Goal: Task Accomplishment & Management: Use online tool/utility

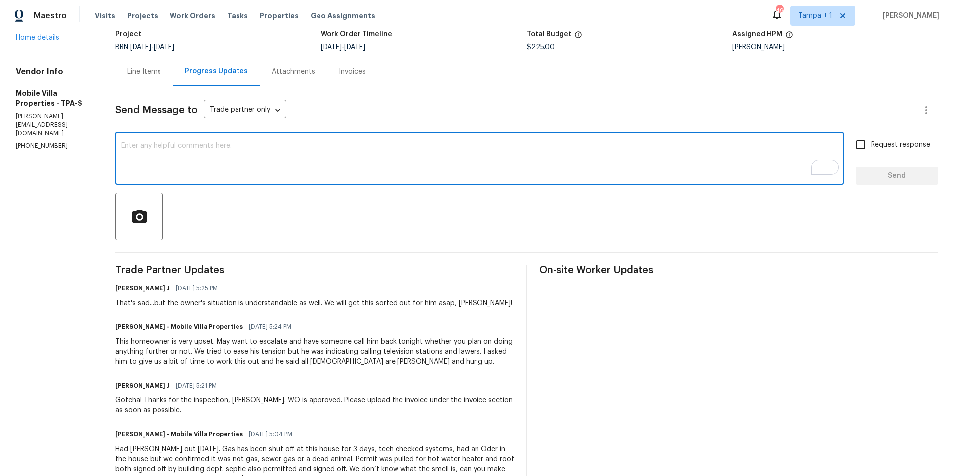
scroll to position [41, 0]
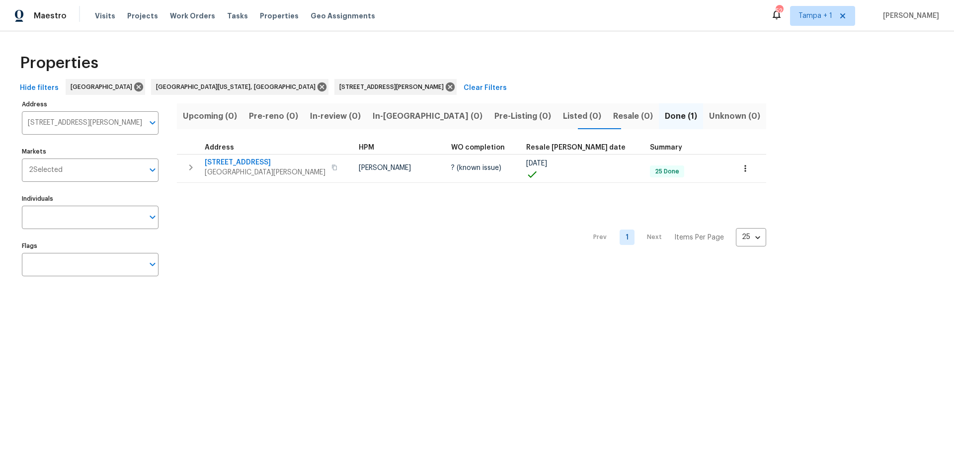
click at [227, 20] on div "Tasks" at bounding box center [237, 16] width 21 height 10
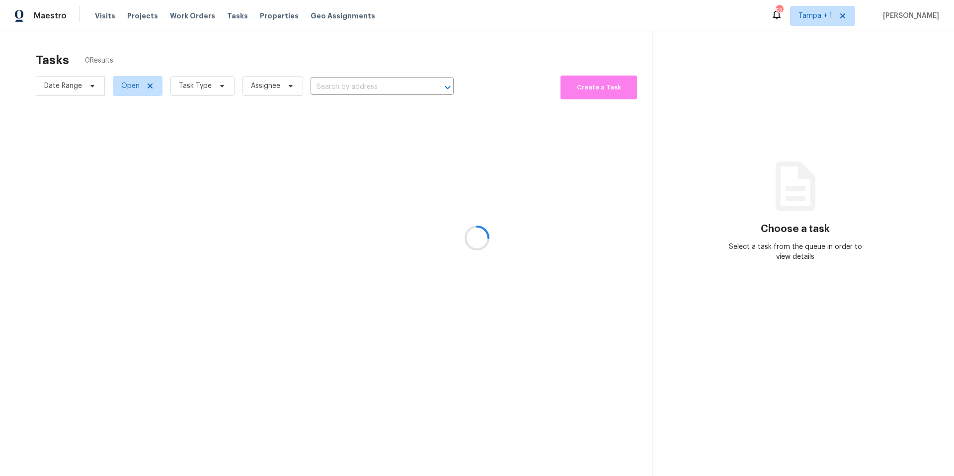
click at [225, 15] on div at bounding box center [477, 238] width 954 height 476
click at [227, 15] on span "Tasks" at bounding box center [237, 15] width 21 height 7
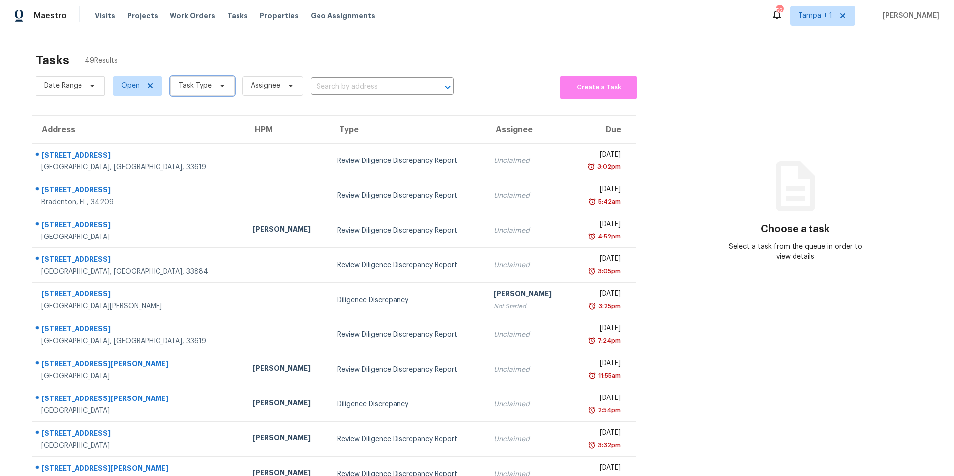
click at [196, 83] on span "Task Type" at bounding box center [195, 86] width 33 height 10
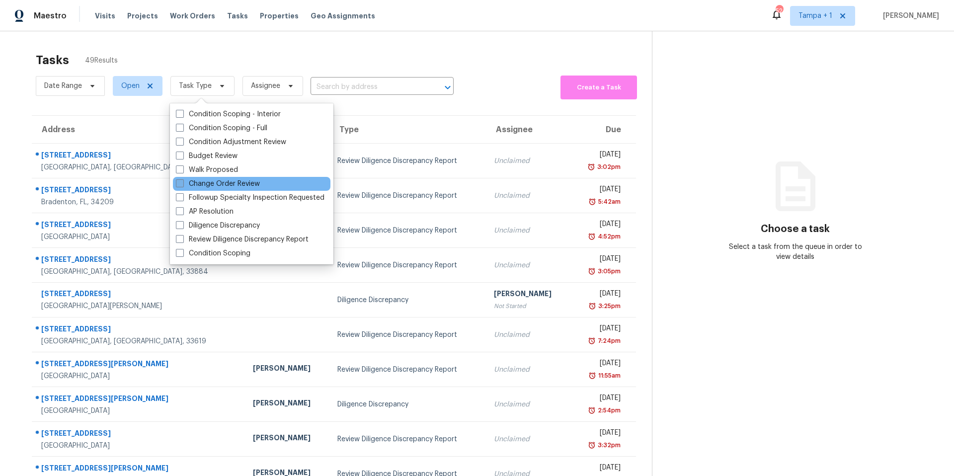
click at [199, 180] on label "Change Order Review" at bounding box center [218, 184] width 84 height 10
click at [182, 180] on input "Change Order Review" at bounding box center [179, 182] width 6 height 6
checkbox input "true"
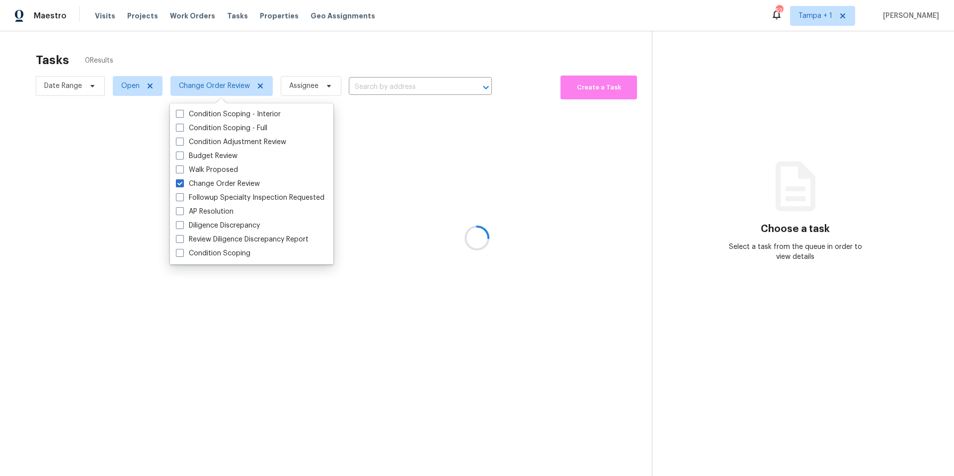
click at [302, 56] on div at bounding box center [477, 238] width 954 height 476
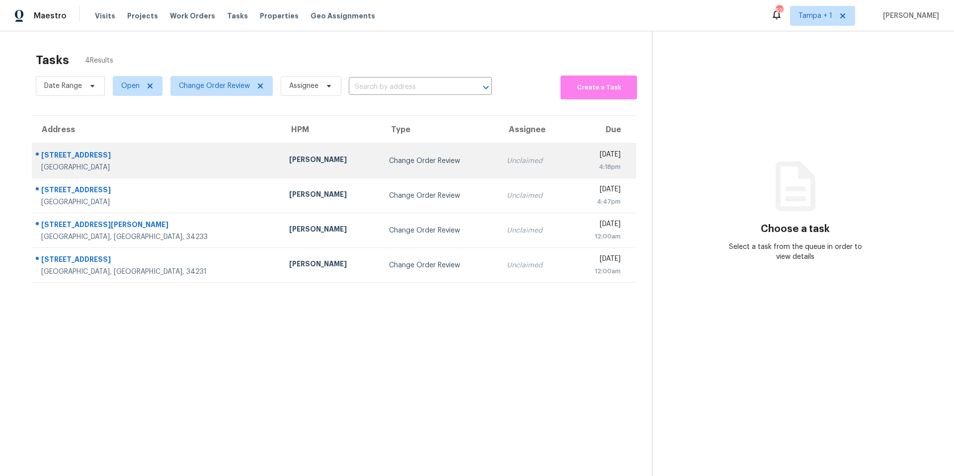
click at [381, 151] on td "Change Order Review" at bounding box center [440, 161] width 118 height 35
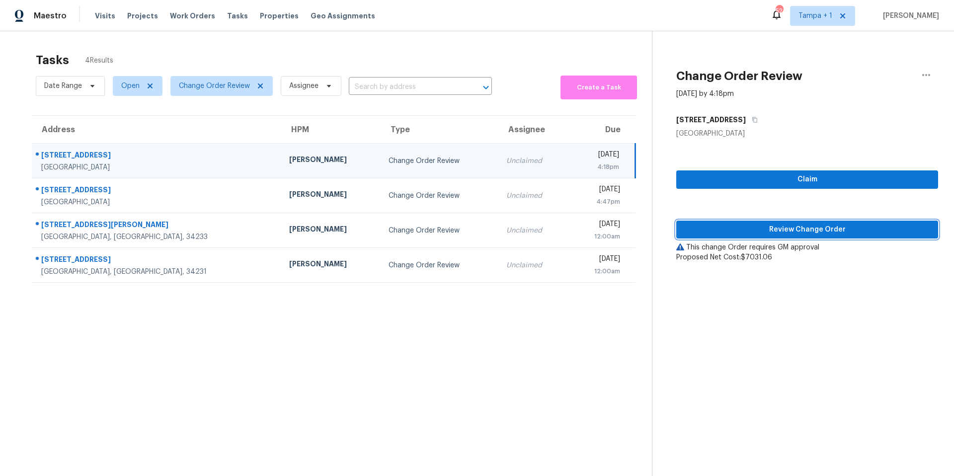
click at [763, 238] on button "Review Change Order" at bounding box center [807, 230] width 262 height 18
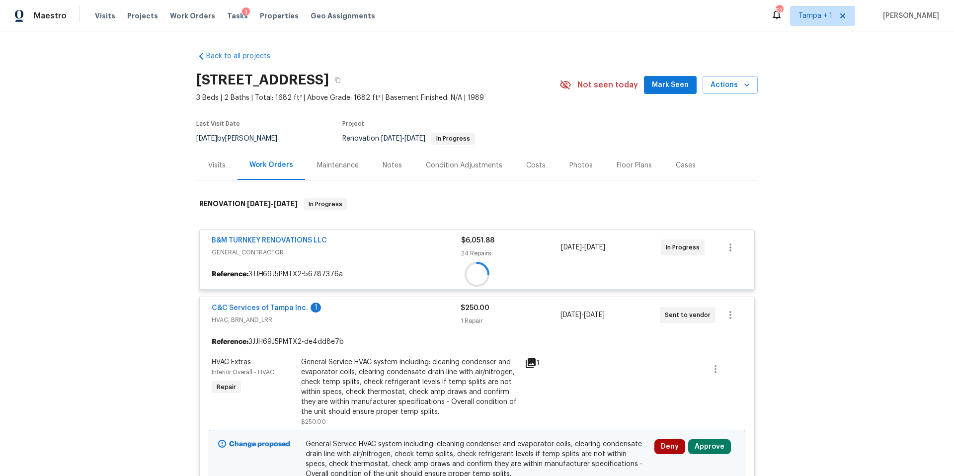
scroll to position [205, 0]
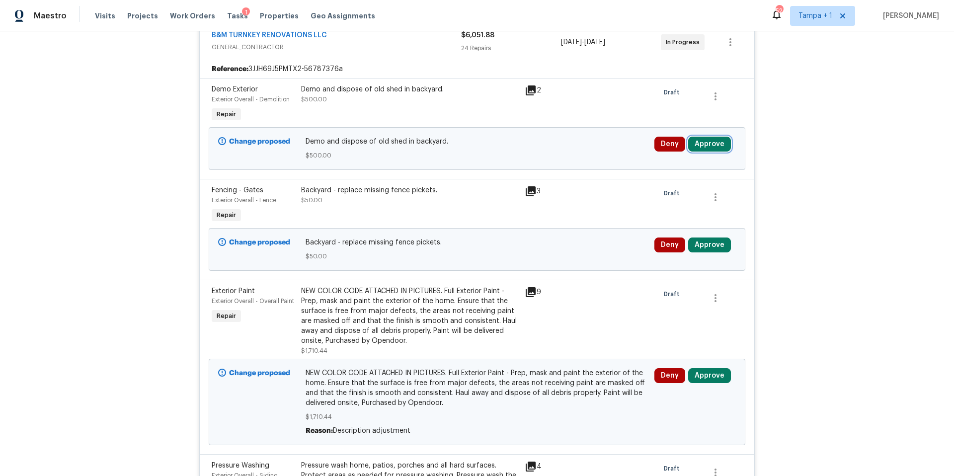
click at [718, 149] on button "Approve" at bounding box center [709, 144] width 43 height 15
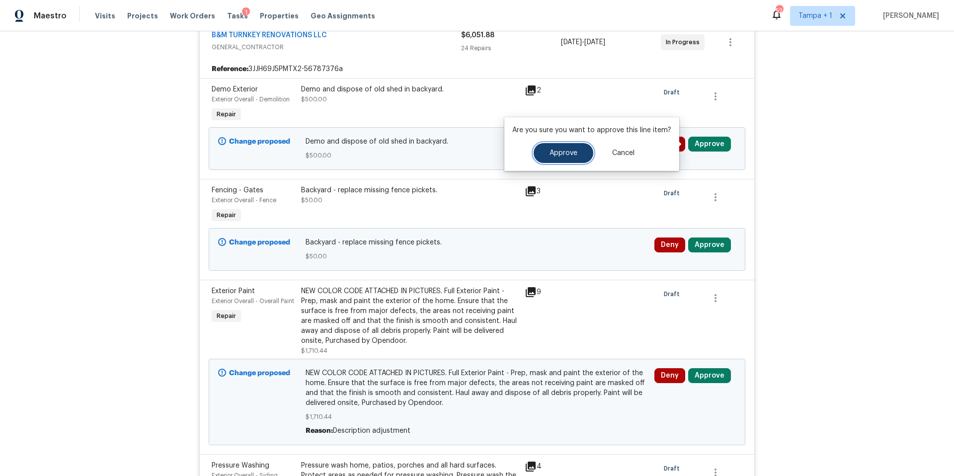
click at [569, 154] on span "Approve" at bounding box center [564, 153] width 28 height 7
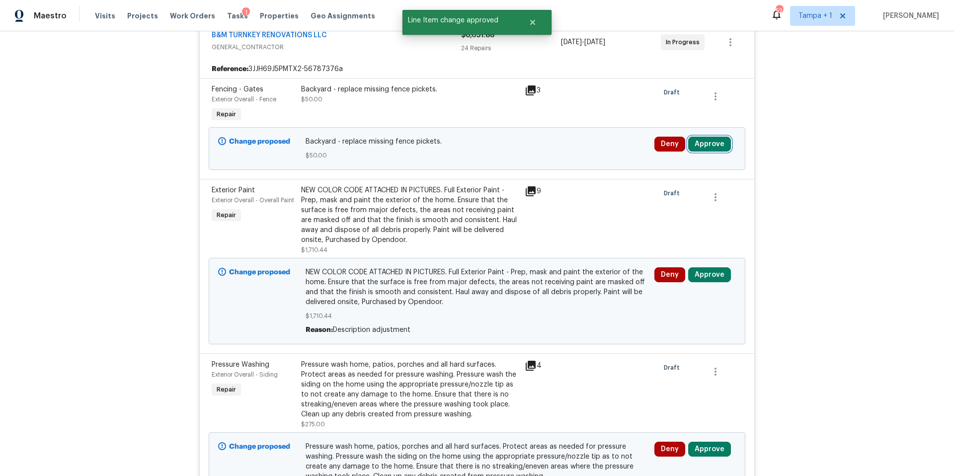
click at [717, 143] on button "Approve" at bounding box center [709, 144] width 43 height 15
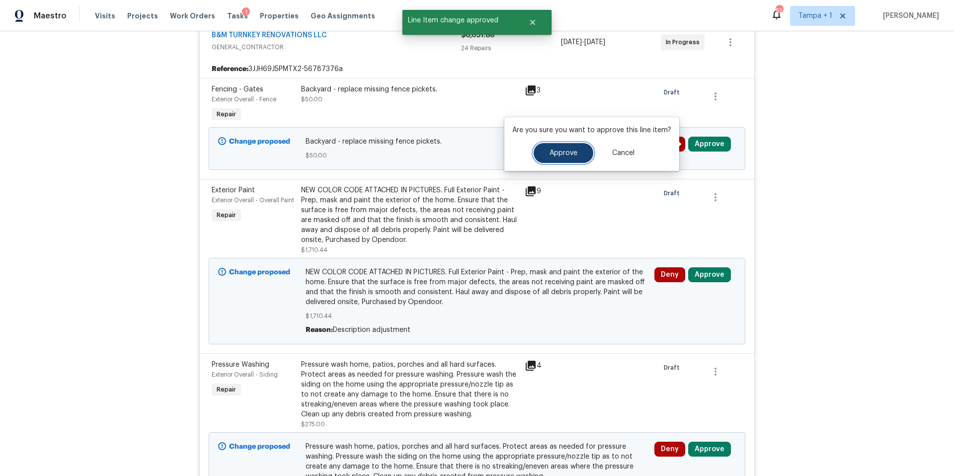
click at [547, 162] on button "Approve" at bounding box center [564, 153] width 60 height 20
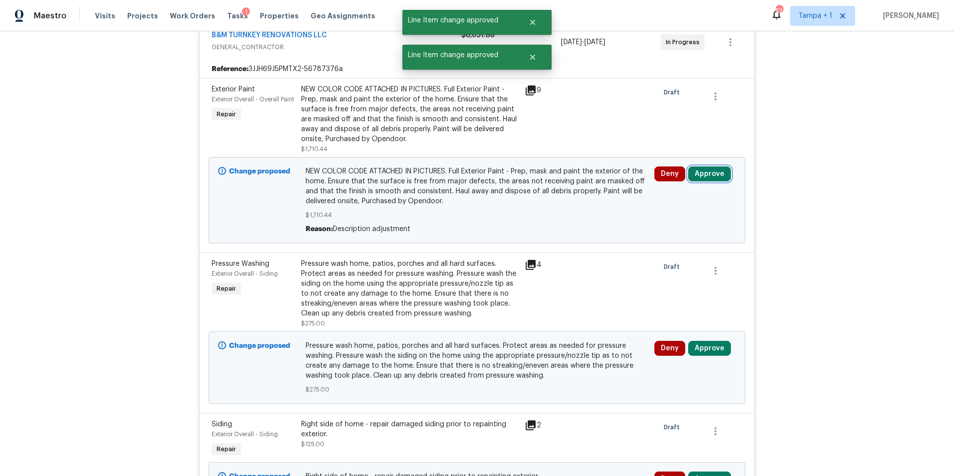
click at [709, 178] on button "Approve" at bounding box center [709, 173] width 43 height 15
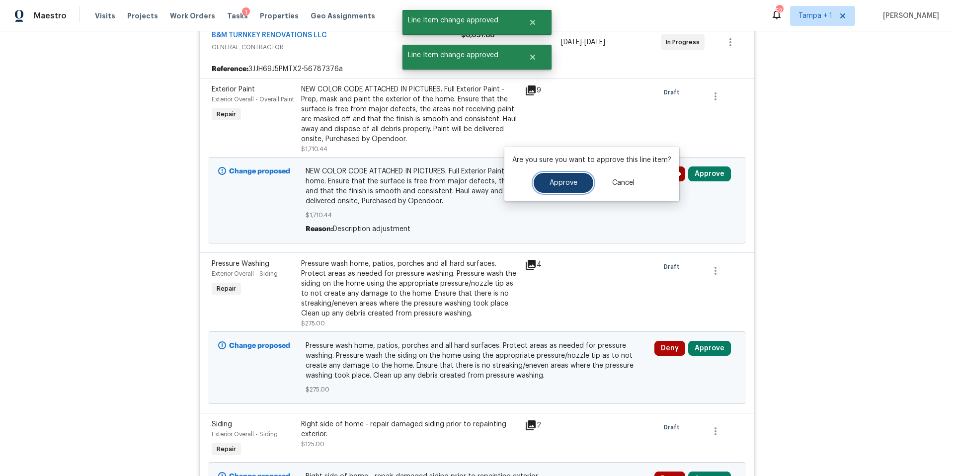
click at [578, 189] on button "Approve" at bounding box center [564, 183] width 60 height 20
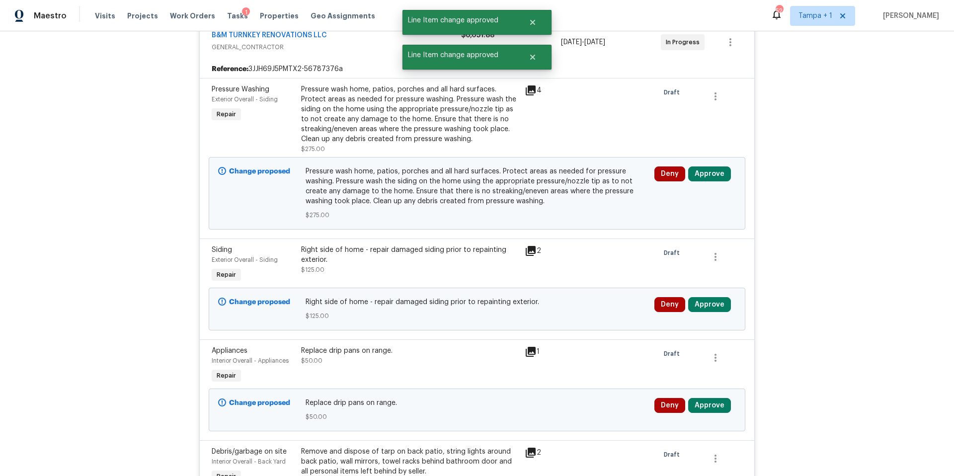
click at [733, 175] on div "Deny Approve" at bounding box center [694, 193] width 87 height 60
click at [722, 177] on button "Approve" at bounding box center [709, 173] width 43 height 15
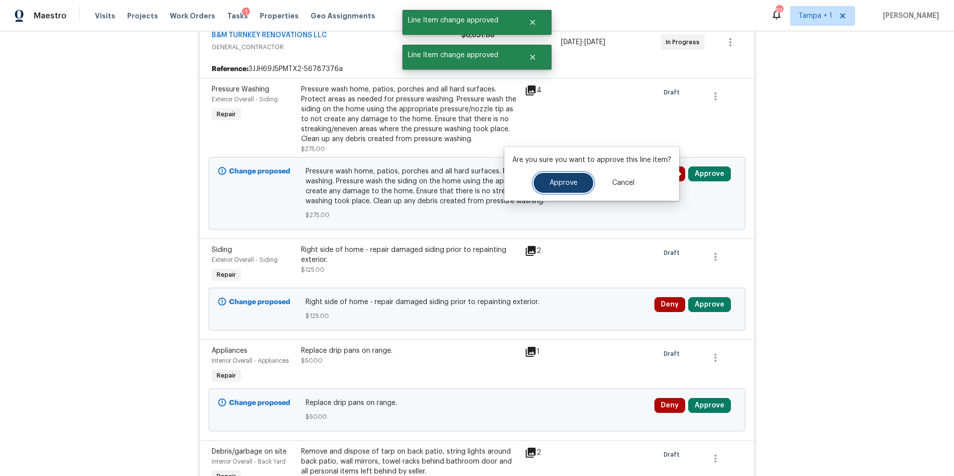
click at [581, 186] on button "Approve" at bounding box center [564, 183] width 60 height 20
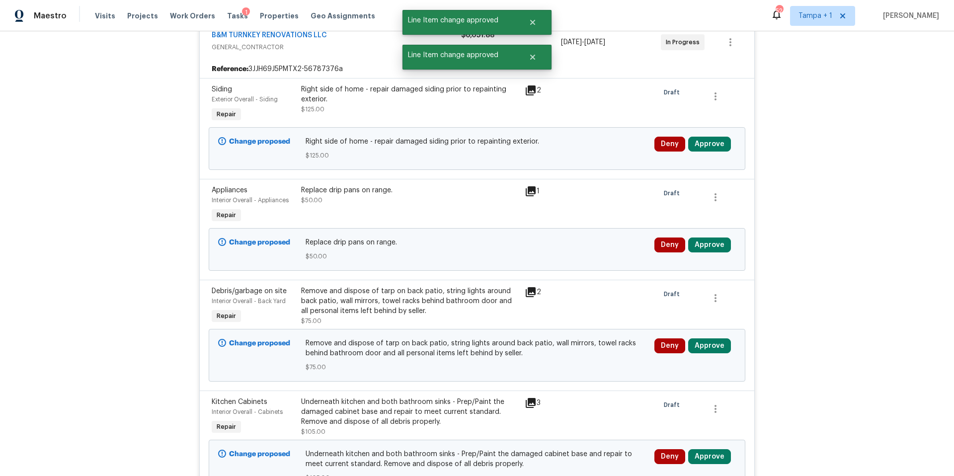
click at [719, 131] on div "Change proposed Right side of home - repair damaged siding prior to repainting …" at bounding box center [477, 148] width 537 height 43
click at [708, 143] on button "Approve" at bounding box center [709, 144] width 43 height 15
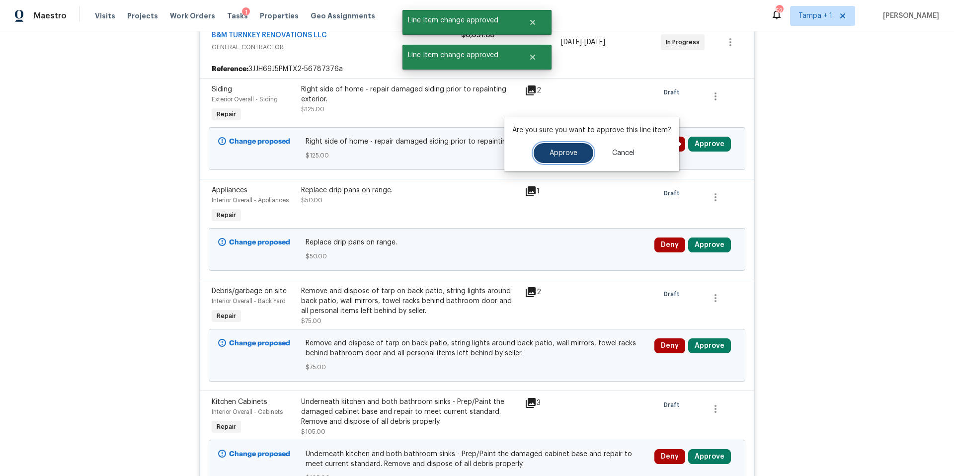
click at [563, 158] on button "Approve" at bounding box center [564, 153] width 60 height 20
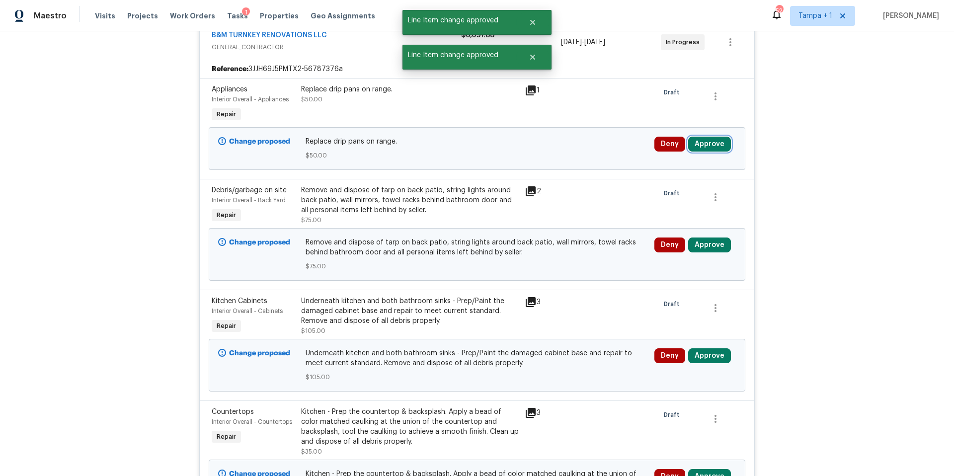
click at [700, 144] on button "Approve" at bounding box center [709, 144] width 43 height 15
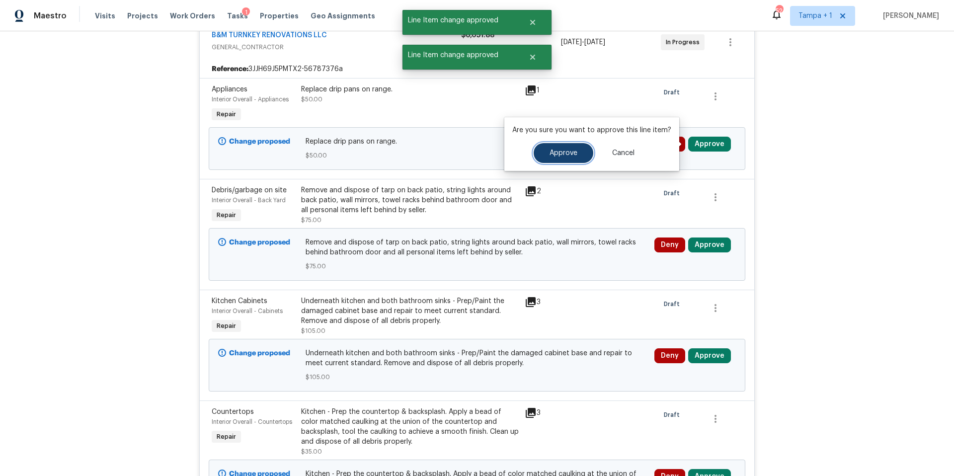
click at [570, 159] on button "Approve" at bounding box center [564, 153] width 60 height 20
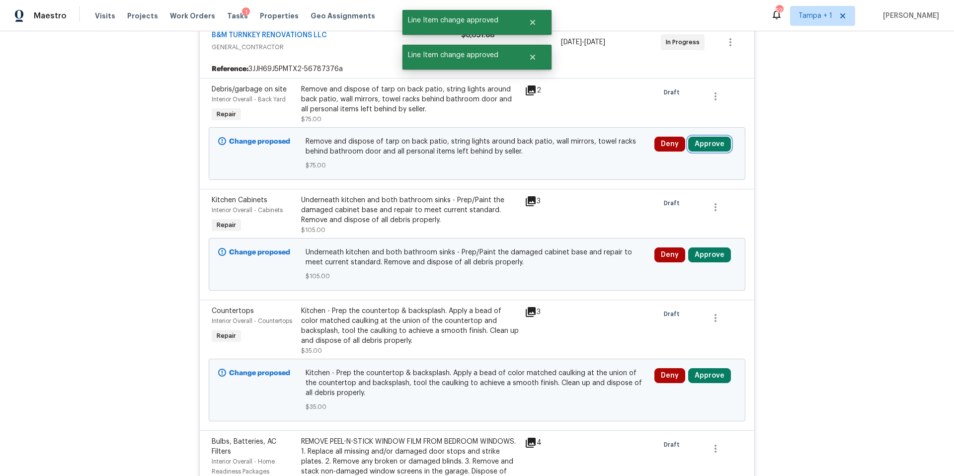
click at [720, 140] on button "Approve" at bounding box center [709, 144] width 43 height 15
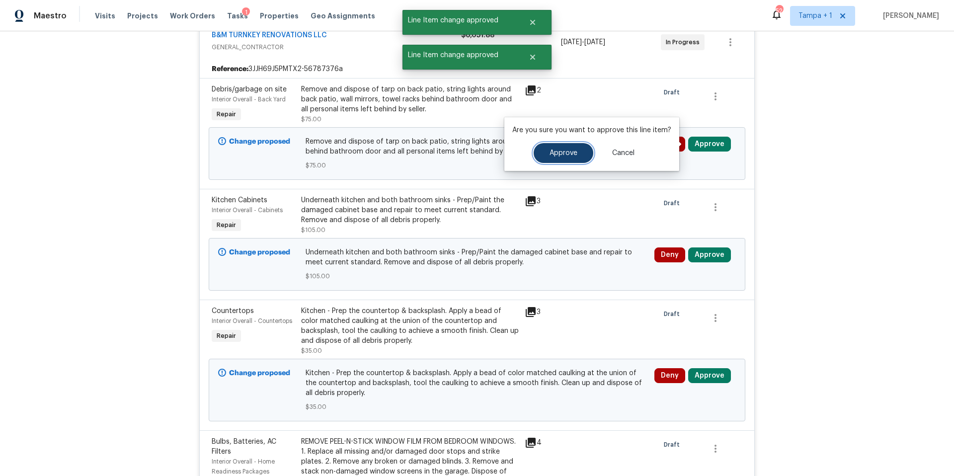
click at [556, 145] on button "Approve" at bounding box center [564, 153] width 60 height 20
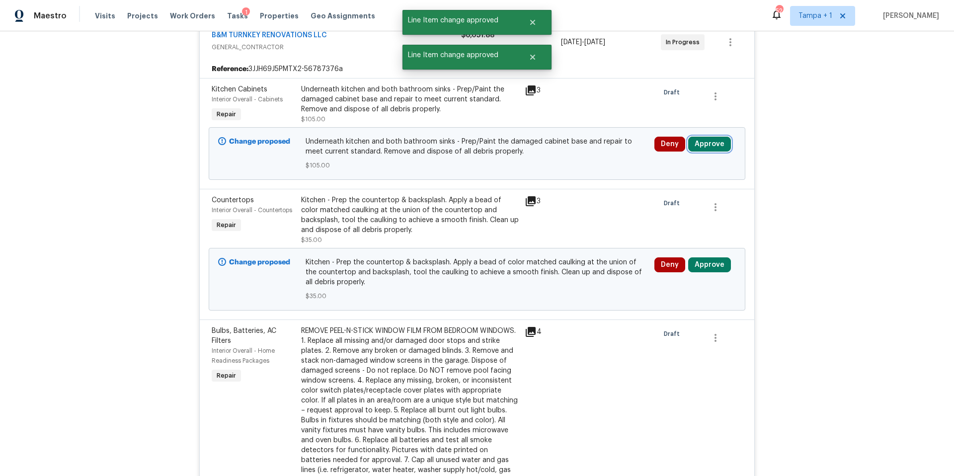
click at [722, 142] on button "Approve" at bounding box center [709, 144] width 43 height 15
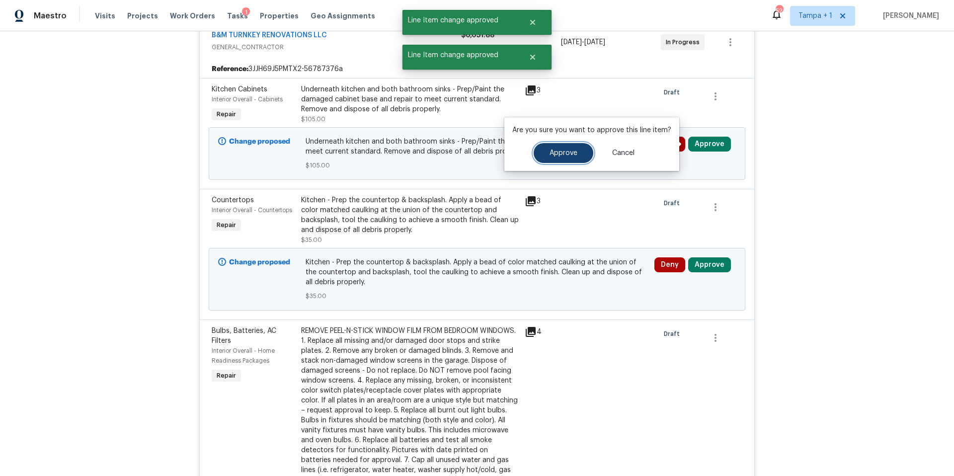
click at [551, 153] on span "Approve" at bounding box center [564, 153] width 28 height 7
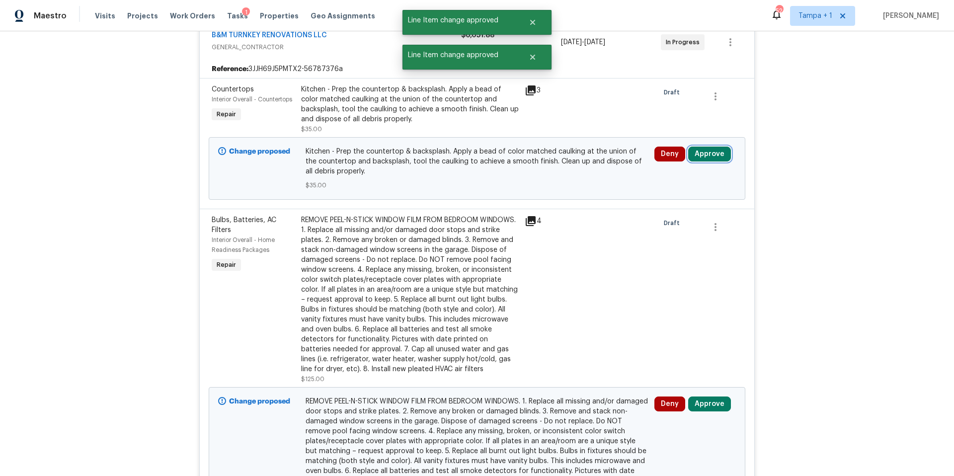
click at [720, 159] on button "Approve" at bounding box center [709, 154] width 43 height 15
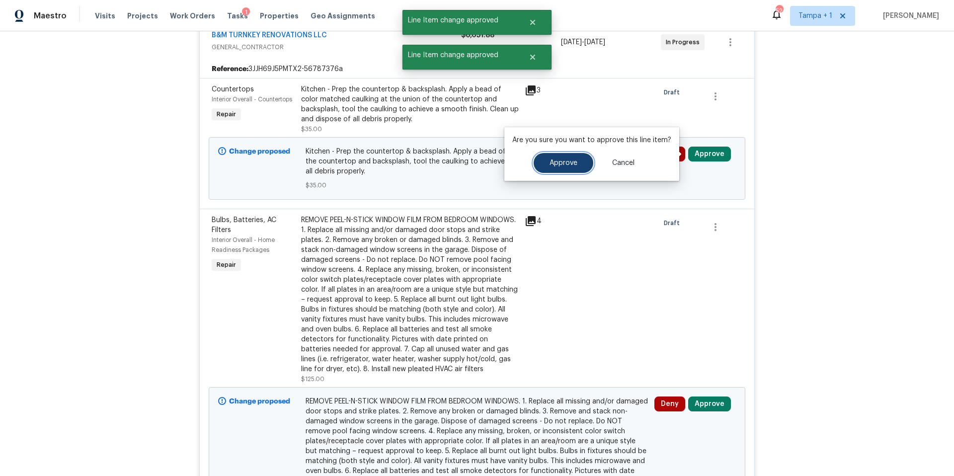
click at [576, 165] on button "Approve" at bounding box center [564, 163] width 60 height 20
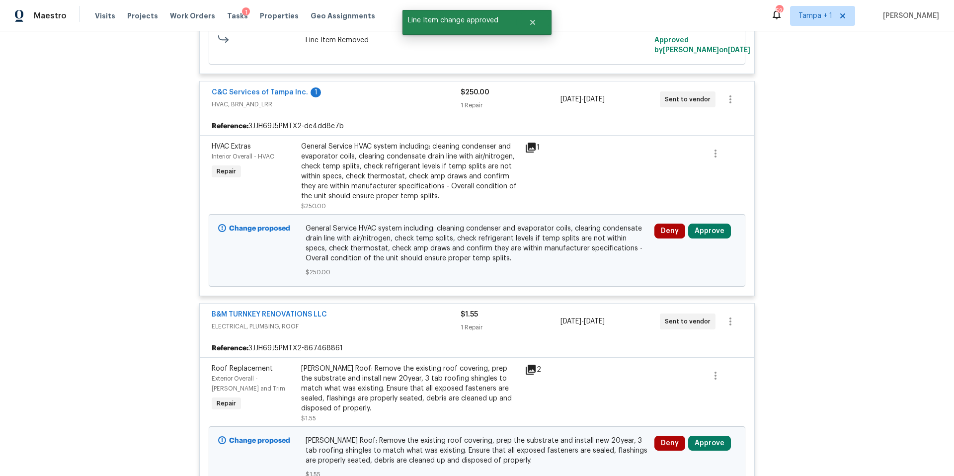
scroll to position [3428, 0]
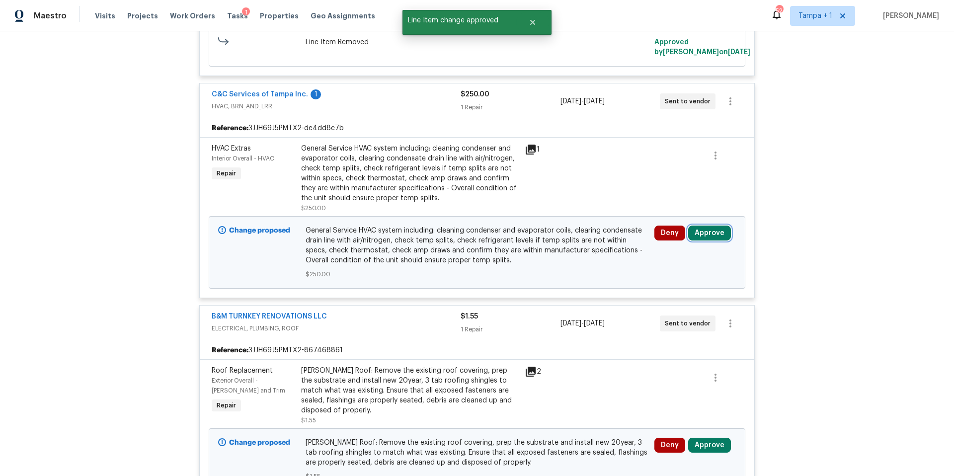
click at [709, 226] on button "Approve" at bounding box center [709, 233] width 43 height 15
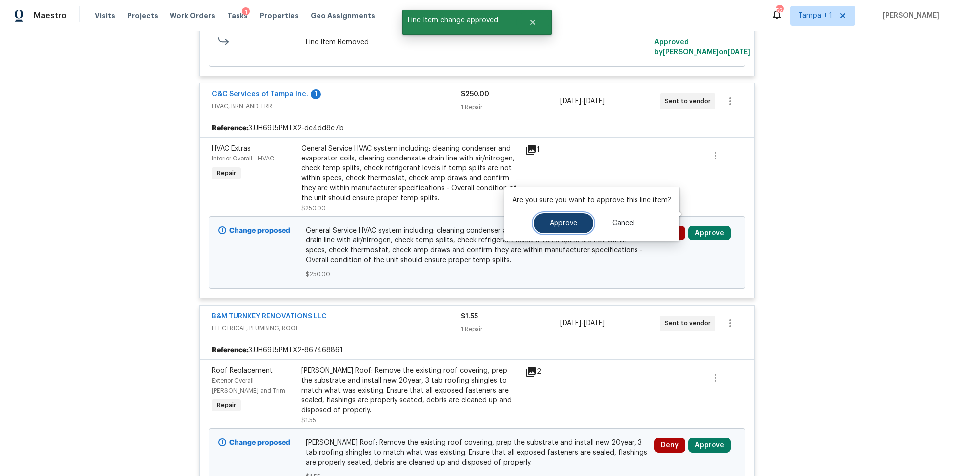
click at [559, 217] on button "Approve" at bounding box center [564, 223] width 60 height 20
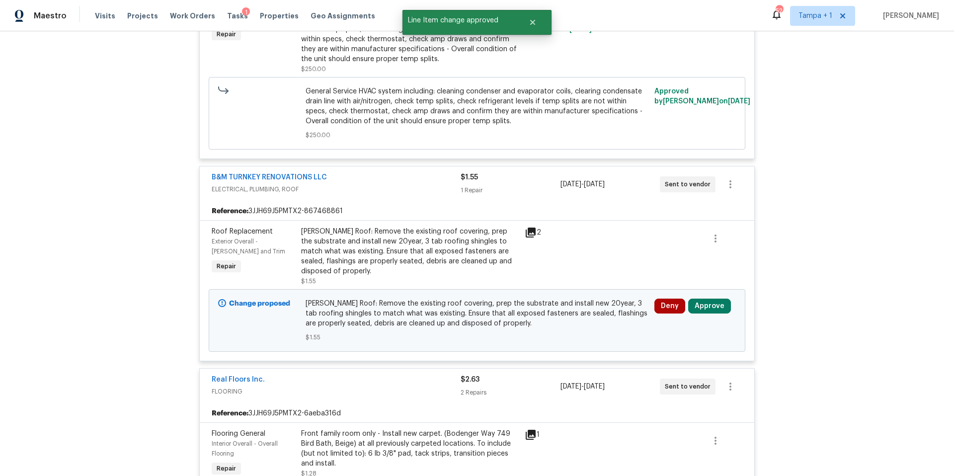
scroll to position [3568, 0]
click at [713, 298] on button "Approve" at bounding box center [709, 305] width 43 height 15
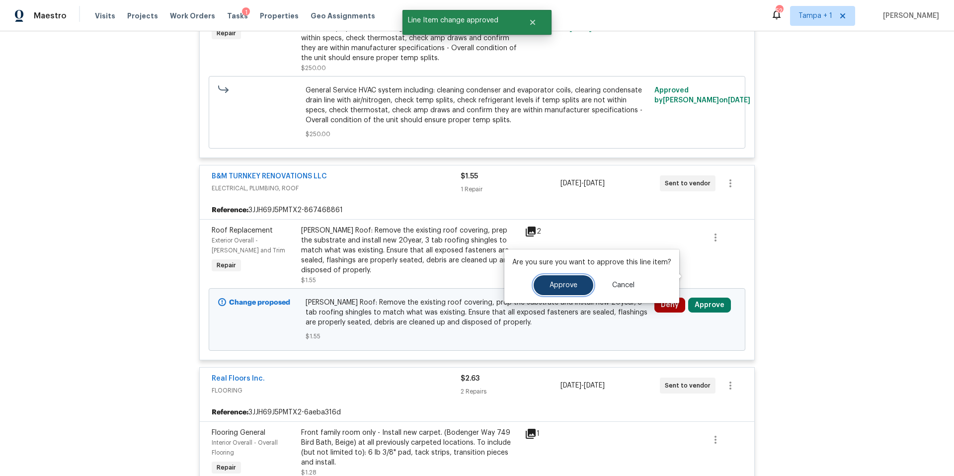
click at [578, 282] on button "Approve" at bounding box center [564, 285] width 60 height 20
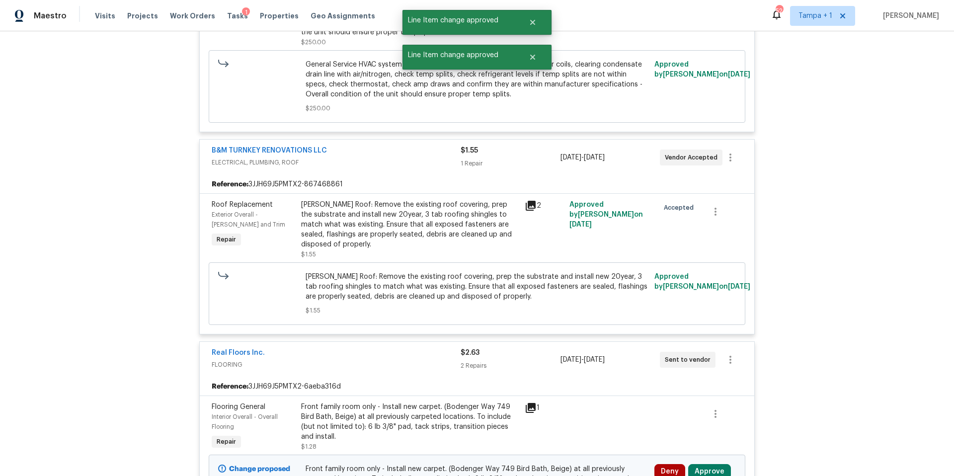
scroll to position [3858, 0]
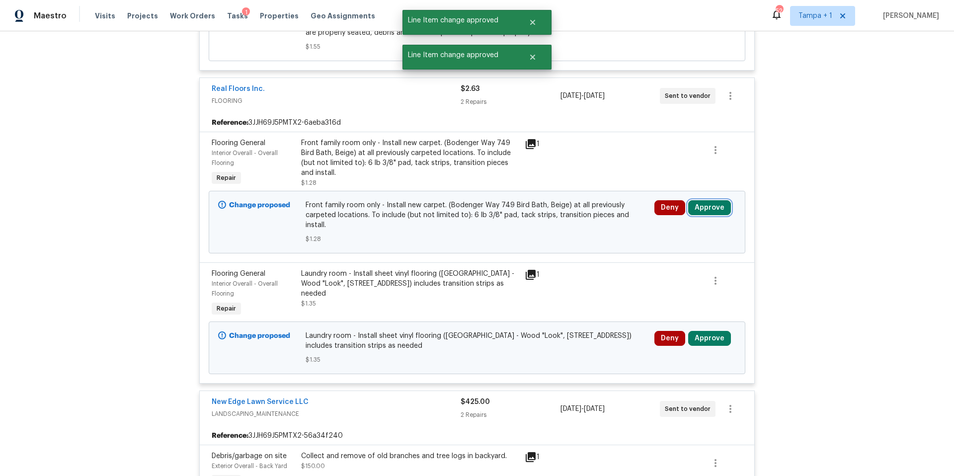
click at [722, 200] on button "Approve" at bounding box center [709, 207] width 43 height 15
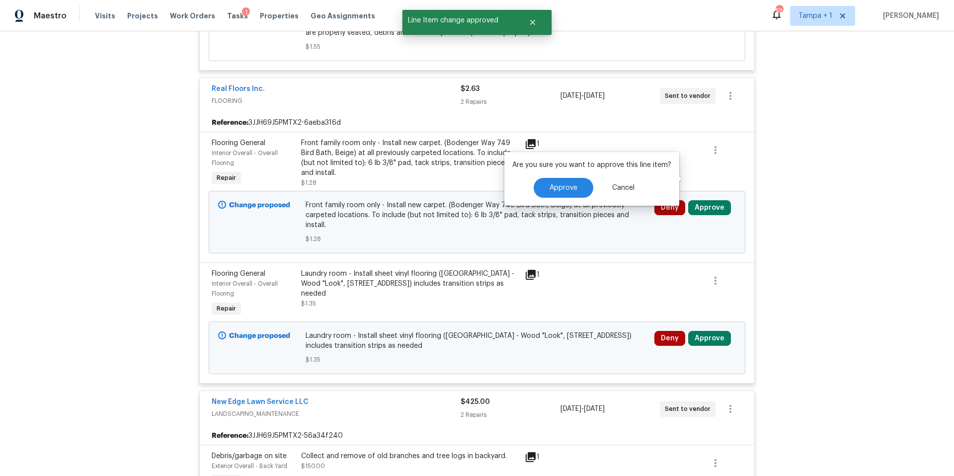
click at [561, 198] on div "Are you sure you want to approve this line item? Approve Cancel" at bounding box center [591, 179] width 175 height 54
click at [563, 187] on span "Approve" at bounding box center [564, 187] width 28 height 7
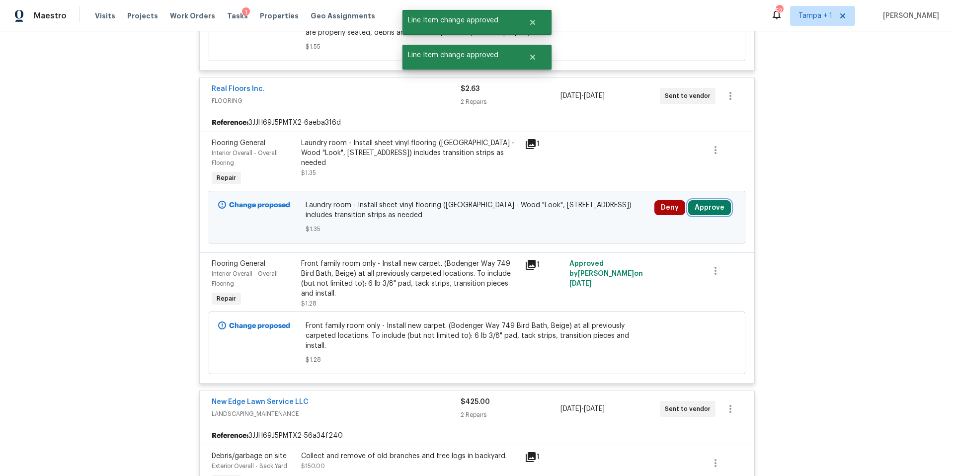
click at [702, 200] on button "Approve" at bounding box center [709, 207] width 43 height 15
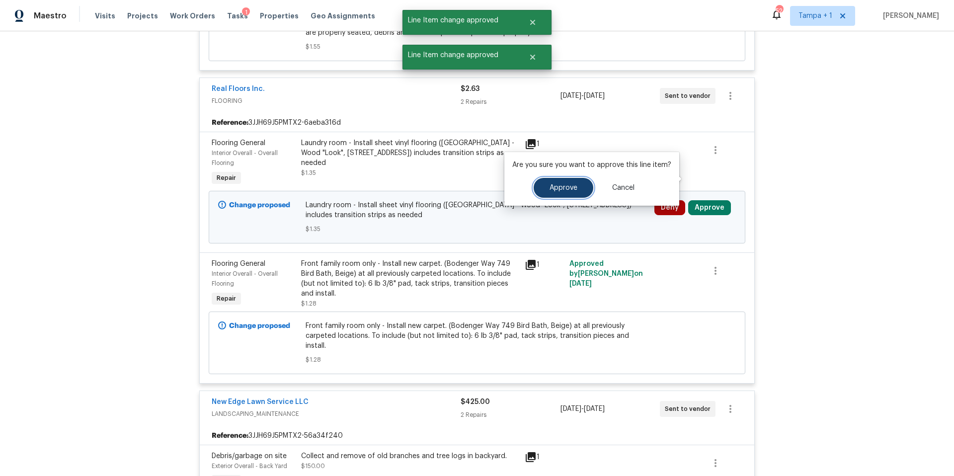
click at [561, 186] on span "Approve" at bounding box center [564, 187] width 28 height 7
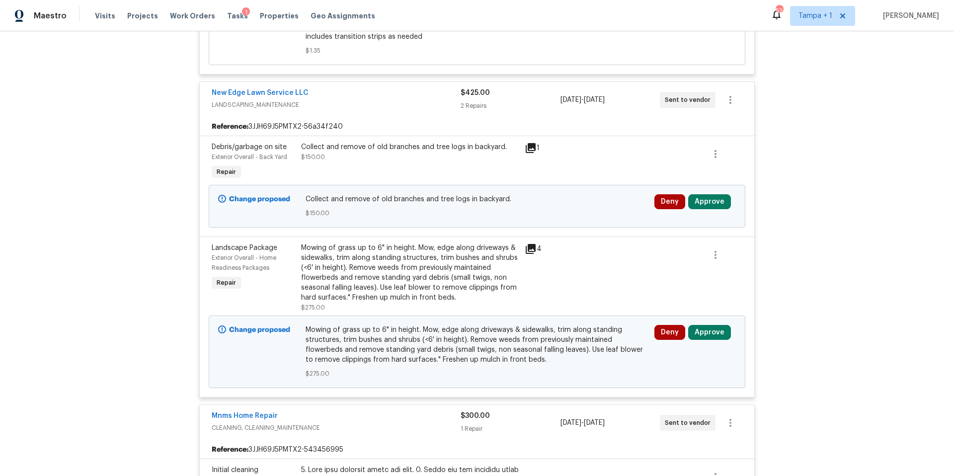
scroll to position [4156, 0]
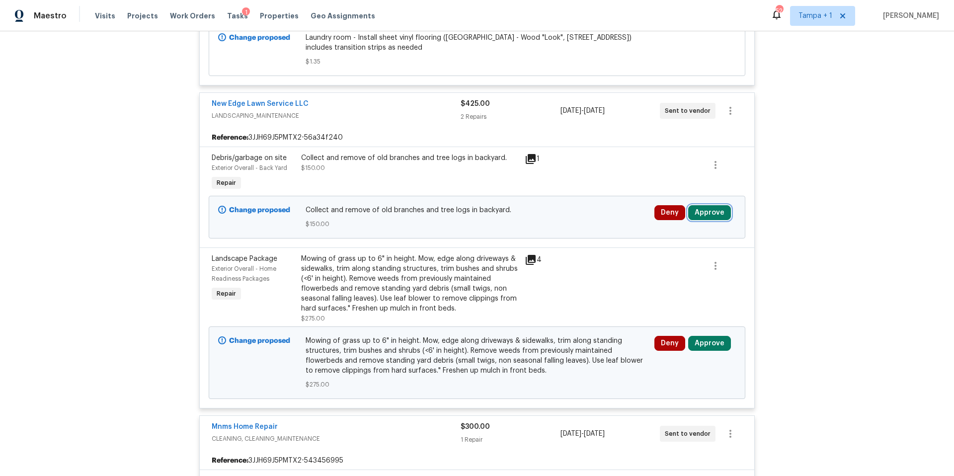
click at [703, 205] on button "Approve" at bounding box center [709, 212] width 43 height 15
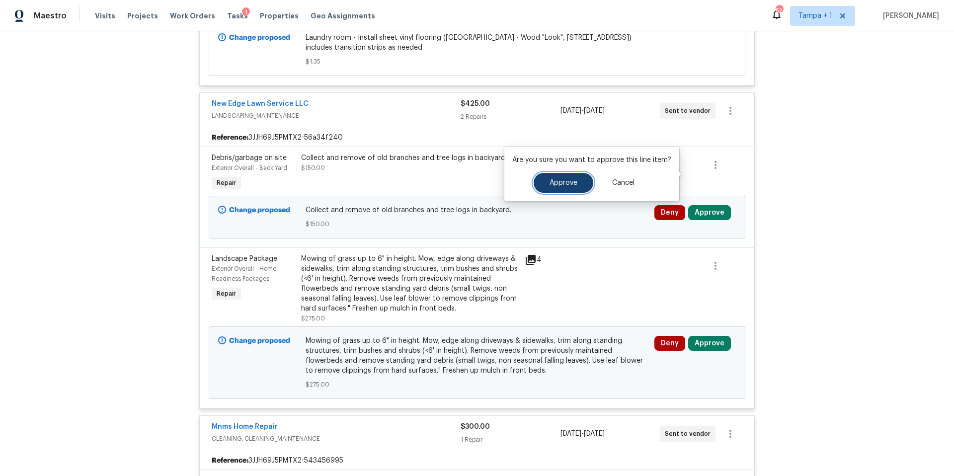
click at [570, 176] on button "Approve" at bounding box center [564, 183] width 60 height 20
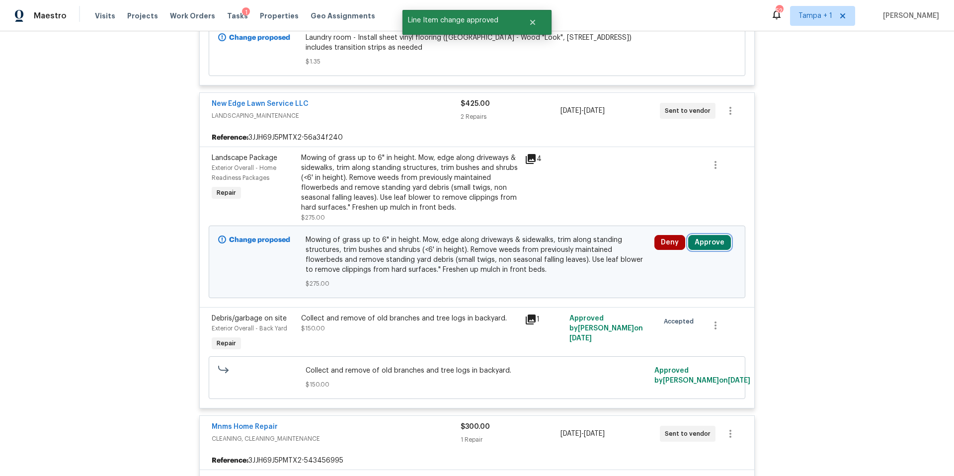
click at [722, 235] on button "Approve" at bounding box center [709, 242] width 43 height 15
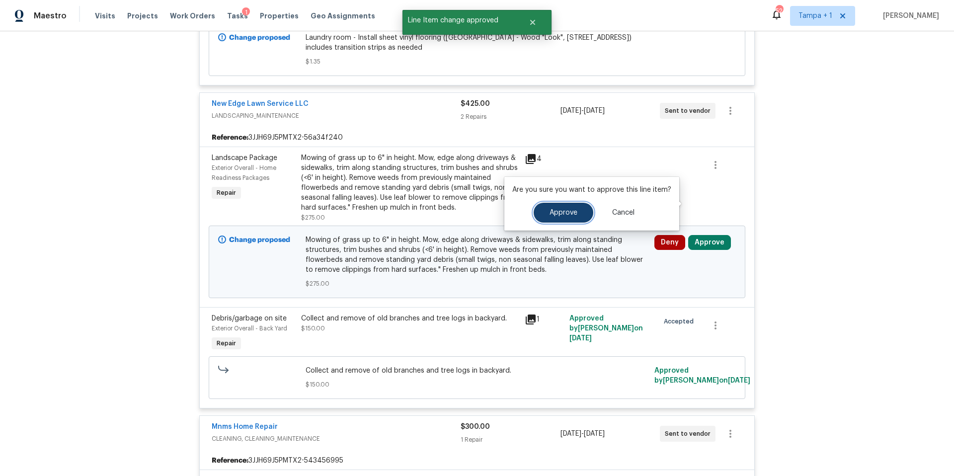
click at [552, 219] on button "Approve" at bounding box center [564, 213] width 60 height 20
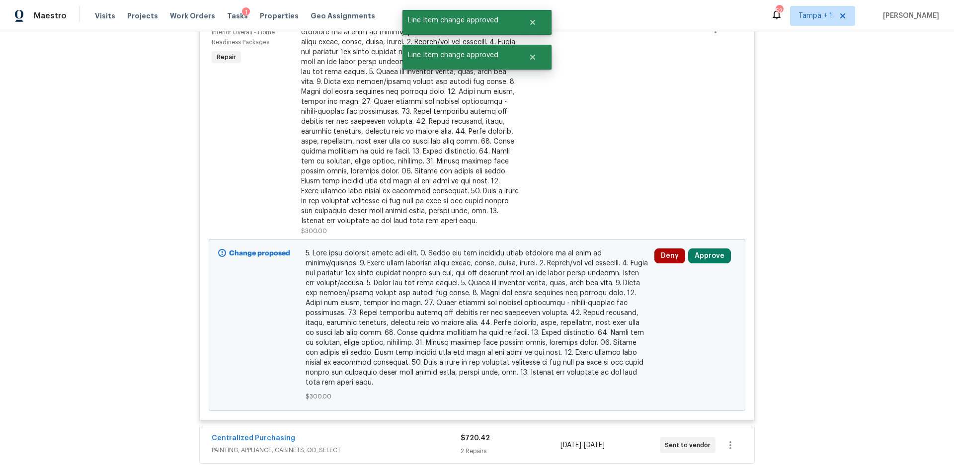
scroll to position [4726, 0]
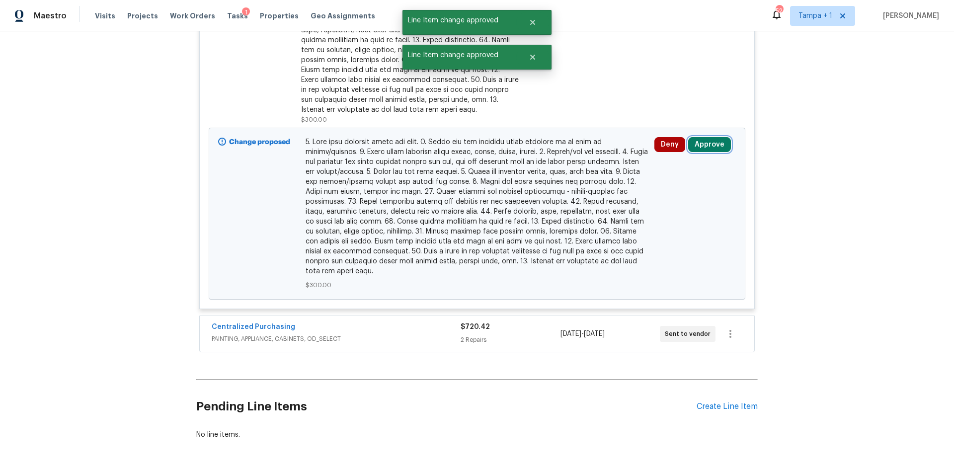
click at [717, 137] on button "Approve" at bounding box center [709, 144] width 43 height 15
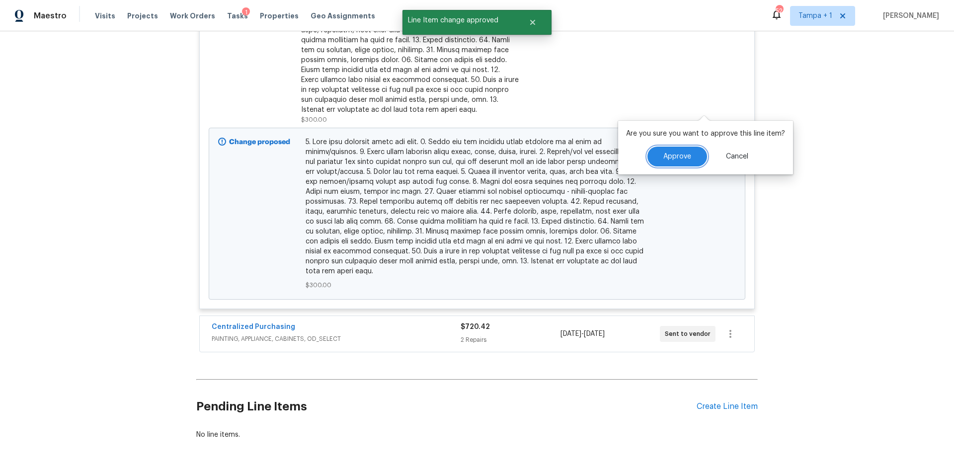
click at [666, 153] on span "Approve" at bounding box center [677, 156] width 28 height 7
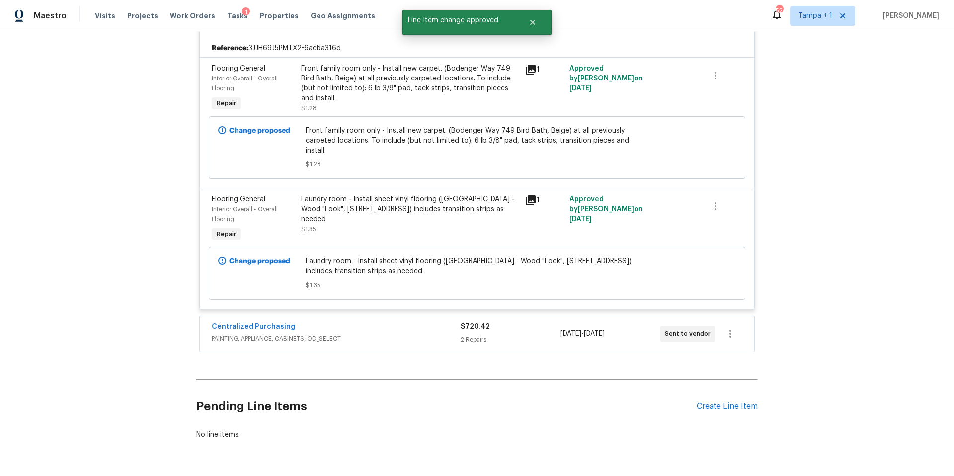
click at [411, 334] on span "PAINTING, APPLIANCE, CABINETS, OD_SELECT" at bounding box center [336, 339] width 249 height 10
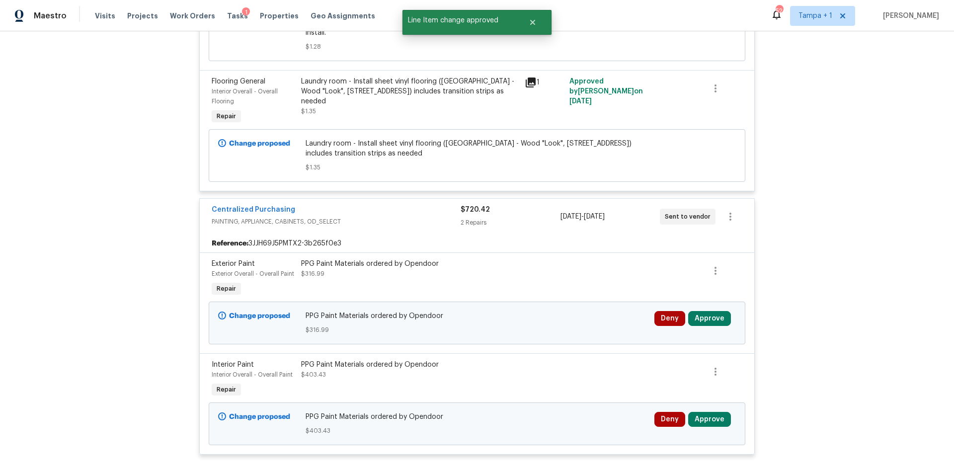
scroll to position [4953, 0]
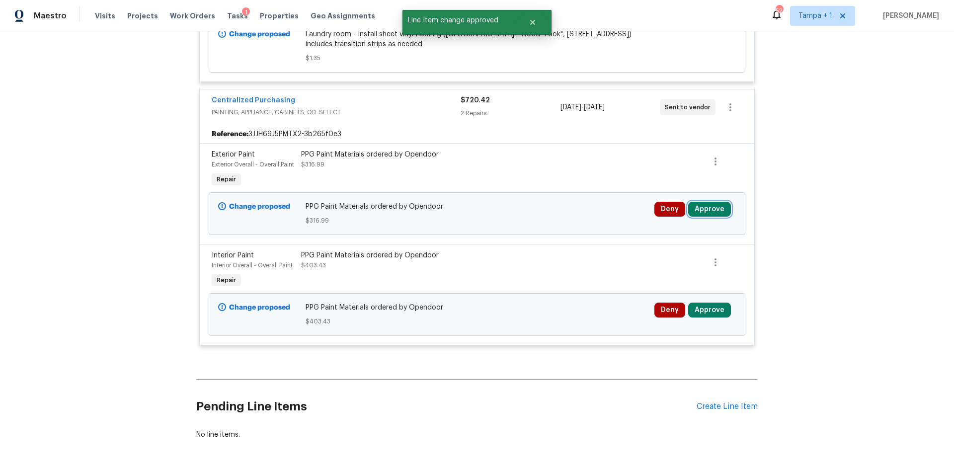
click at [698, 202] on button "Approve" at bounding box center [709, 209] width 43 height 15
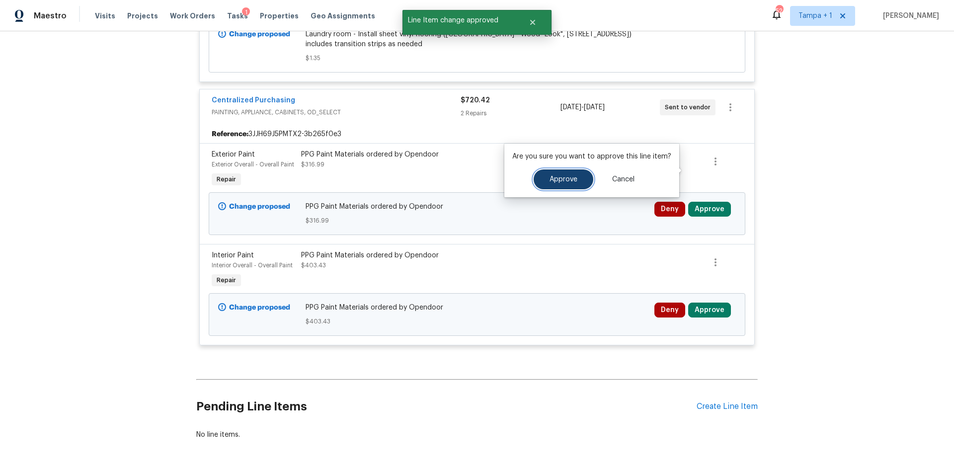
click at [568, 184] on button "Approve" at bounding box center [564, 179] width 60 height 20
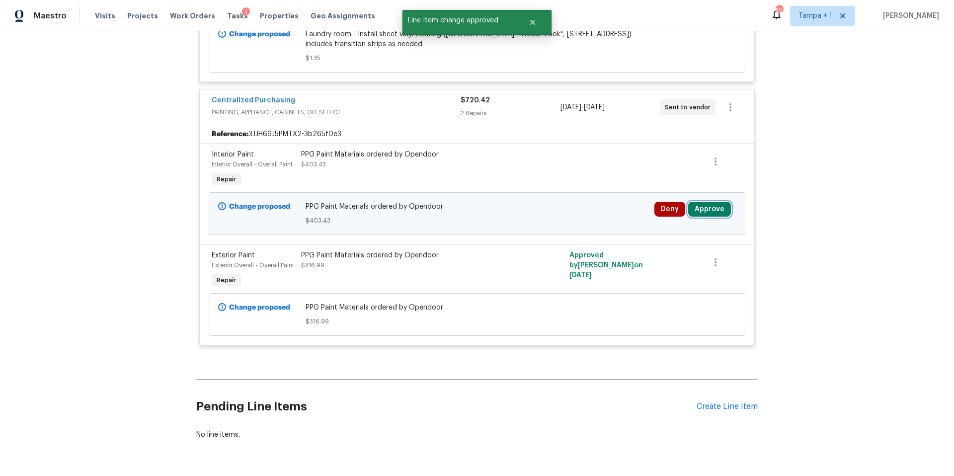
click at [707, 202] on button "Approve" at bounding box center [709, 209] width 43 height 15
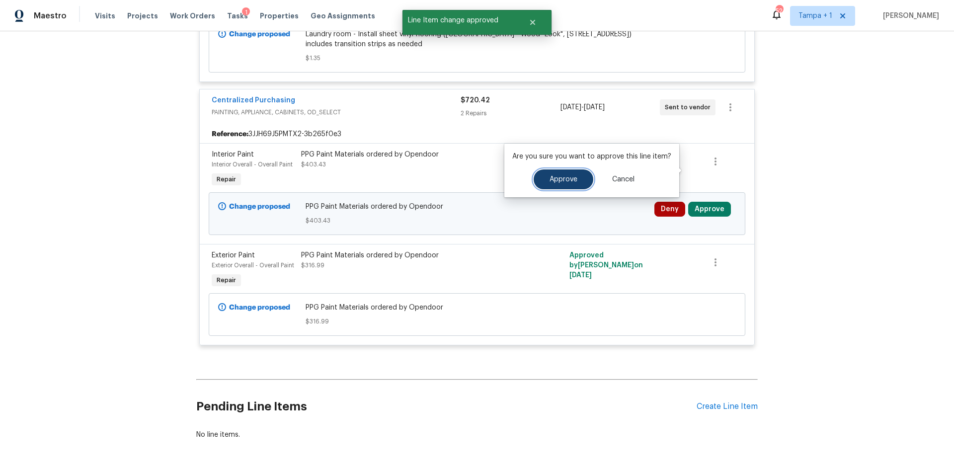
click at [571, 184] on button "Approve" at bounding box center [564, 179] width 60 height 20
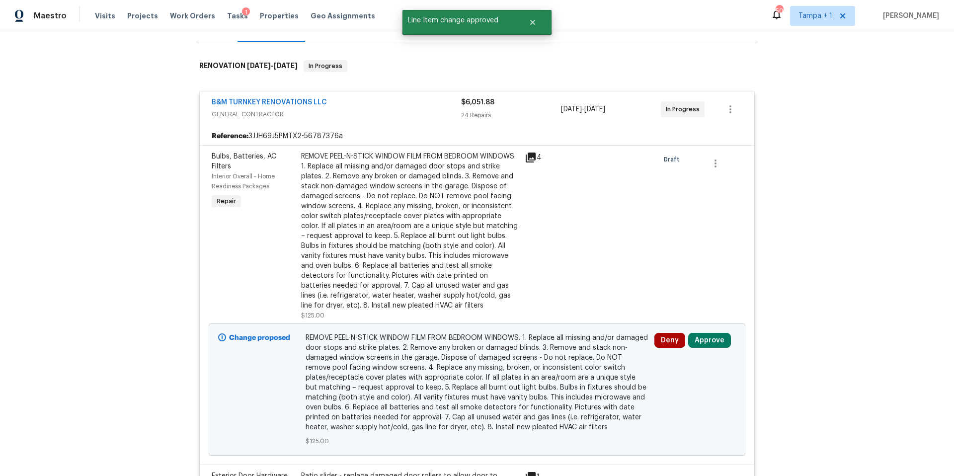
scroll to position [215, 0]
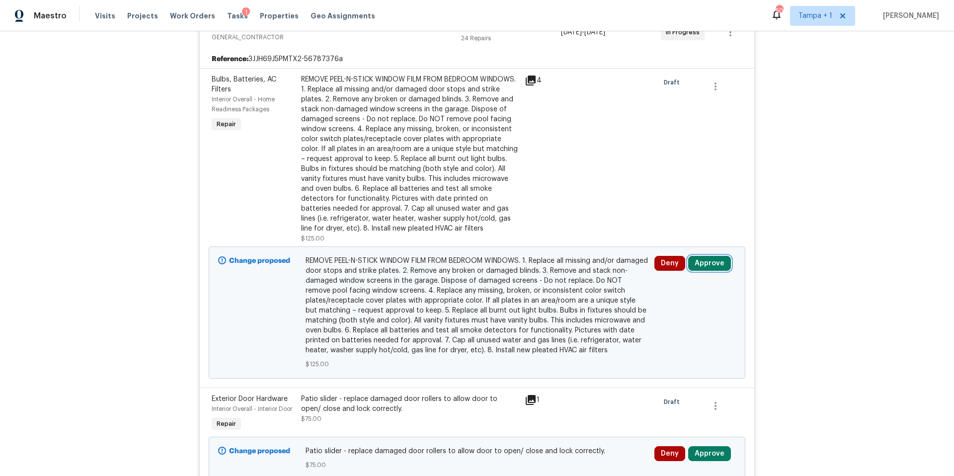
click at [721, 263] on button "Approve" at bounding box center [709, 263] width 43 height 15
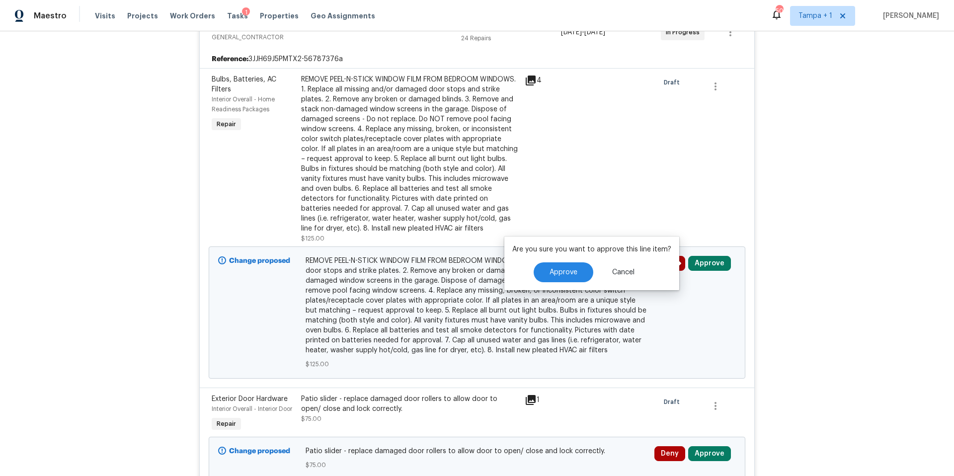
click at [580, 285] on div "Are you sure you want to approve this line item? Approve Cancel" at bounding box center [591, 264] width 175 height 54
click at [573, 280] on button "Approve" at bounding box center [564, 272] width 60 height 20
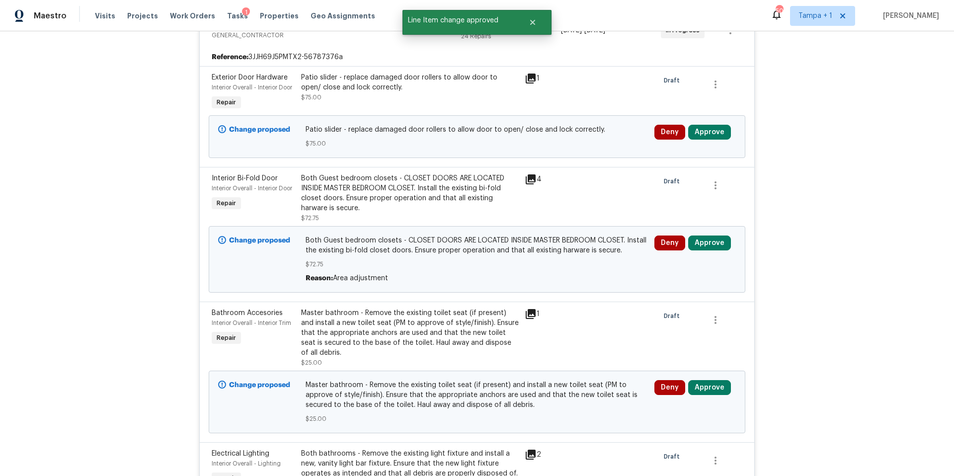
scroll to position [219, 0]
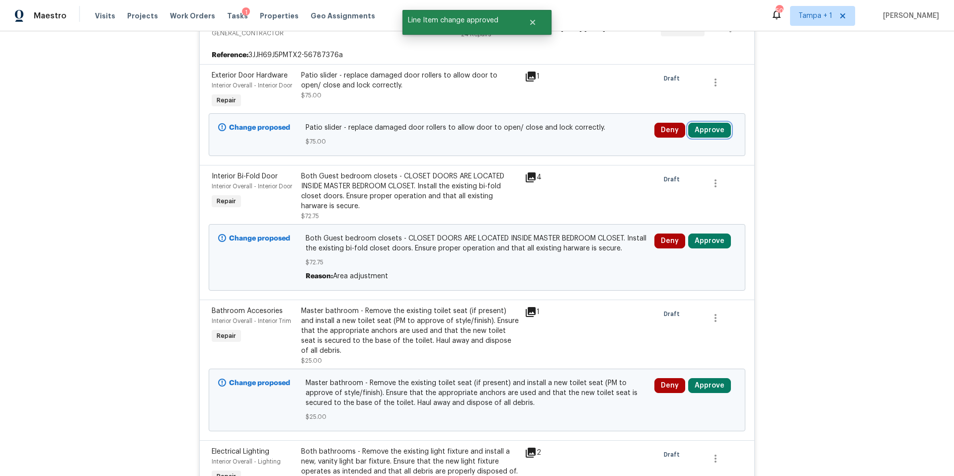
click at [716, 132] on button "Approve" at bounding box center [709, 130] width 43 height 15
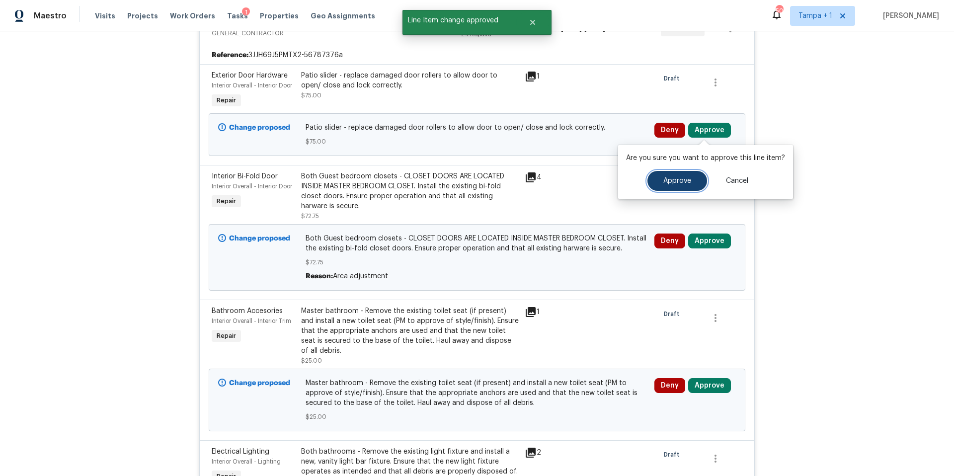
click at [652, 176] on button "Approve" at bounding box center [678, 181] width 60 height 20
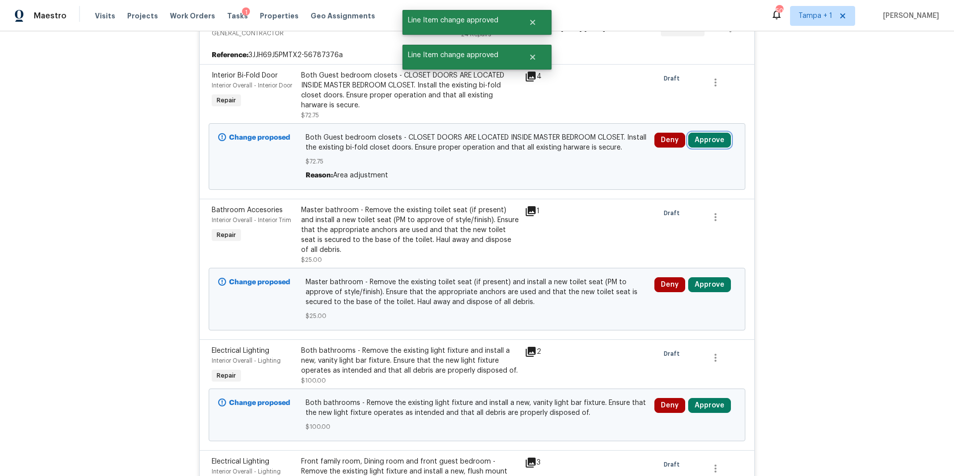
click at [707, 141] on button "Approve" at bounding box center [709, 140] width 43 height 15
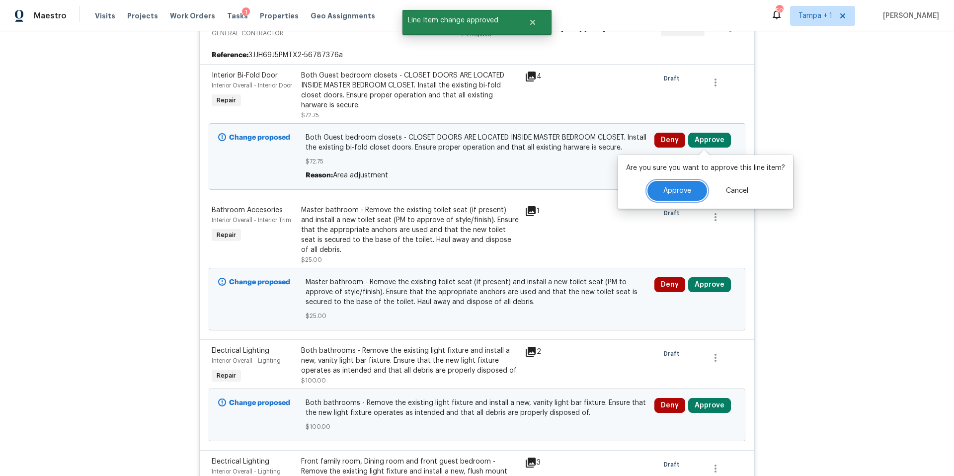
click at [668, 187] on span "Approve" at bounding box center [677, 190] width 28 height 7
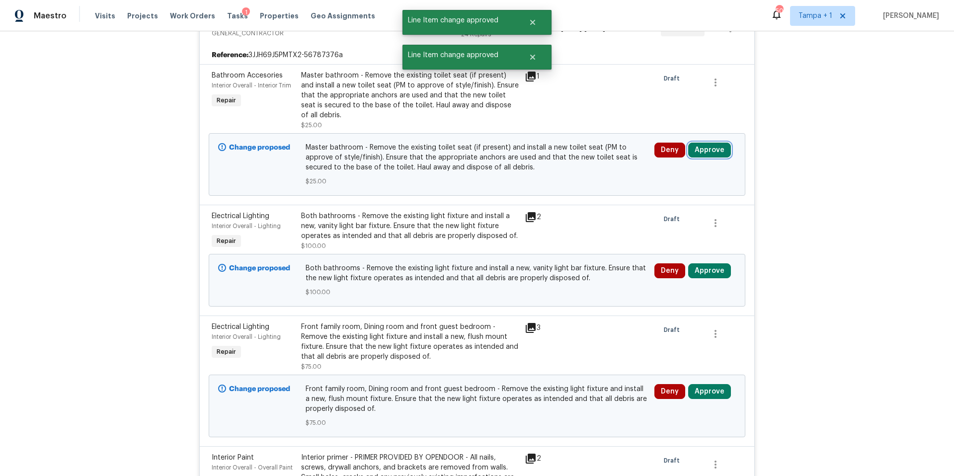
click at [704, 154] on button "Approve" at bounding box center [709, 150] width 43 height 15
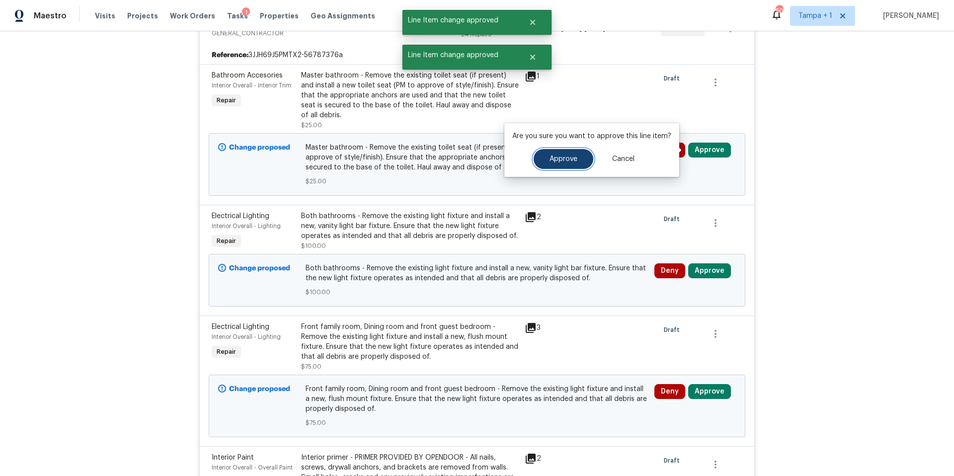
click at [550, 160] on span "Approve" at bounding box center [564, 159] width 28 height 7
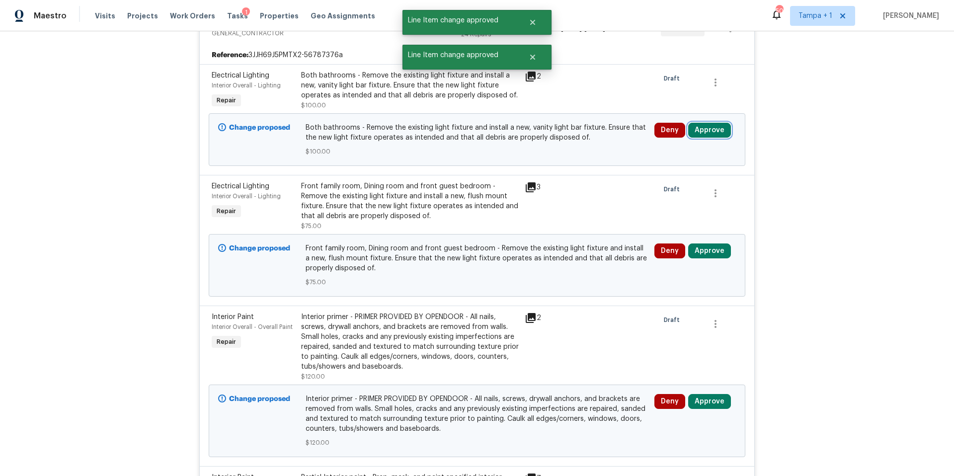
click at [707, 128] on button "Approve" at bounding box center [709, 130] width 43 height 15
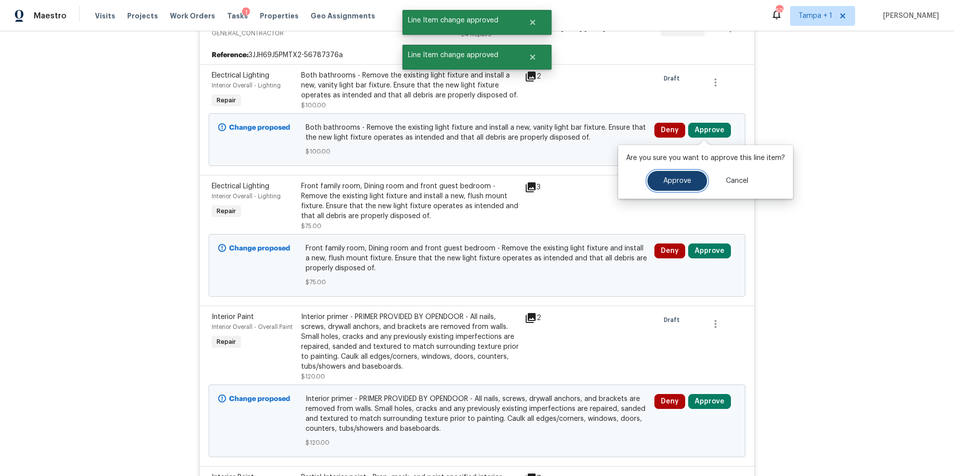
click at [663, 171] on button "Approve" at bounding box center [678, 181] width 60 height 20
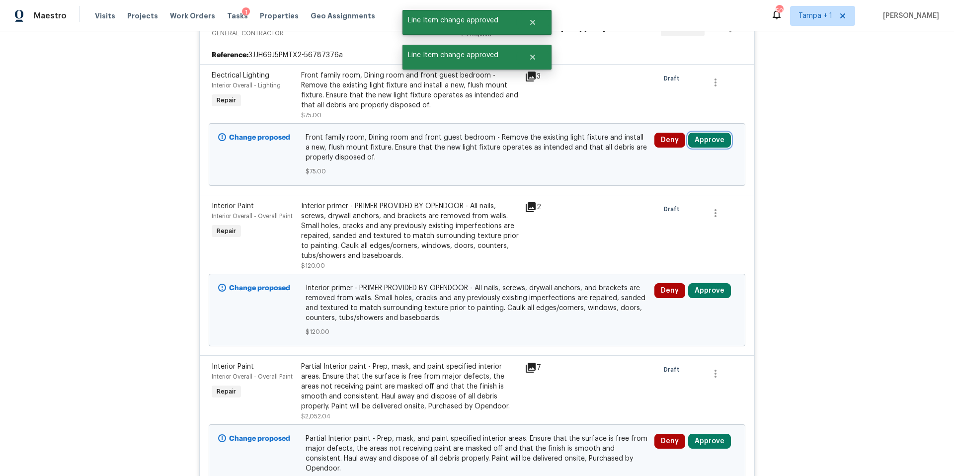
click at [703, 137] on button "Approve" at bounding box center [709, 140] width 43 height 15
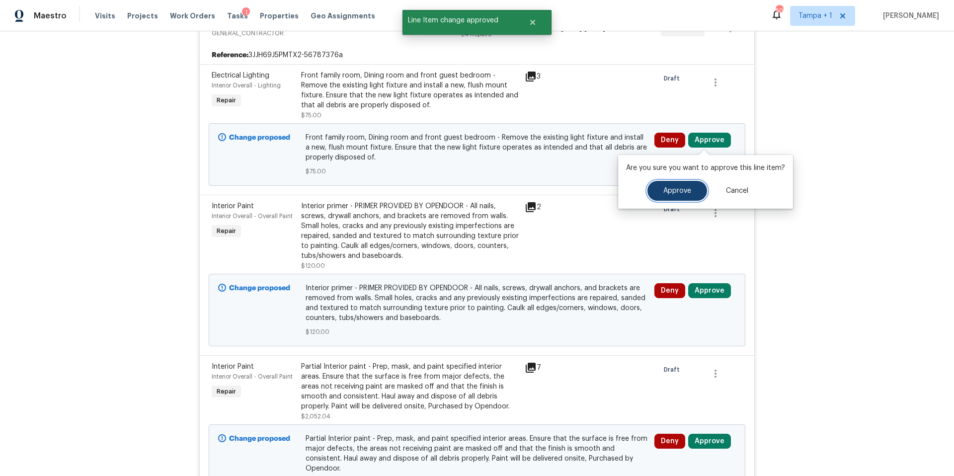
click at [661, 186] on button "Approve" at bounding box center [678, 191] width 60 height 20
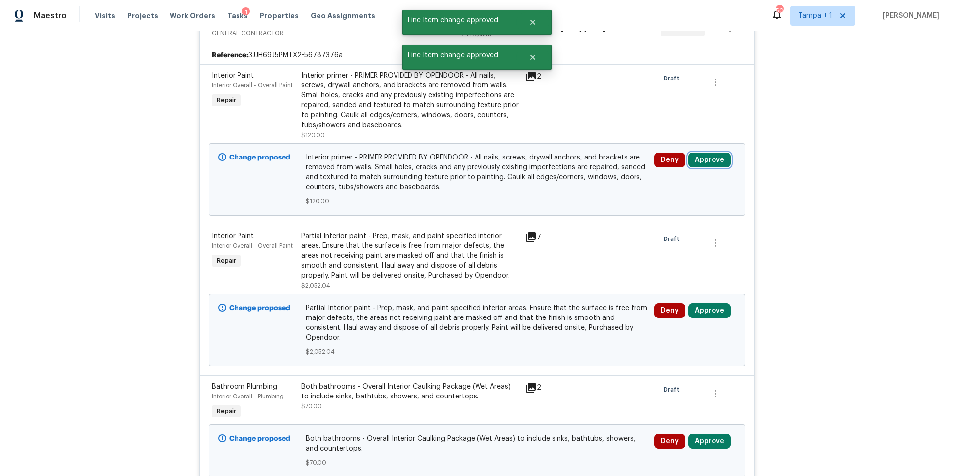
click at [713, 162] on button "Approve" at bounding box center [709, 160] width 43 height 15
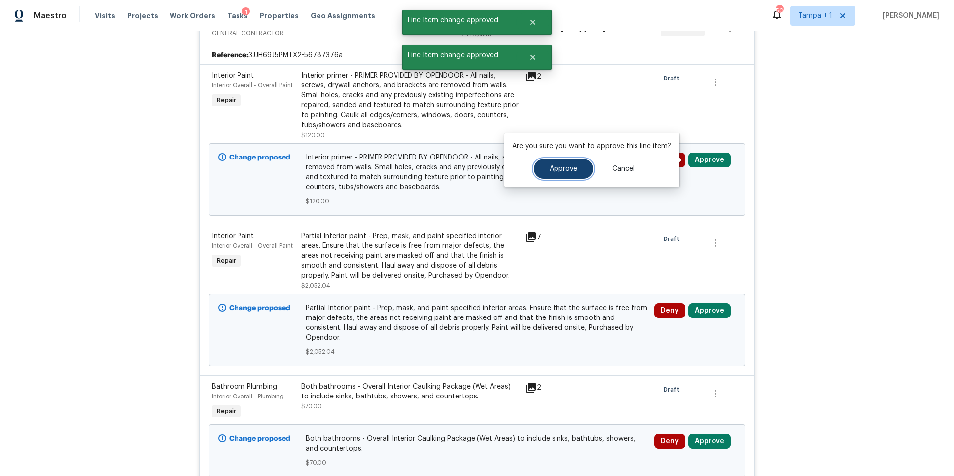
click at [550, 168] on span "Approve" at bounding box center [564, 168] width 28 height 7
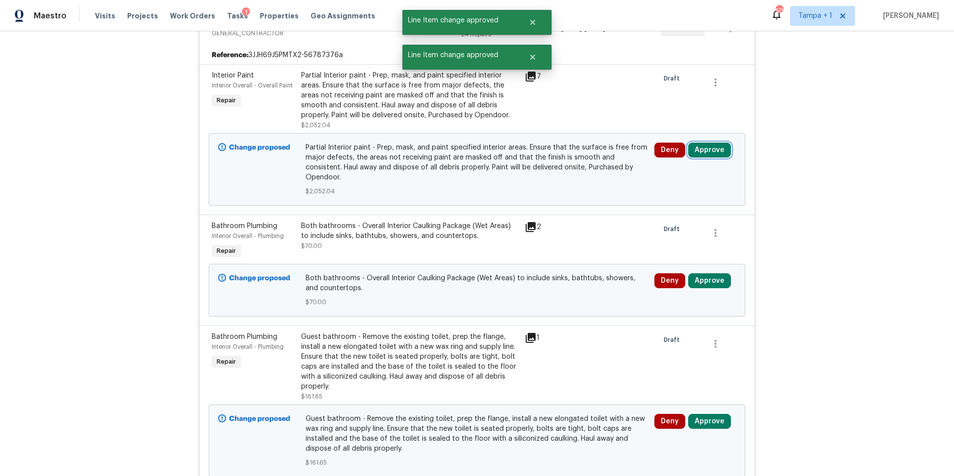
click at [712, 150] on button "Approve" at bounding box center [709, 150] width 43 height 15
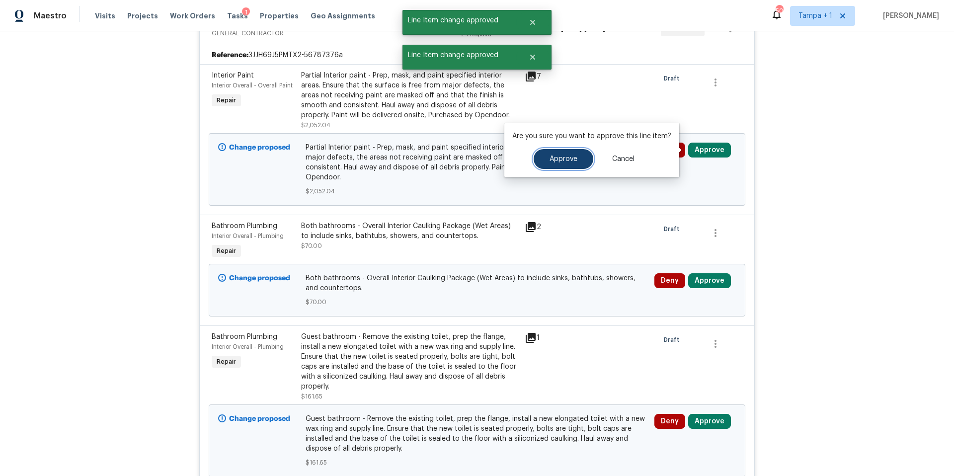
click at [565, 158] on span "Approve" at bounding box center [564, 159] width 28 height 7
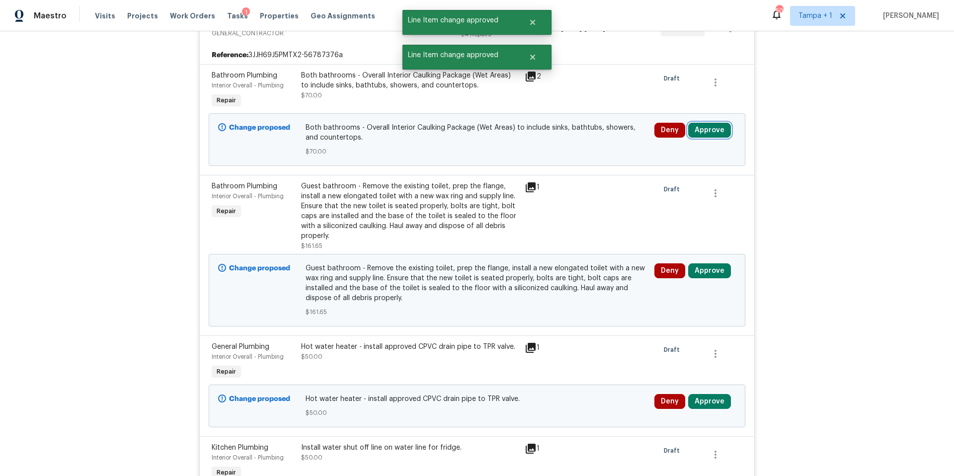
click at [710, 132] on button "Approve" at bounding box center [709, 130] width 43 height 15
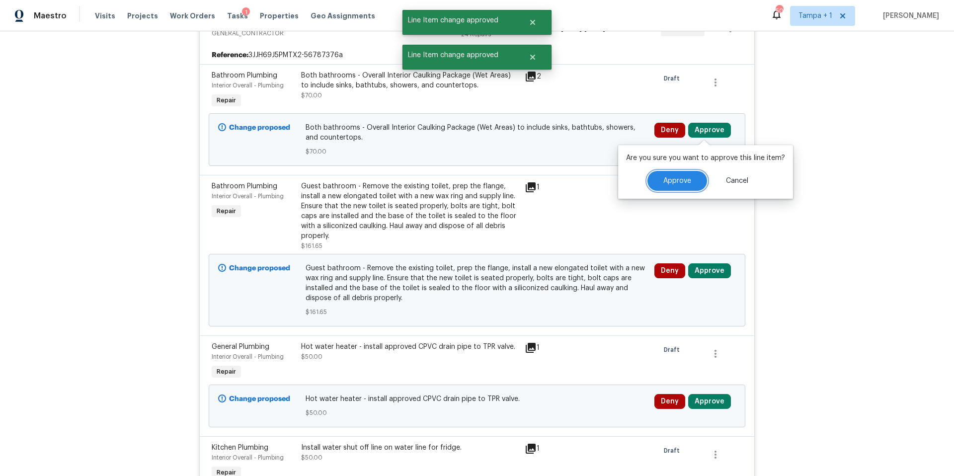
click at [679, 180] on span "Approve" at bounding box center [677, 180] width 28 height 7
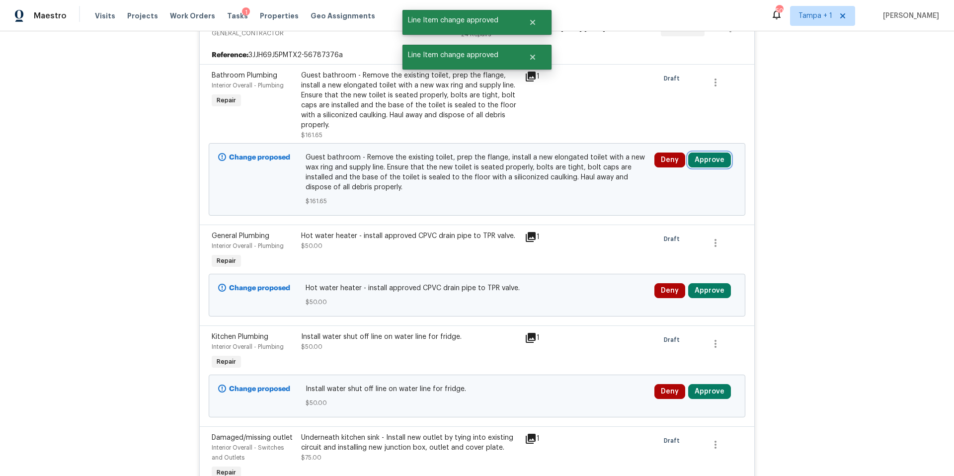
click at [709, 154] on button "Approve" at bounding box center [709, 160] width 43 height 15
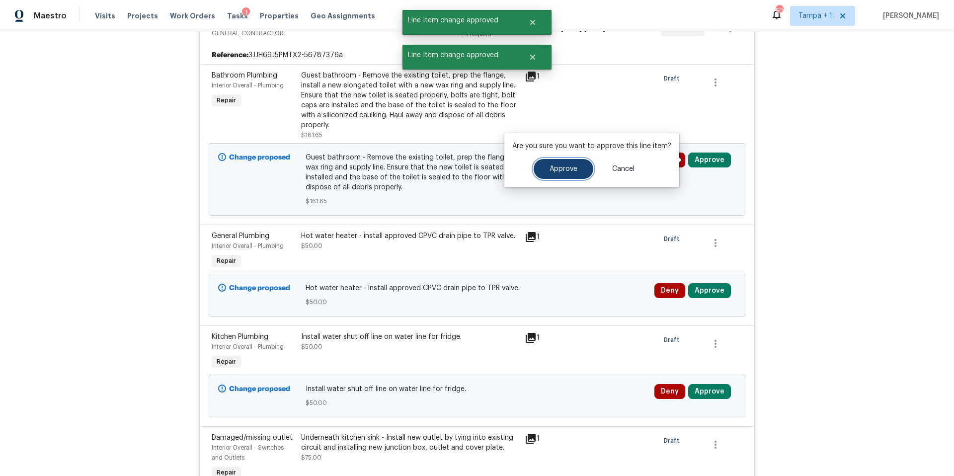
click at [538, 167] on button "Approve" at bounding box center [564, 169] width 60 height 20
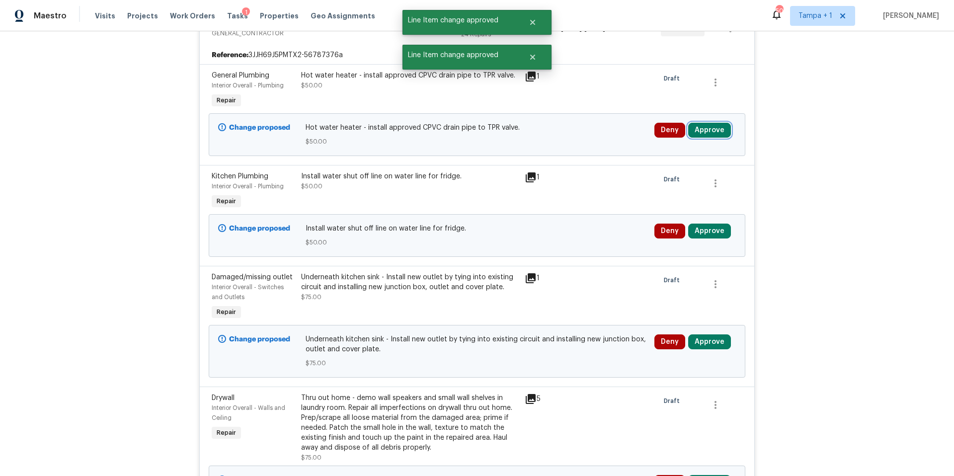
click at [702, 127] on button "Approve" at bounding box center [709, 130] width 43 height 15
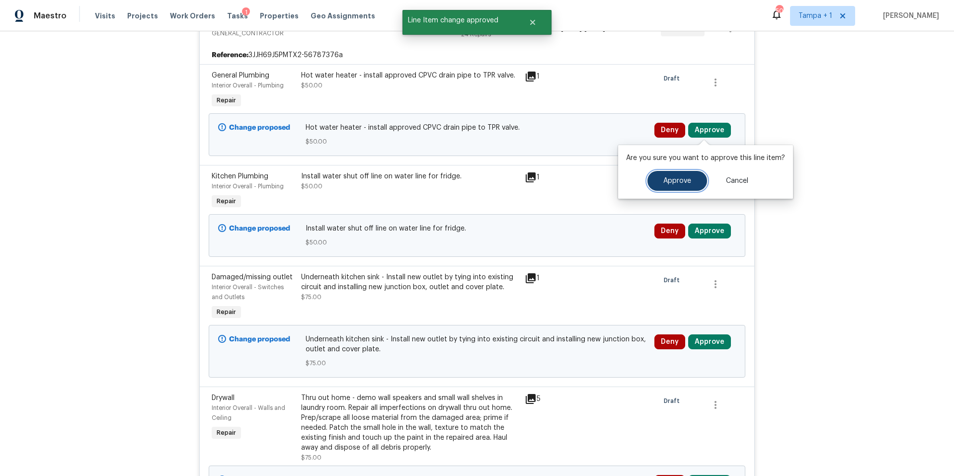
click at [654, 177] on button "Approve" at bounding box center [678, 181] width 60 height 20
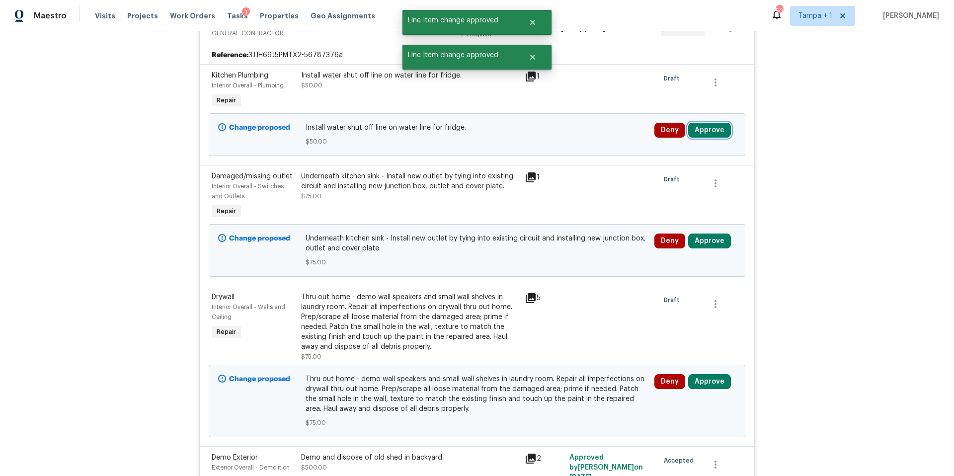
click at [711, 128] on button "Approve" at bounding box center [709, 130] width 43 height 15
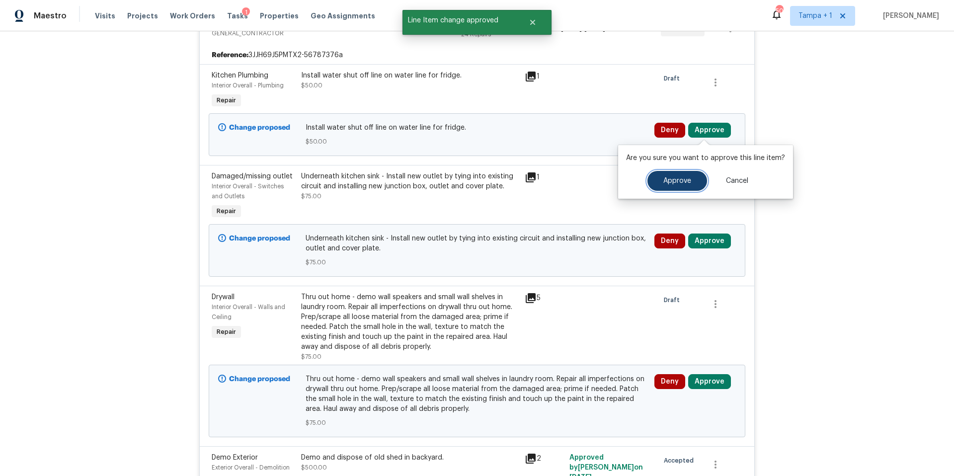
click at [676, 179] on span "Approve" at bounding box center [677, 180] width 28 height 7
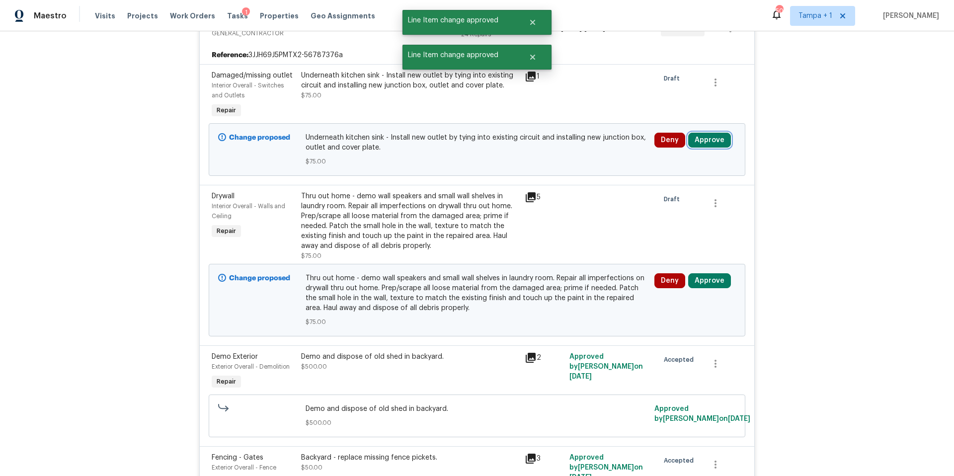
click at [718, 136] on button "Approve" at bounding box center [709, 140] width 43 height 15
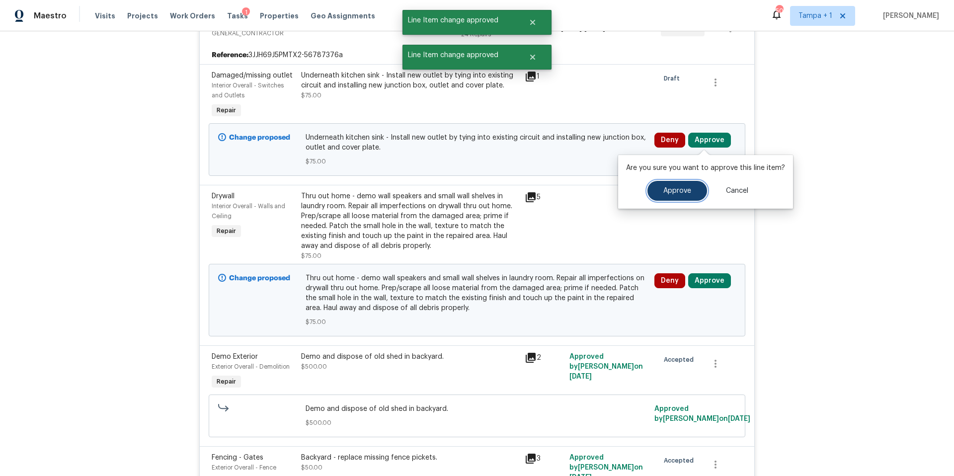
click at [675, 189] on span "Approve" at bounding box center [677, 190] width 28 height 7
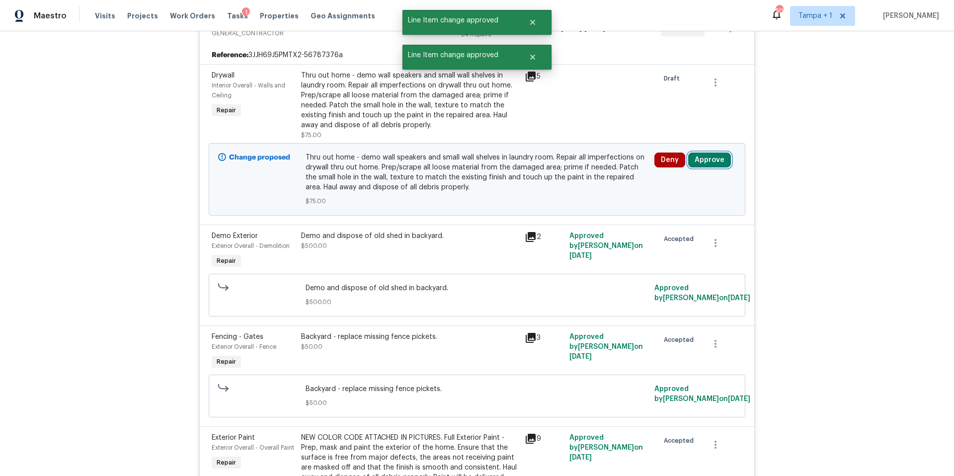
click at [703, 161] on button "Approve" at bounding box center [709, 160] width 43 height 15
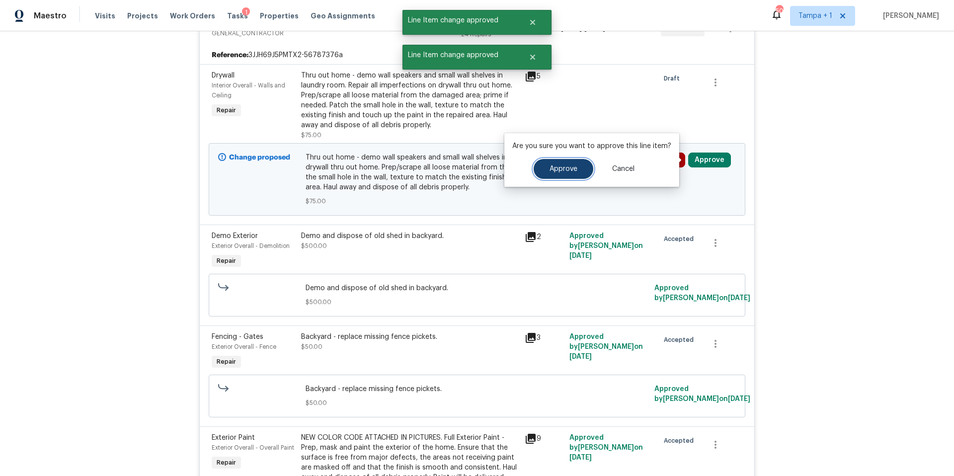
click at [558, 172] on span "Approve" at bounding box center [564, 168] width 28 height 7
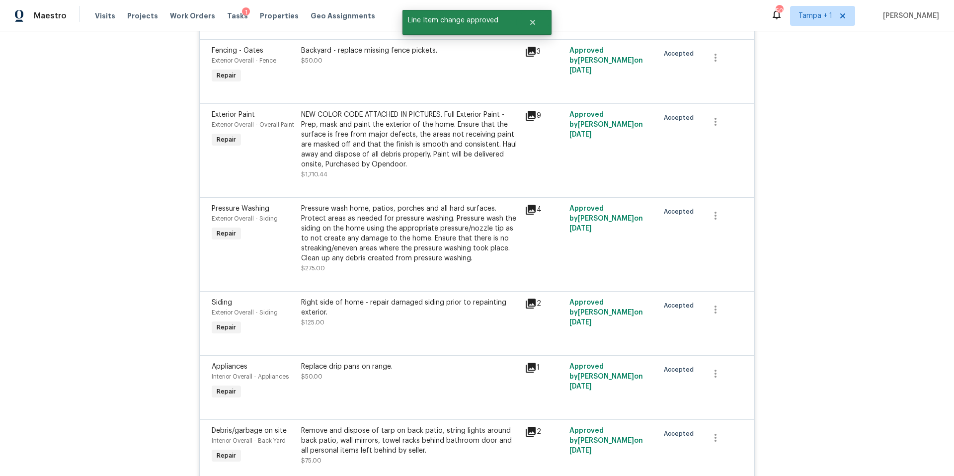
scroll to position [0, 0]
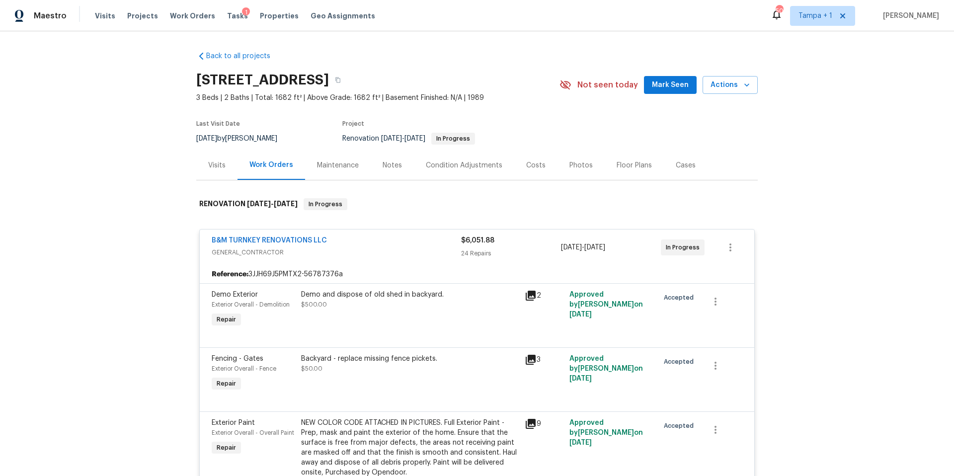
click at [526, 169] on div "Costs" at bounding box center [535, 166] width 19 height 10
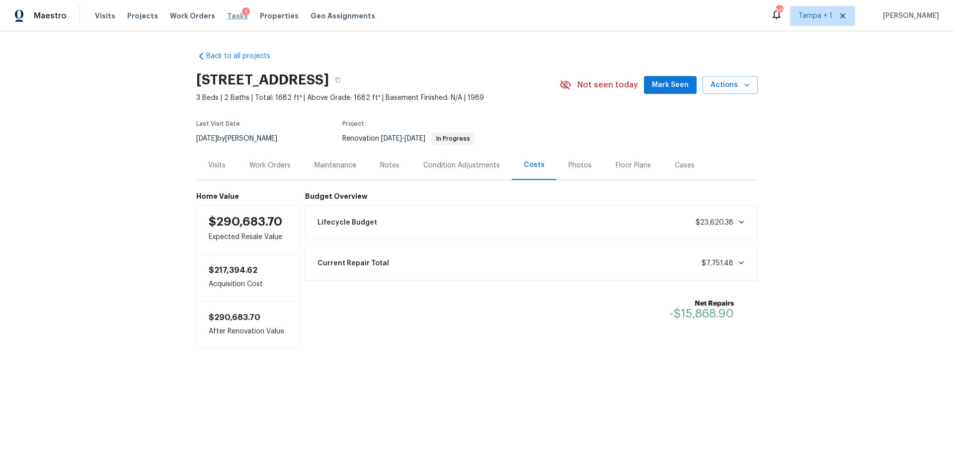
click at [230, 18] on span "Tasks" at bounding box center [237, 15] width 21 height 7
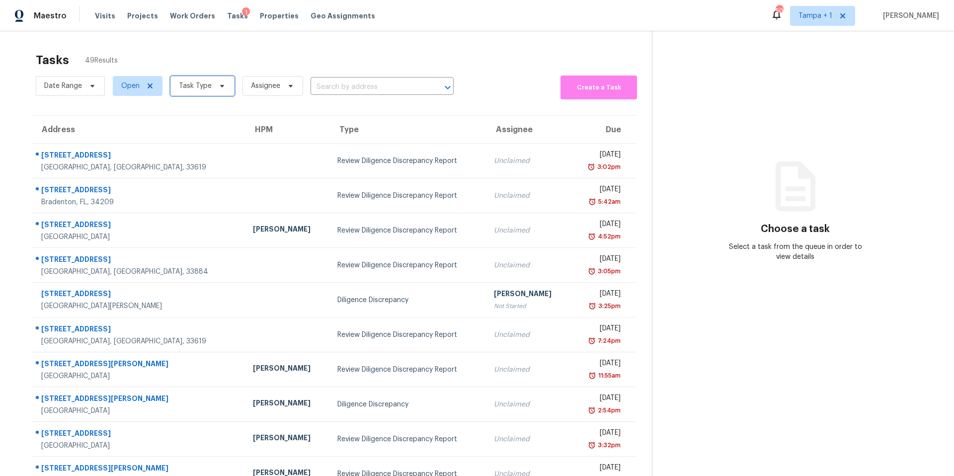
click at [191, 92] on span "Task Type" at bounding box center [202, 86] width 64 height 20
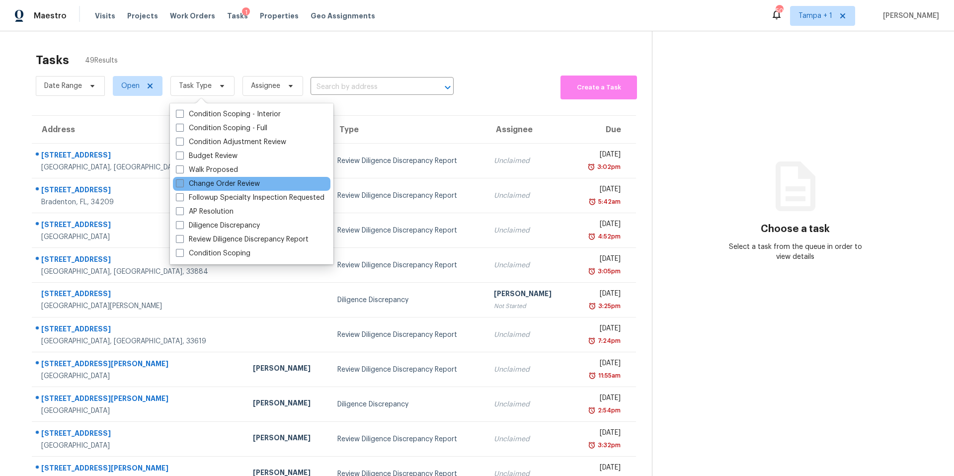
click at [218, 188] on label "Change Order Review" at bounding box center [218, 184] width 84 height 10
click at [182, 185] on input "Change Order Review" at bounding box center [179, 182] width 6 height 6
checkbox input "true"
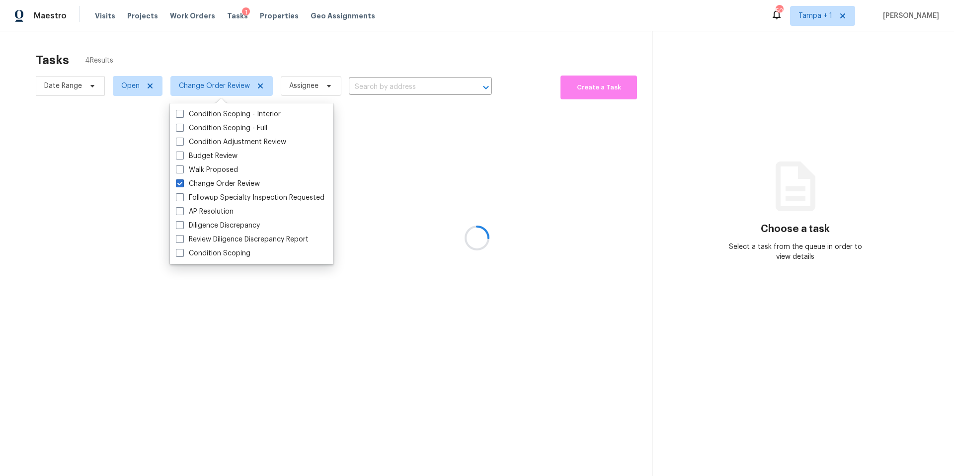
click at [369, 43] on div at bounding box center [477, 238] width 954 height 476
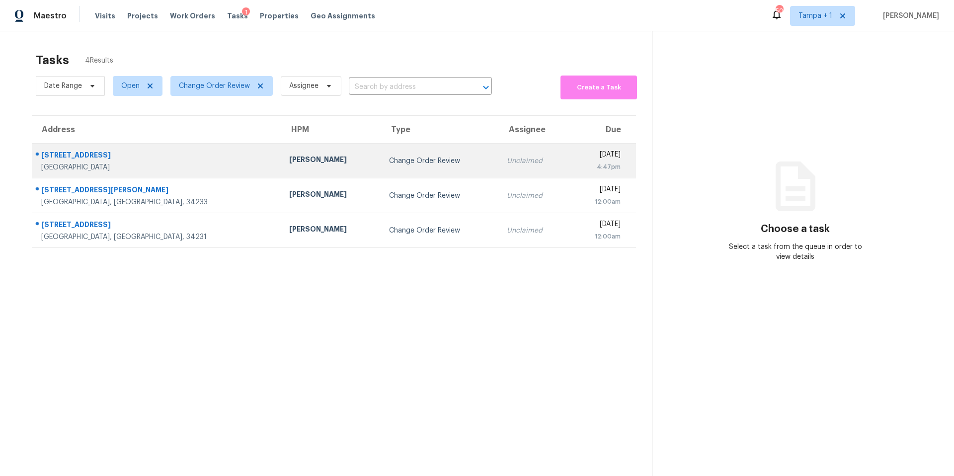
click at [381, 166] on td "Change Order Review" at bounding box center [440, 161] width 118 height 35
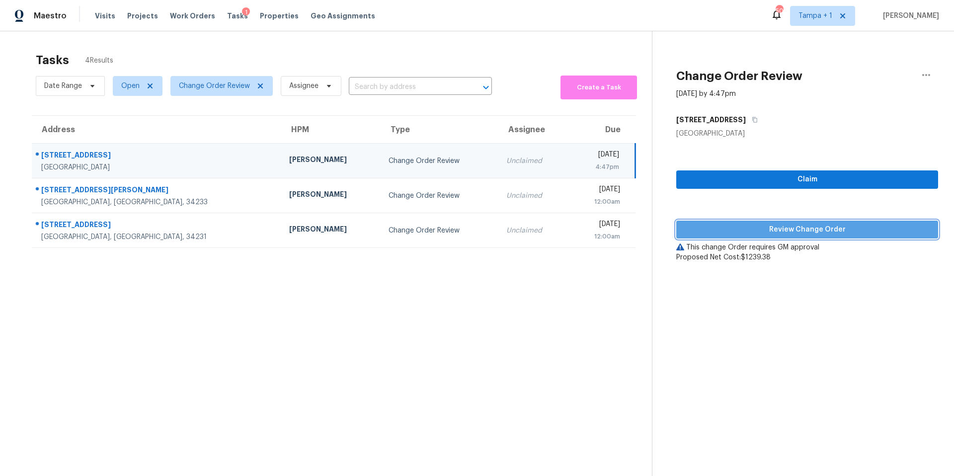
click at [726, 236] on button "Review Change Order" at bounding box center [807, 230] width 262 height 18
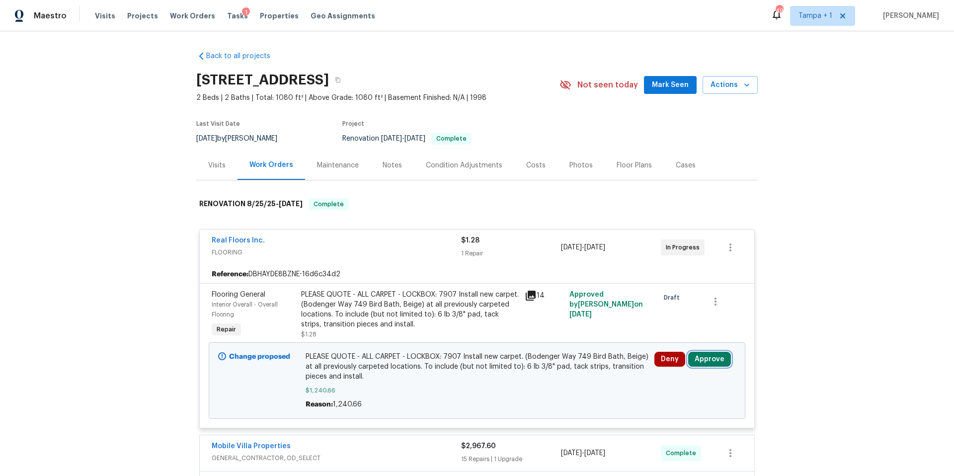
click at [705, 362] on button "Approve" at bounding box center [709, 359] width 43 height 15
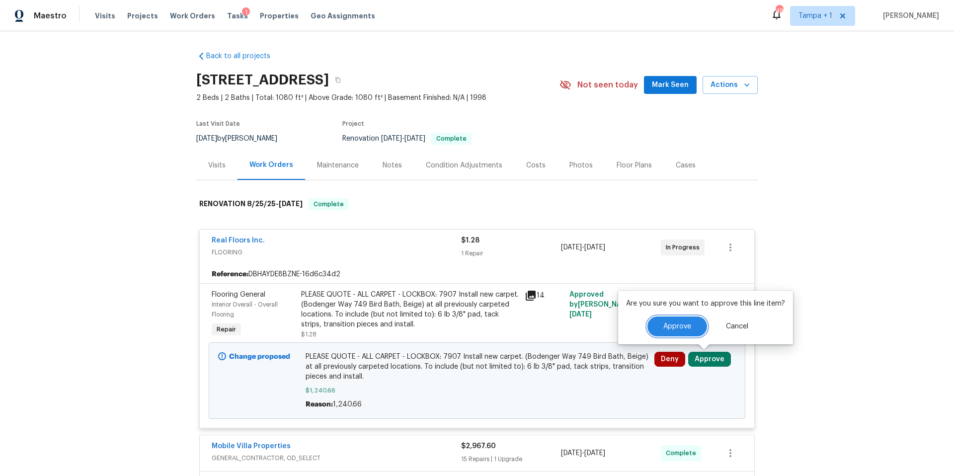
drag, startPoint x: 668, startPoint y: 326, endPoint x: 610, endPoint y: 326, distance: 58.1
click at [669, 326] on span "Approve" at bounding box center [677, 326] width 28 height 7
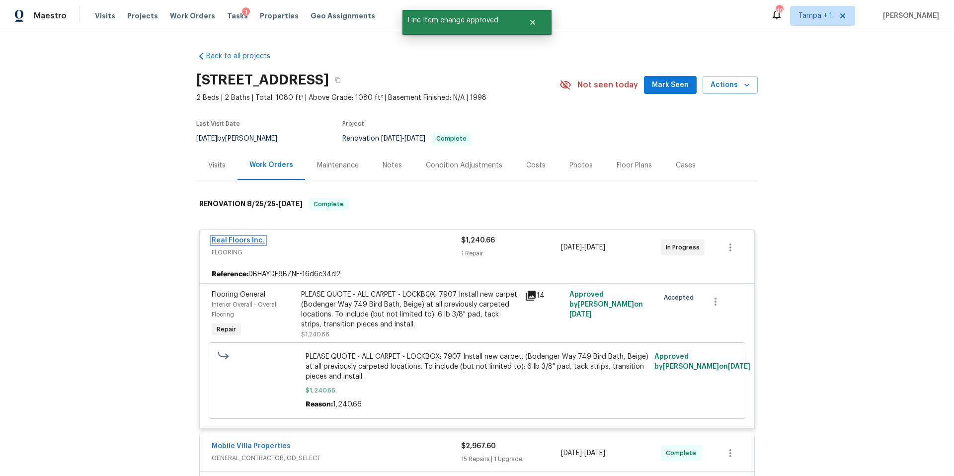
click at [255, 241] on link "Real Floors Inc." at bounding box center [238, 240] width 53 height 7
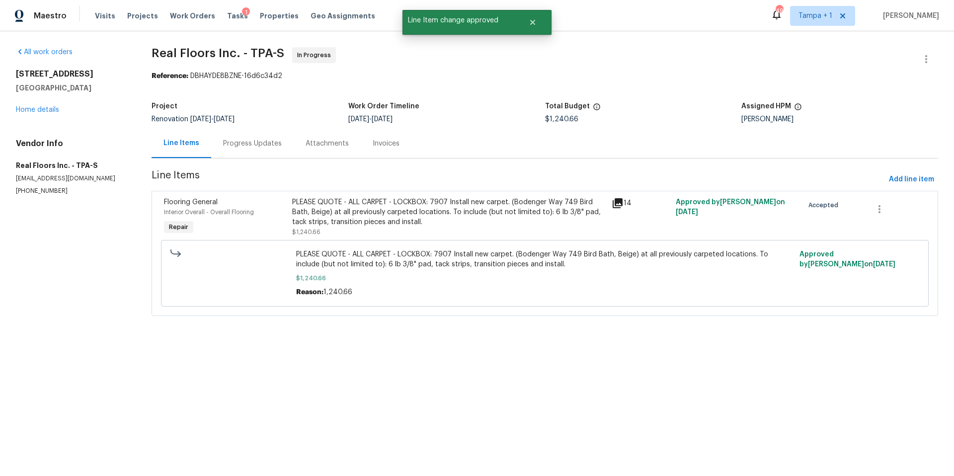
click at [260, 149] on div "Progress Updates" at bounding box center [252, 143] width 82 height 29
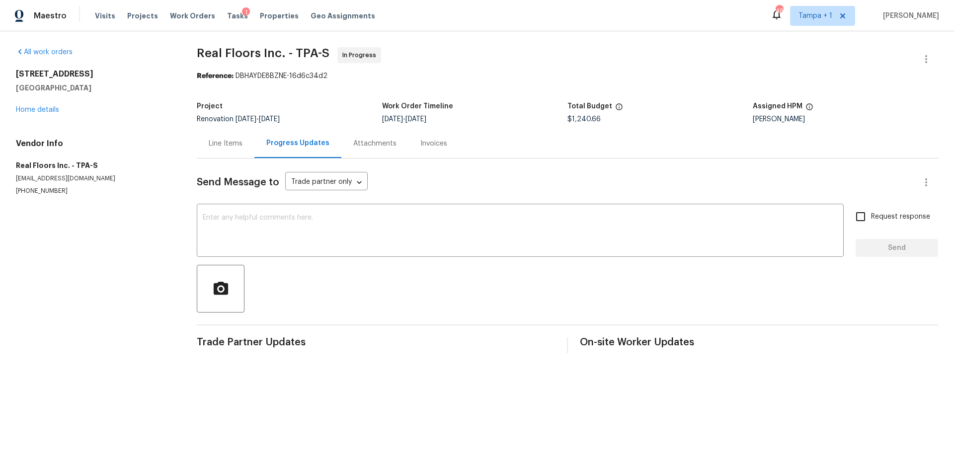
click at [61, 108] on div "1011 Radison Ave Sun City Center, FL 33573 Home details" at bounding box center [94, 92] width 157 height 46
click at [34, 114] on div "1011 Radison Ave Sun City Center, FL 33573 Home details" at bounding box center [94, 92] width 157 height 46
click at [45, 114] on div "1011 Radison Ave Sun City Center, FL 33573 Home details" at bounding box center [94, 92] width 157 height 46
click at [47, 111] on link "Home details" at bounding box center [37, 109] width 43 height 7
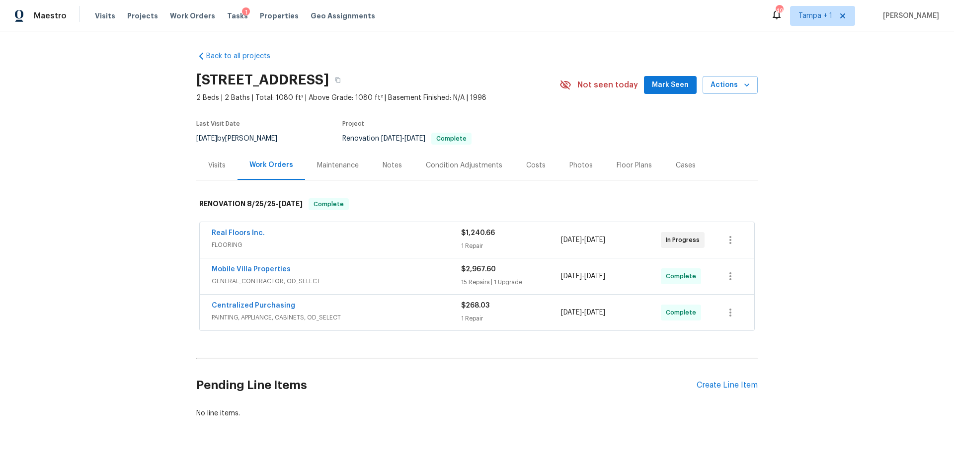
click at [526, 161] on div "Costs" at bounding box center [535, 166] width 19 height 10
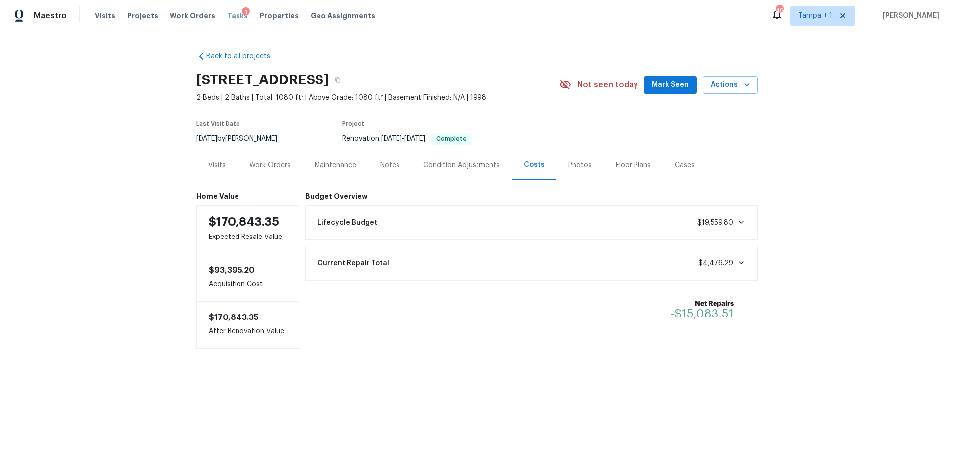
click at [227, 14] on span "Tasks" at bounding box center [237, 15] width 21 height 7
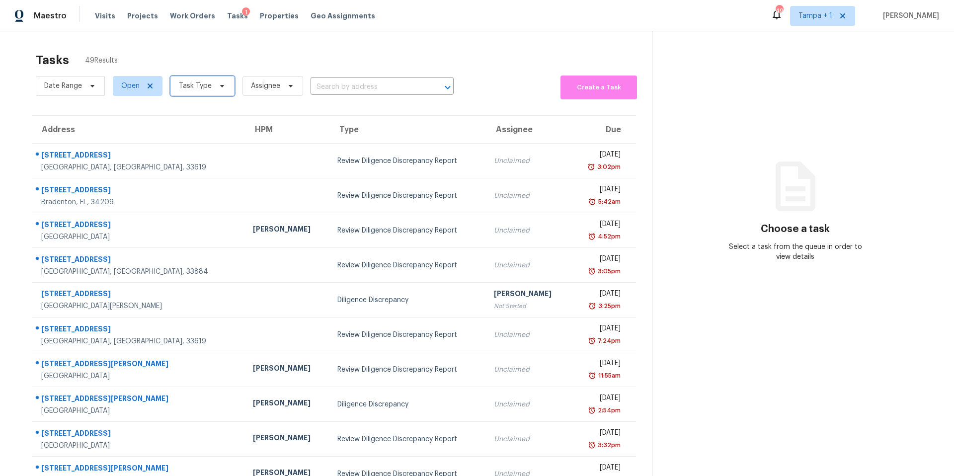
click at [194, 88] on span "Task Type" at bounding box center [195, 86] width 33 height 10
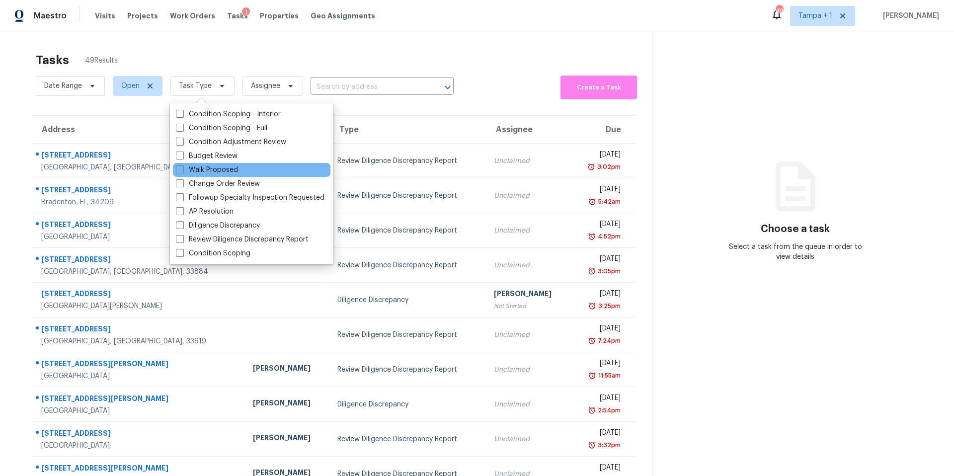
click at [207, 175] on div "Walk Proposed" at bounding box center [252, 170] width 158 height 14
click at [207, 172] on label "Walk Proposed" at bounding box center [207, 170] width 62 height 10
click at [182, 171] on input "Walk Proposed" at bounding box center [179, 168] width 6 height 6
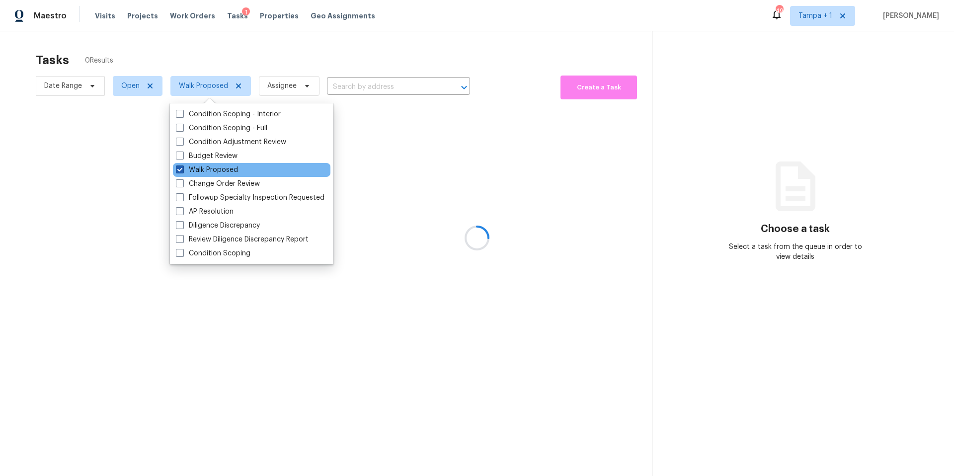
click at [217, 168] on label "Walk Proposed" at bounding box center [207, 170] width 62 height 10
click at [182, 168] on input "Walk Proposed" at bounding box center [179, 168] width 6 height 6
checkbox input "false"
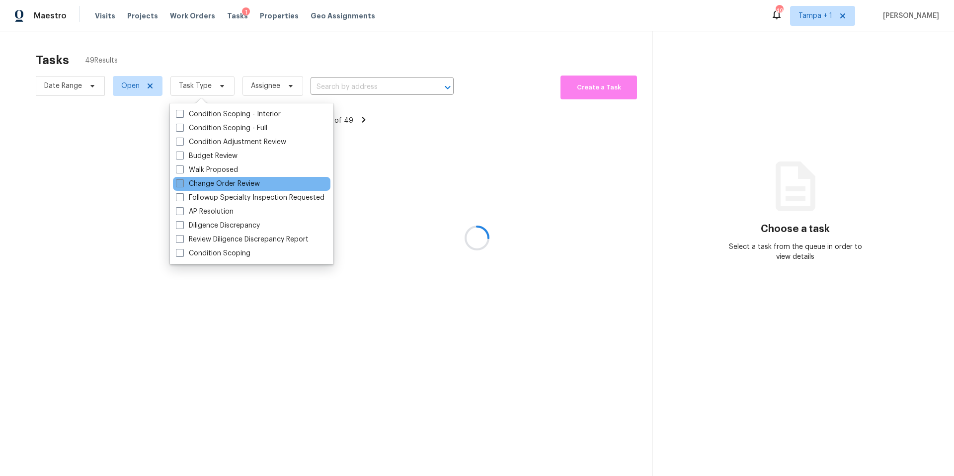
click at [200, 185] on label "Change Order Review" at bounding box center [218, 184] width 84 height 10
click at [182, 185] on input "Change Order Review" at bounding box center [179, 182] width 6 height 6
checkbox input "true"
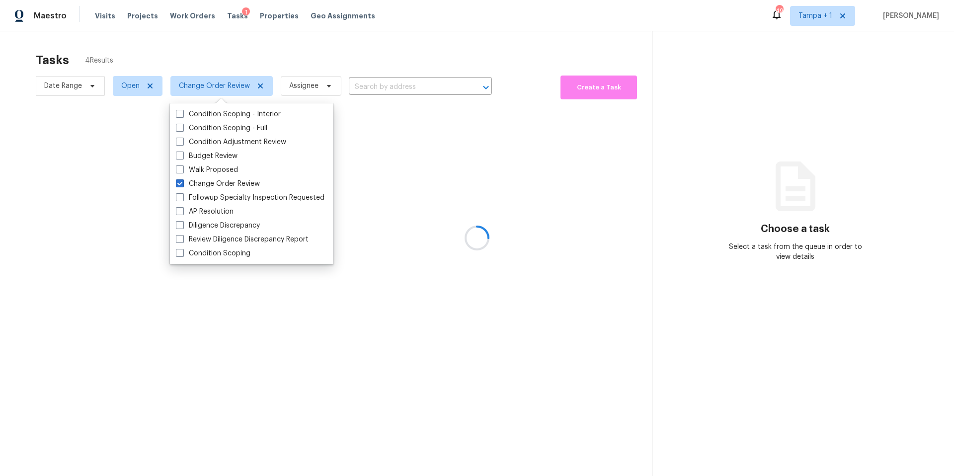
click at [357, 59] on div at bounding box center [477, 238] width 954 height 476
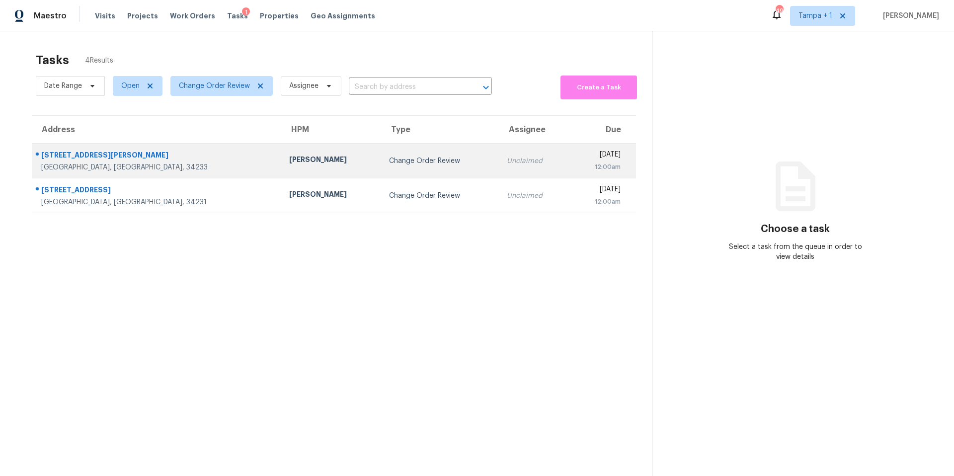
click at [281, 172] on td "Naomi Ferreira" at bounding box center [331, 161] width 100 height 35
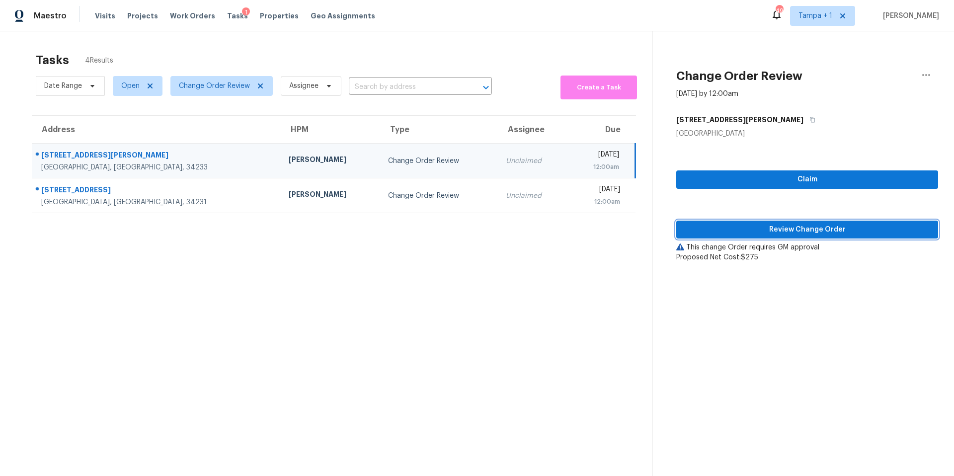
drag, startPoint x: 731, startPoint y: 232, endPoint x: 722, endPoint y: 233, distance: 8.5
click at [731, 232] on span "Review Change Order" at bounding box center [807, 230] width 246 height 12
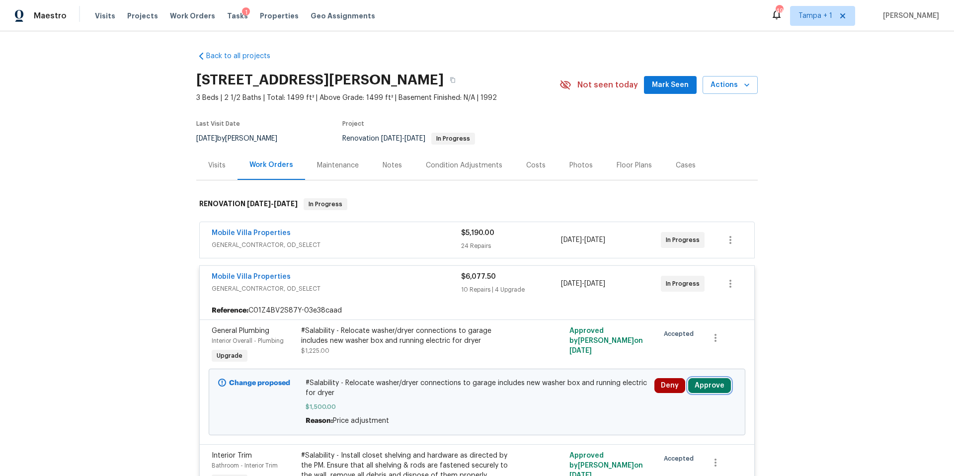
click at [713, 383] on button "Approve" at bounding box center [709, 385] width 43 height 15
click at [665, 351] on span "Approve" at bounding box center [677, 352] width 28 height 7
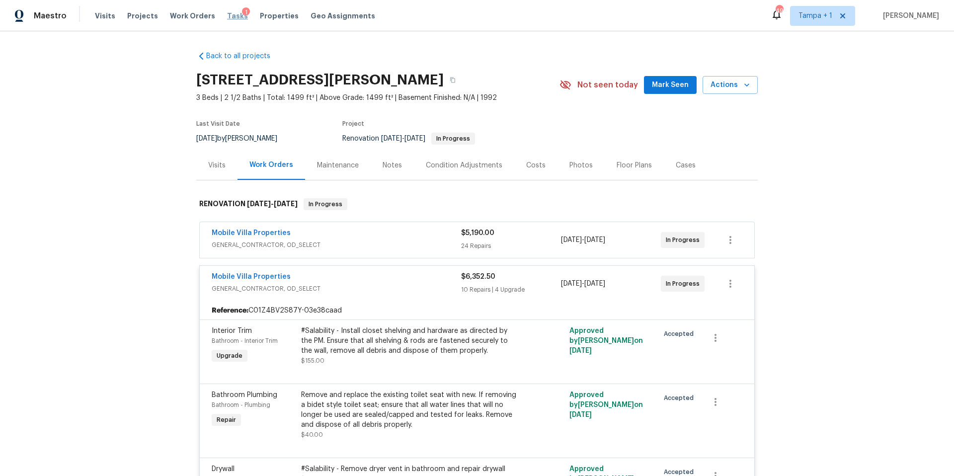
click at [227, 17] on span "Tasks" at bounding box center [237, 15] width 21 height 7
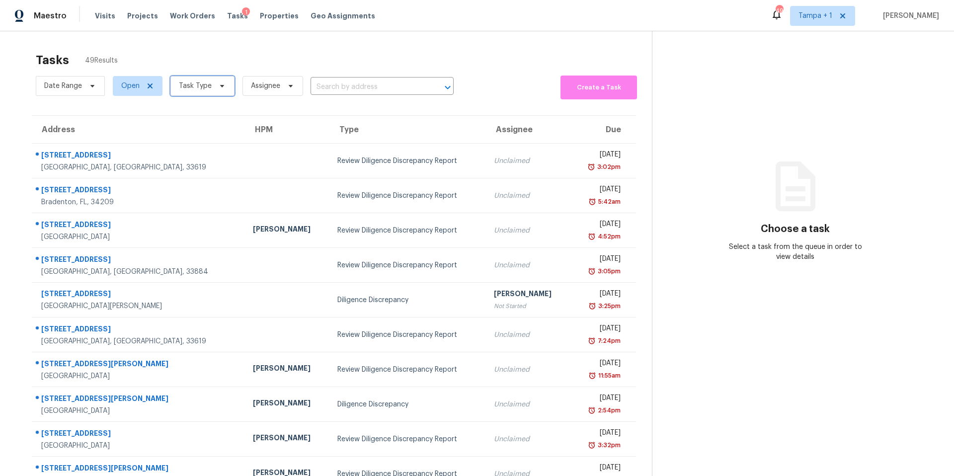
click at [207, 83] on span "Task Type" at bounding box center [195, 86] width 33 height 10
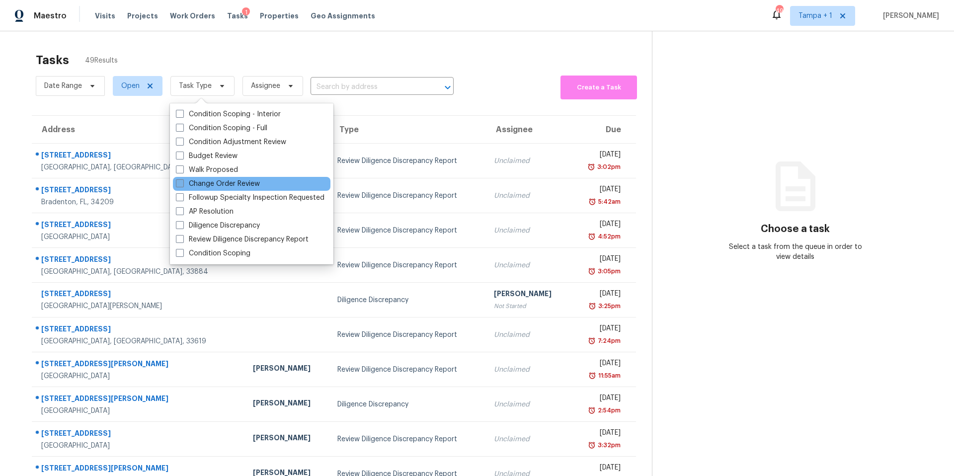
click at [209, 187] on label "Change Order Review" at bounding box center [218, 184] width 84 height 10
click at [182, 185] on input "Change Order Review" at bounding box center [179, 182] width 6 height 6
checkbox input "true"
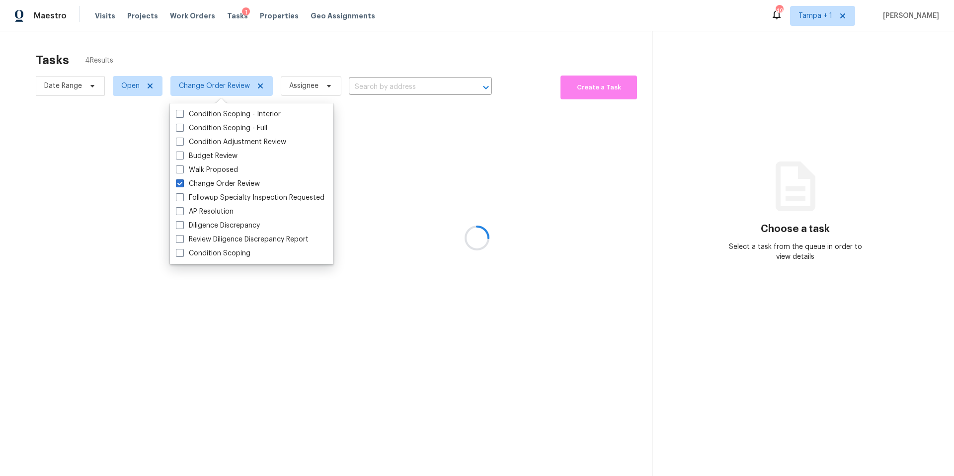
click at [315, 59] on div at bounding box center [477, 238] width 954 height 476
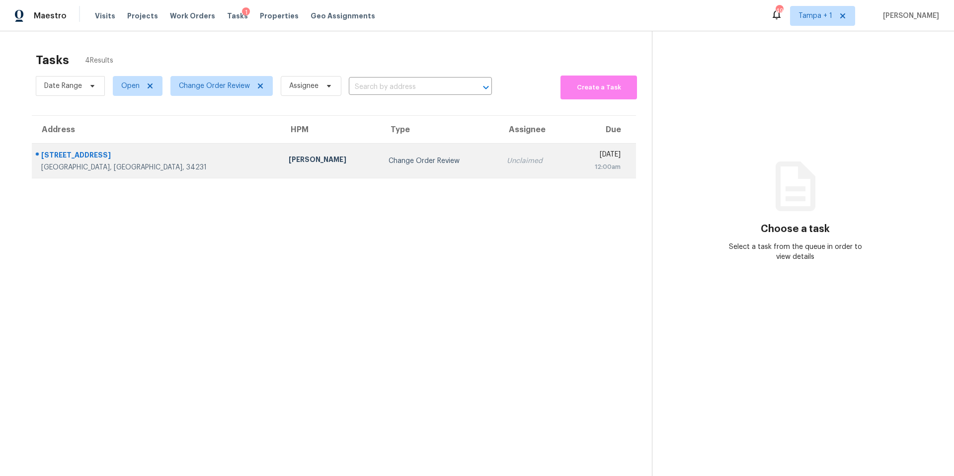
click at [281, 153] on td "Naomi Ferreira" at bounding box center [331, 161] width 100 height 35
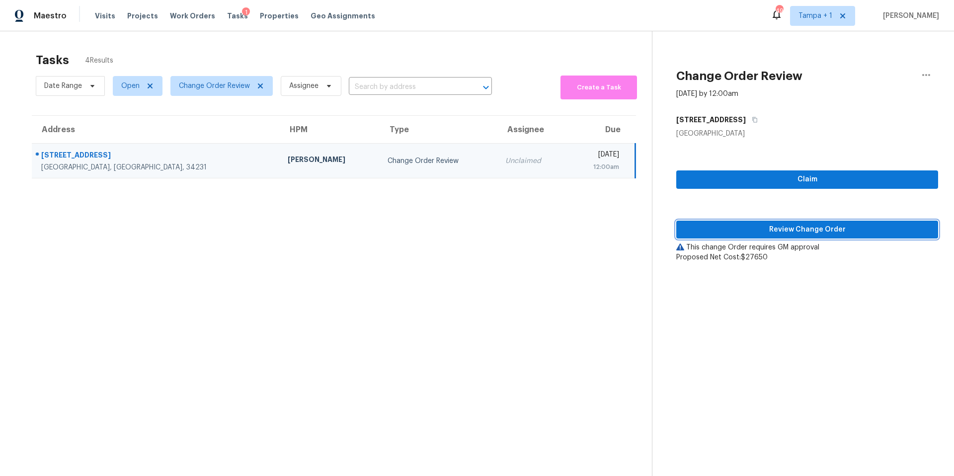
drag, startPoint x: 699, startPoint y: 227, endPoint x: 685, endPoint y: 230, distance: 13.6
click at [699, 227] on span "Review Change Order" at bounding box center [807, 230] width 246 height 12
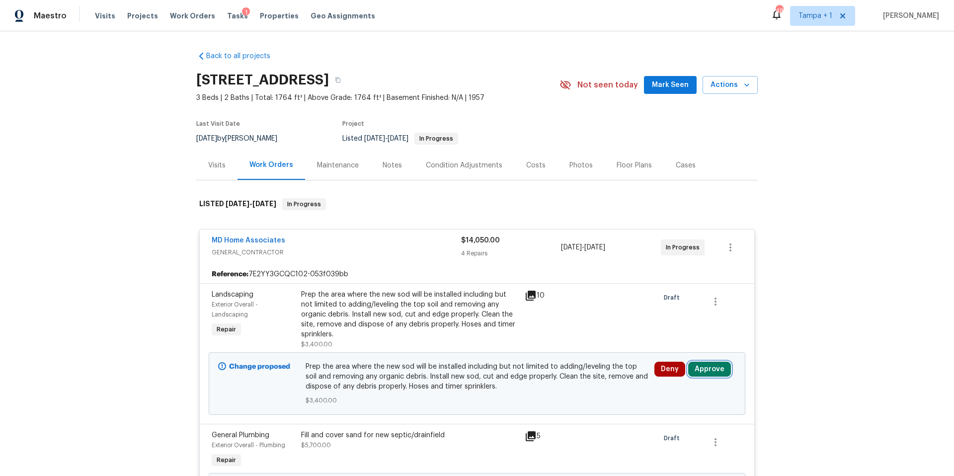
click at [706, 369] on button "Approve" at bounding box center [709, 369] width 43 height 15
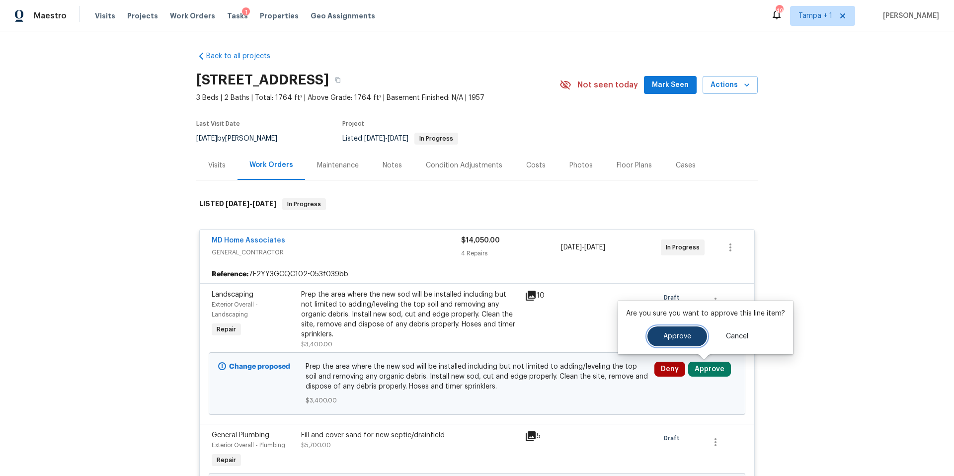
click at [663, 335] on span "Approve" at bounding box center [677, 336] width 28 height 7
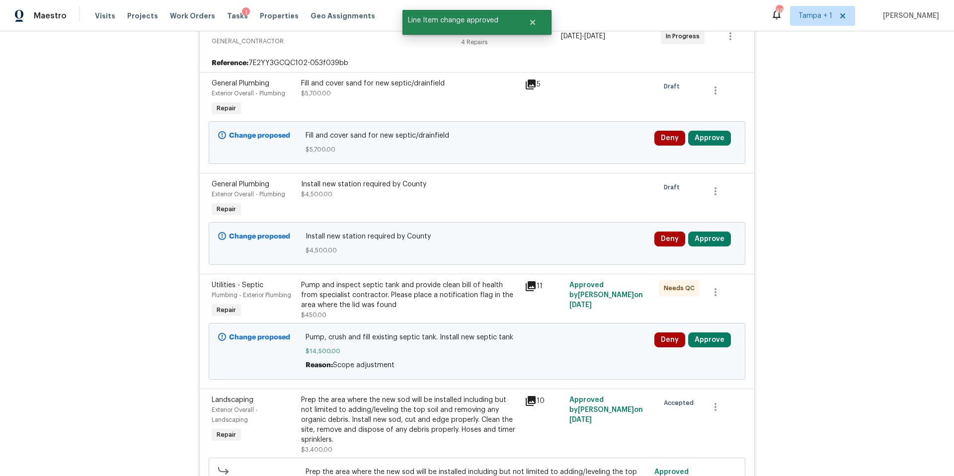
scroll to position [210, 0]
click at [705, 342] on button "Approve" at bounding box center [709, 340] width 43 height 15
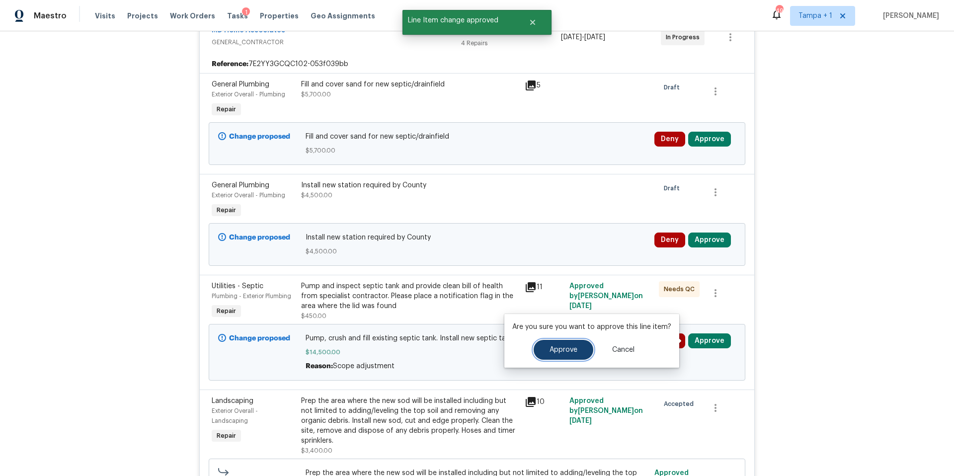
click at [541, 351] on button "Approve" at bounding box center [564, 350] width 60 height 20
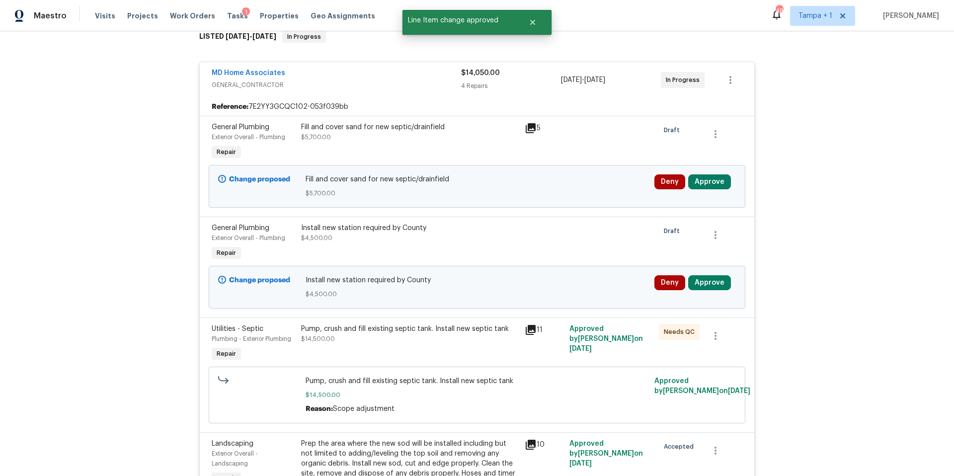
scroll to position [167, 0]
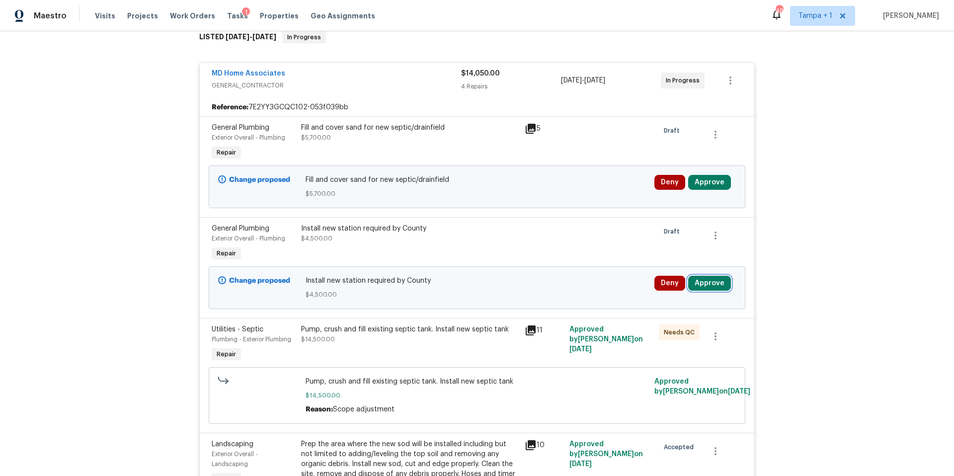
click at [715, 282] on button "Approve" at bounding box center [709, 283] width 43 height 15
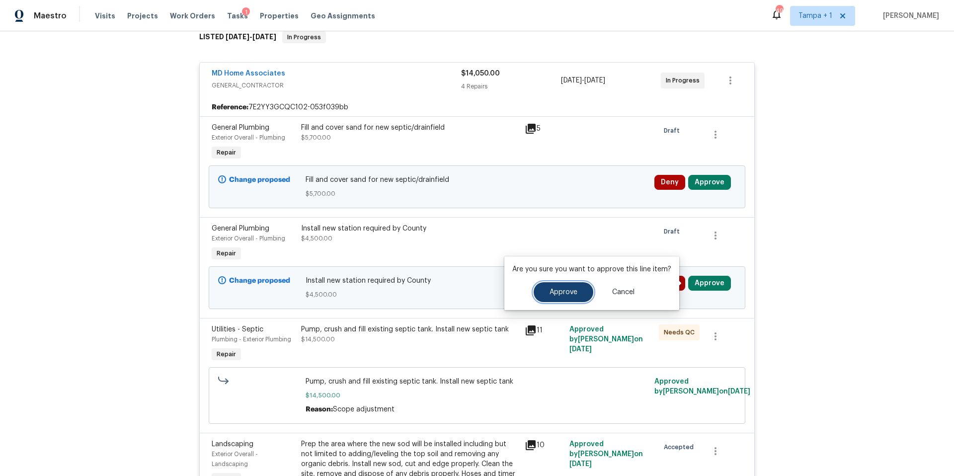
click at [582, 297] on button "Approve" at bounding box center [564, 292] width 60 height 20
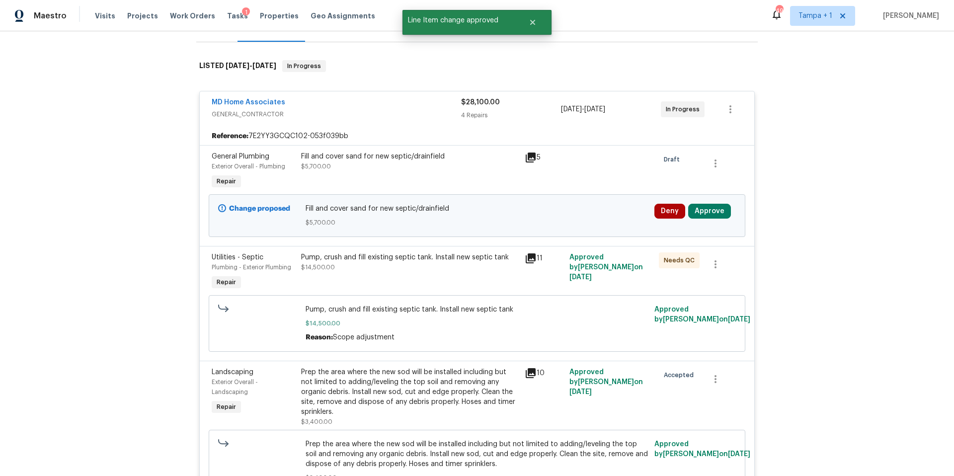
scroll to position [131, 0]
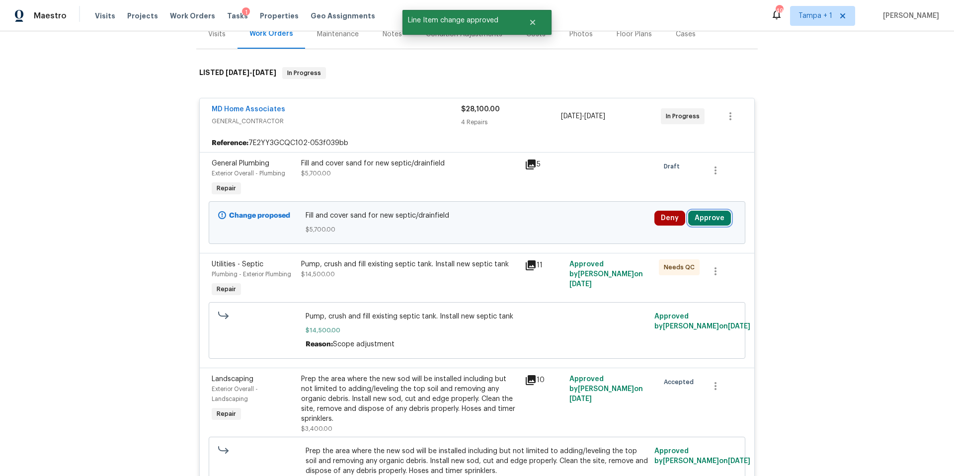
click at [696, 221] on button "Approve" at bounding box center [709, 218] width 43 height 15
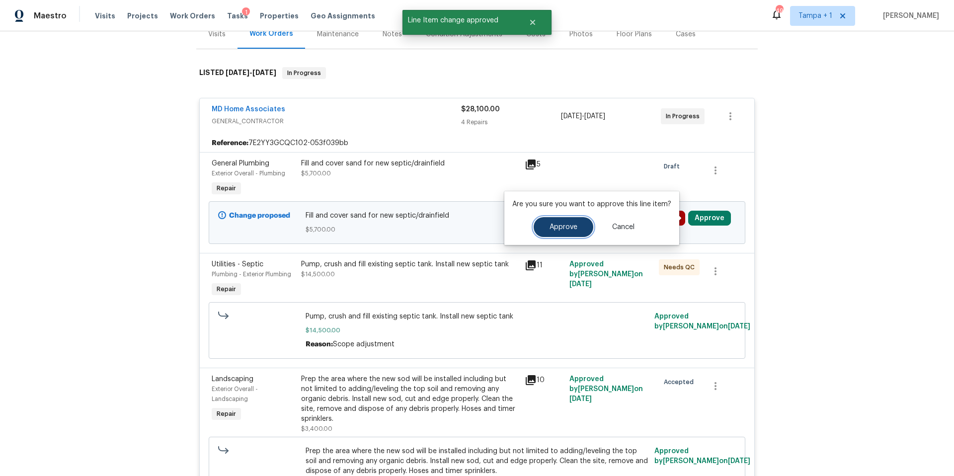
click at [583, 229] on button "Approve" at bounding box center [564, 227] width 60 height 20
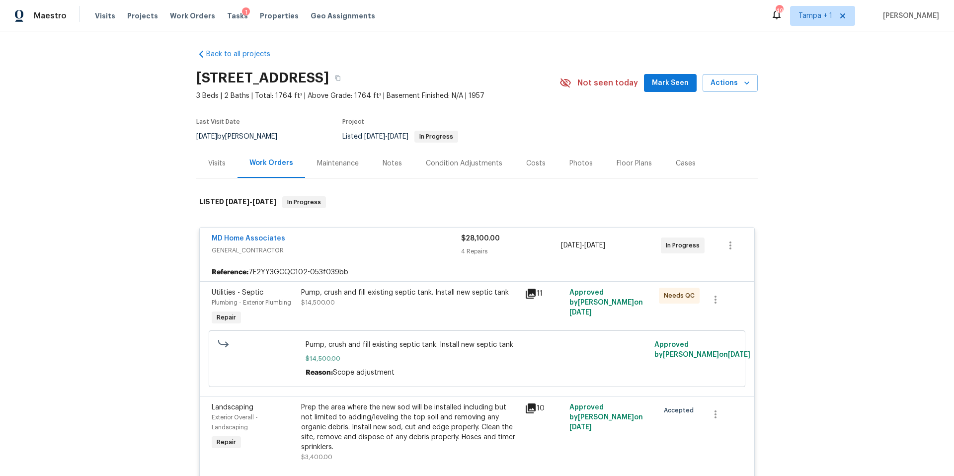
scroll to position [0, 0]
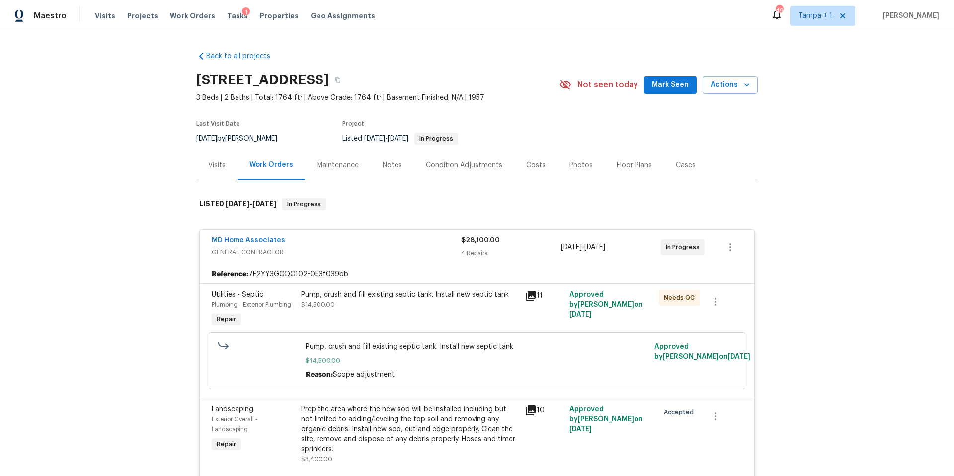
click at [520, 159] on div "Costs" at bounding box center [535, 165] width 43 height 29
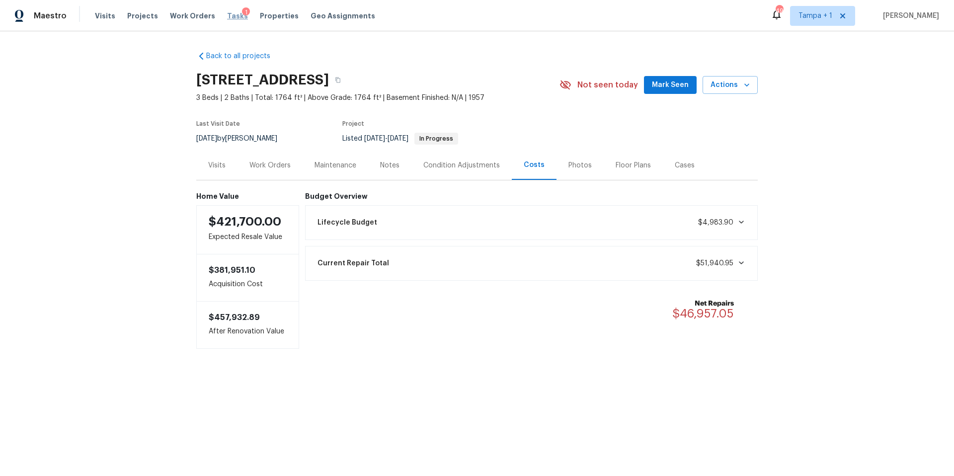
click at [229, 18] on span "Tasks" at bounding box center [237, 15] width 21 height 7
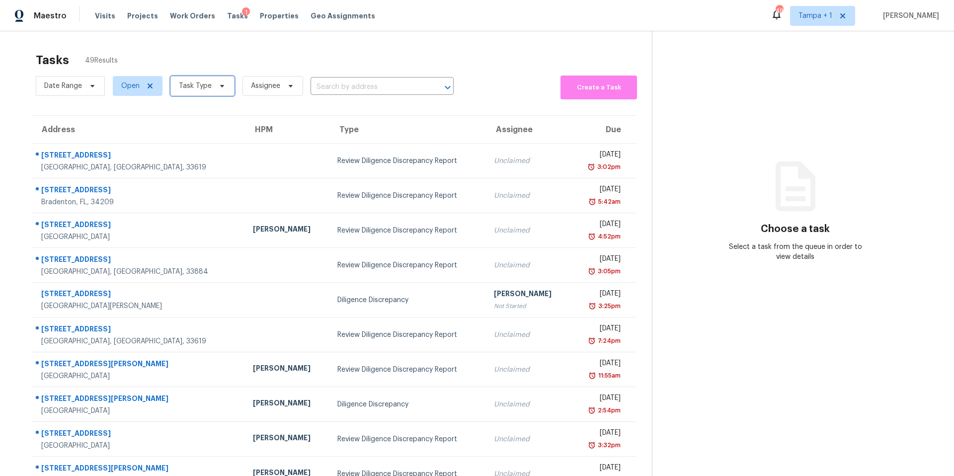
click at [204, 78] on span "Task Type" at bounding box center [202, 86] width 64 height 20
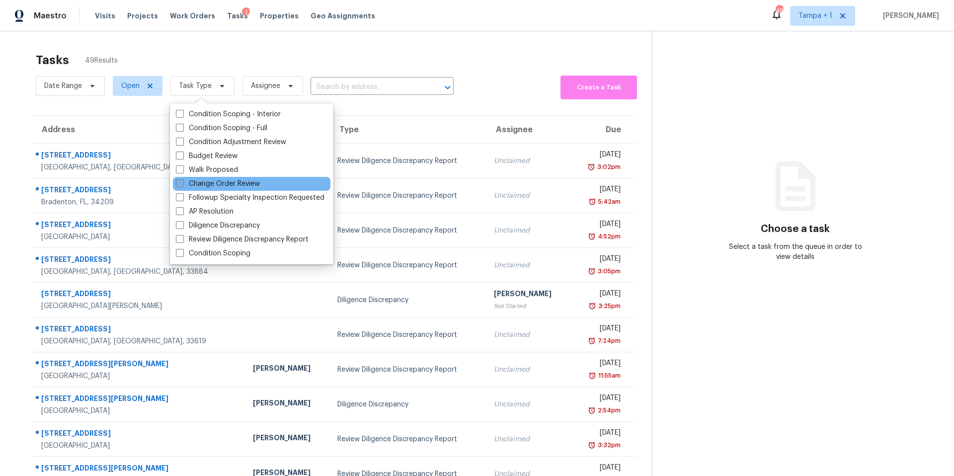
click at [202, 188] on label "Change Order Review" at bounding box center [218, 184] width 84 height 10
click at [182, 185] on input "Change Order Review" at bounding box center [179, 182] width 6 height 6
checkbox input "true"
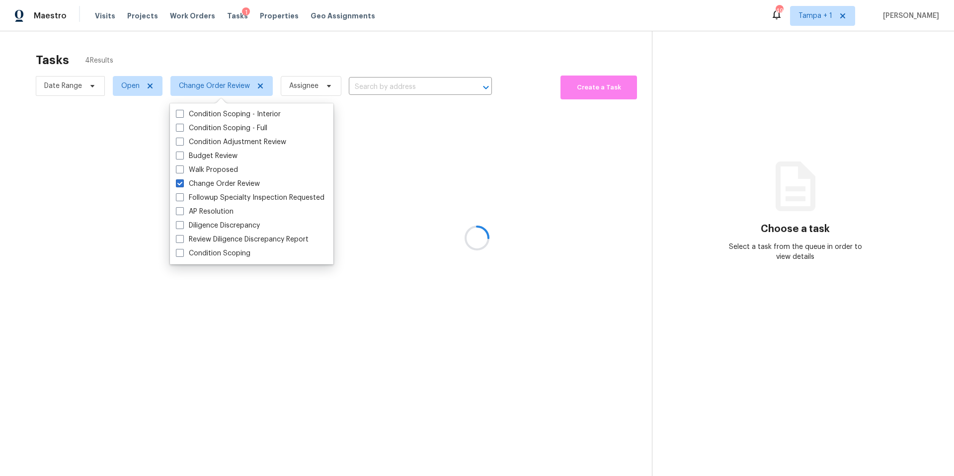
click at [291, 58] on div at bounding box center [477, 238] width 954 height 476
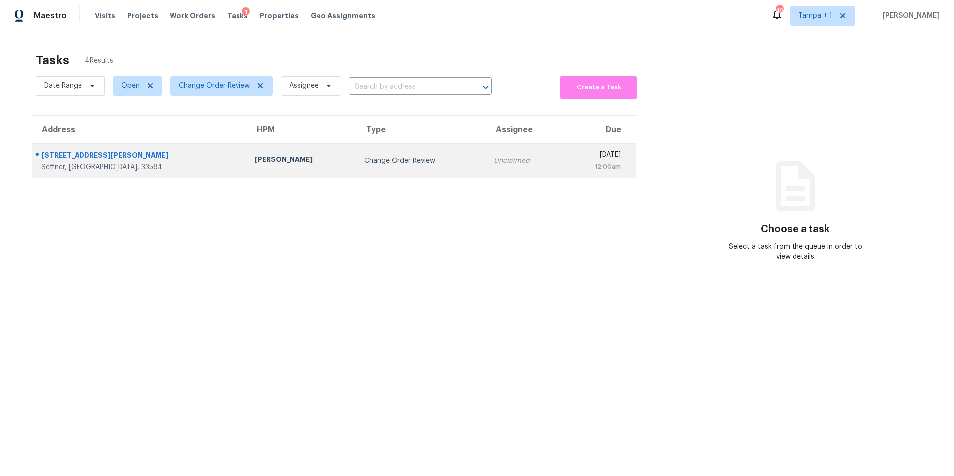
click at [255, 158] on div "Bobby Fortin" at bounding box center [301, 161] width 93 height 12
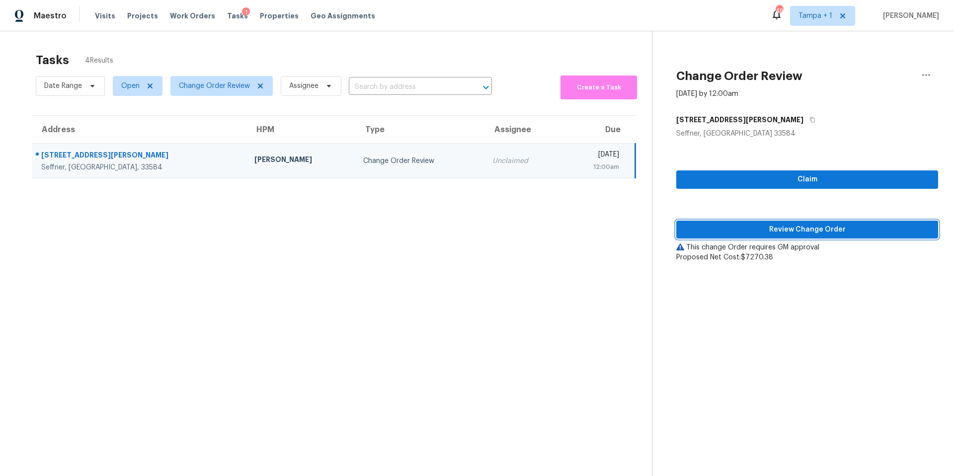
click at [838, 237] on button "Review Change Order" at bounding box center [807, 230] width 262 height 18
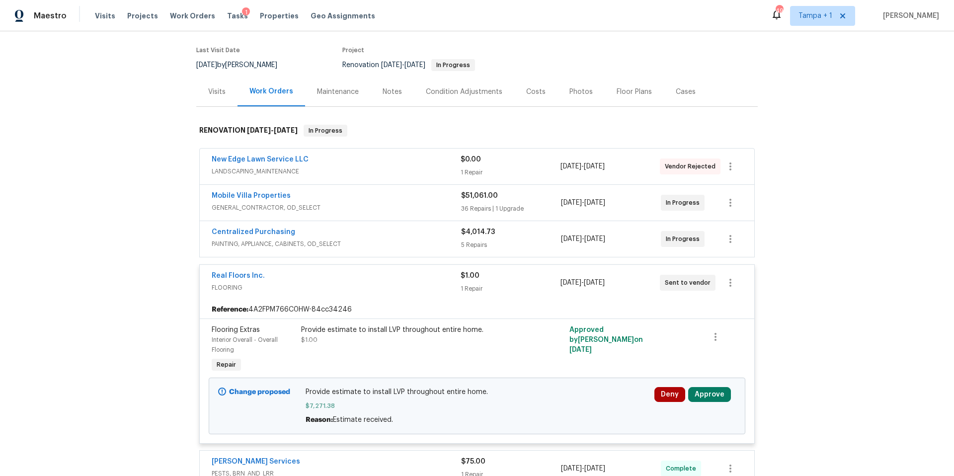
scroll to position [79, 0]
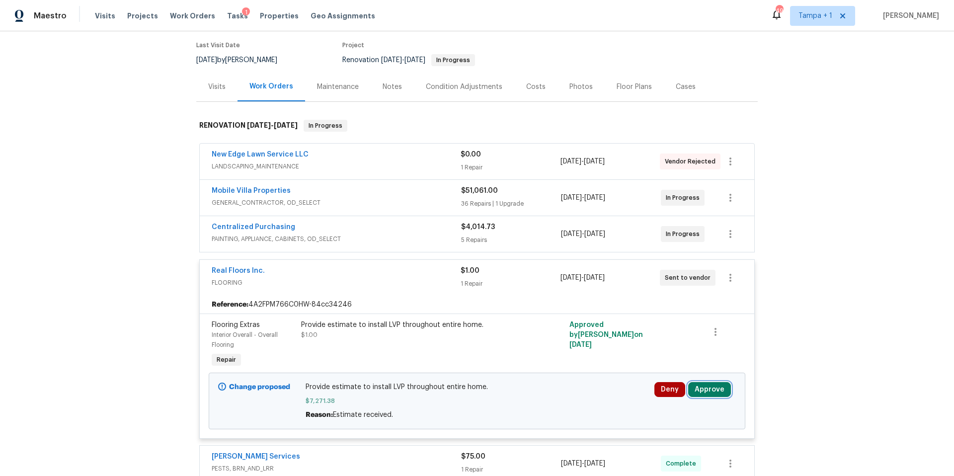
click at [707, 387] on button "Approve" at bounding box center [709, 389] width 43 height 15
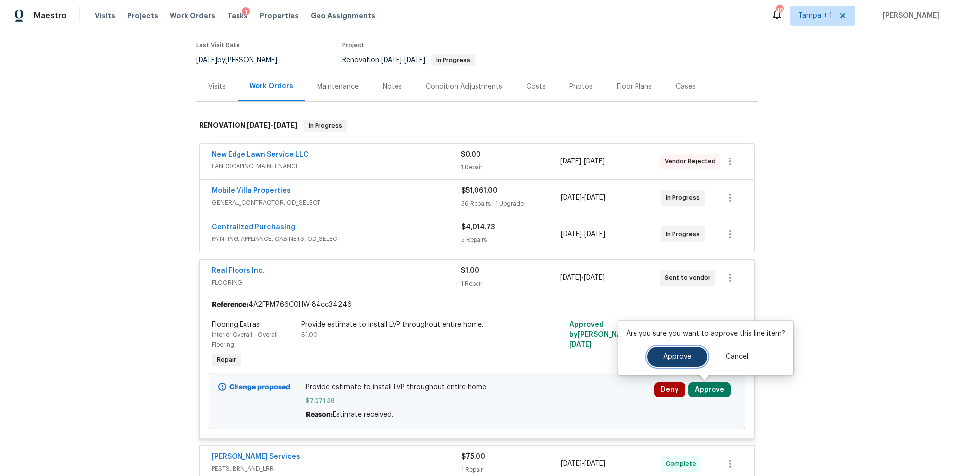
click at [656, 353] on button "Approve" at bounding box center [678, 357] width 60 height 20
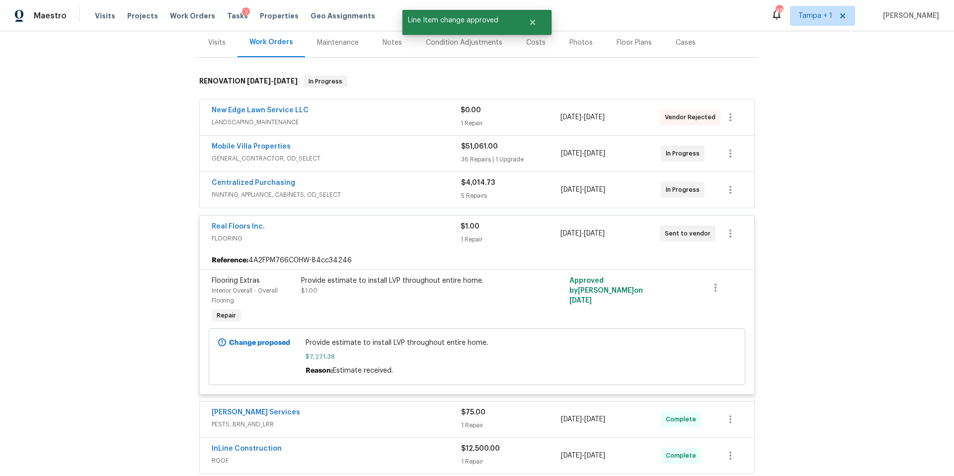
scroll to position [0, 0]
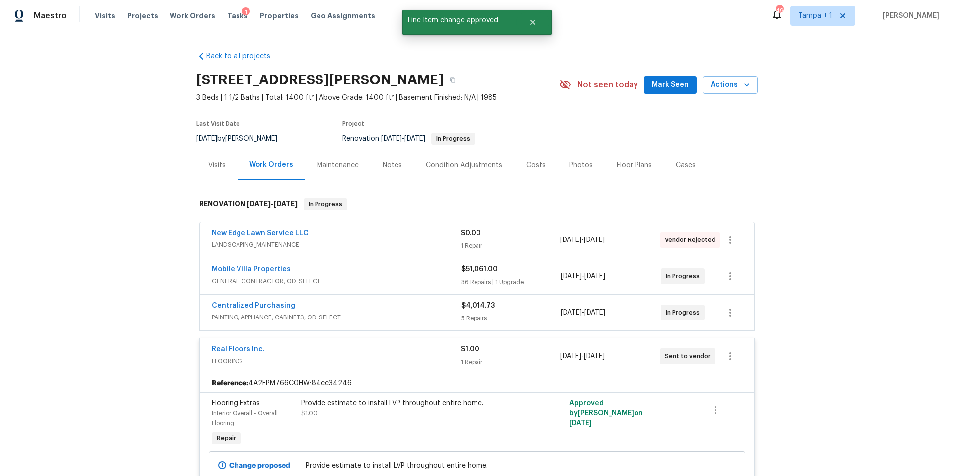
click at [531, 163] on div "Costs" at bounding box center [535, 166] width 19 height 10
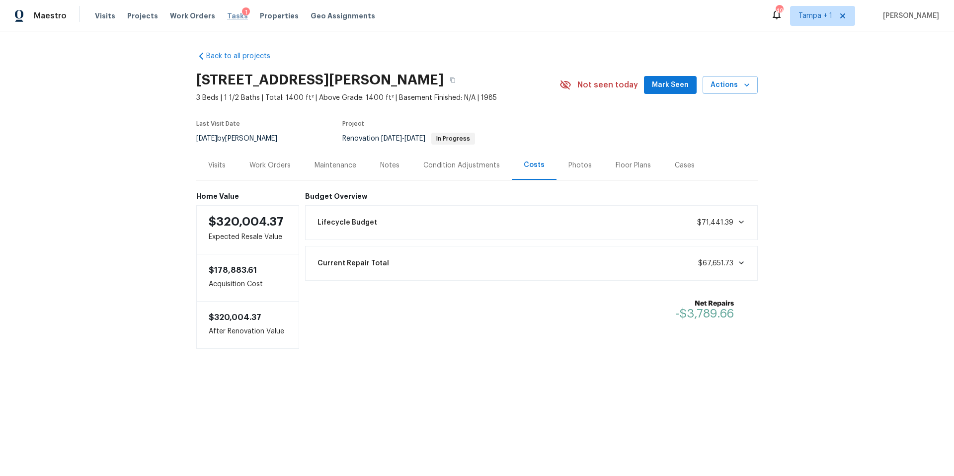
click at [227, 18] on span "Tasks" at bounding box center [237, 15] width 21 height 7
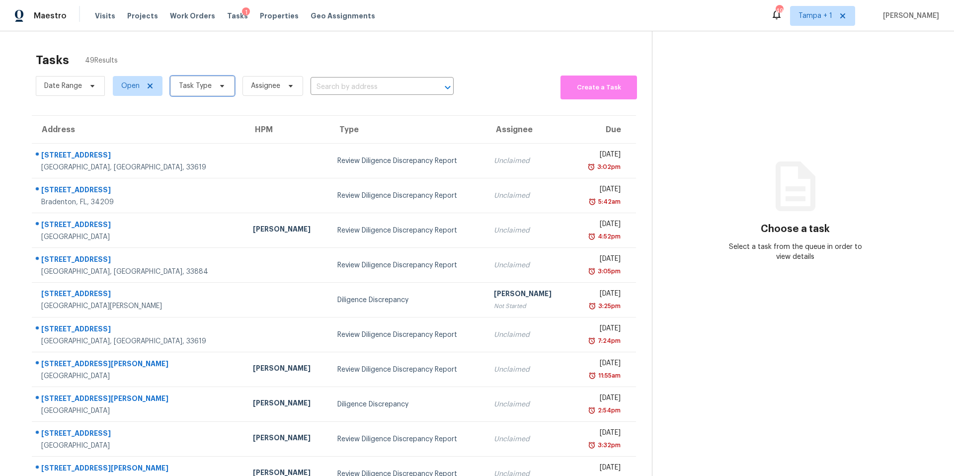
click at [207, 92] on span "Task Type" at bounding box center [202, 86] width 64 height 20
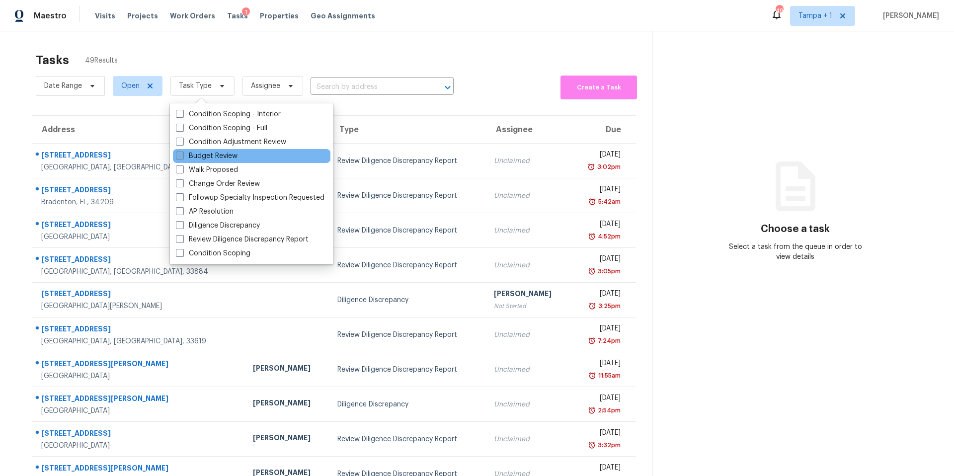
click at [214, 155] on label "Budget Review" at bounding box center [207, 156] width 62 height 10
click at [182, 155] on input "Budget Review" at bounding box center [179, 154] width 6 height 6
checkbox input "true"
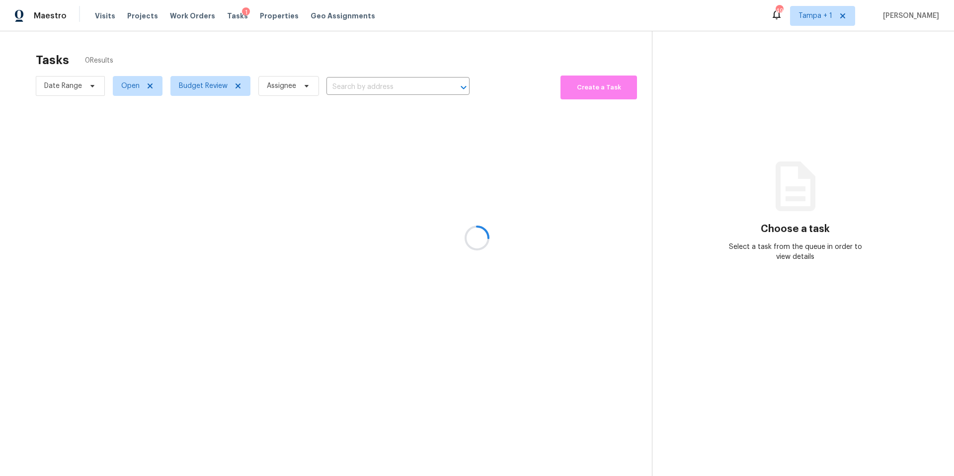
click at [258, 61] on div at bounding box center [477, 238] width 954 height 476
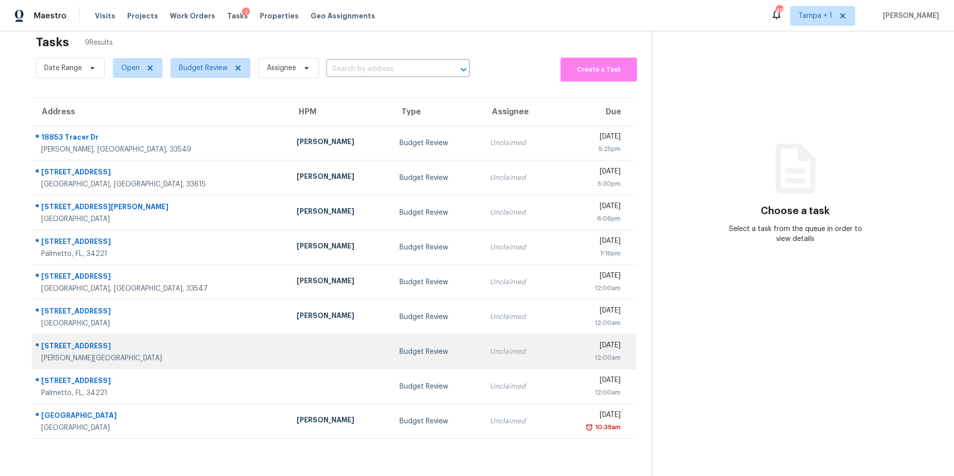
scroll to position [39, 0]
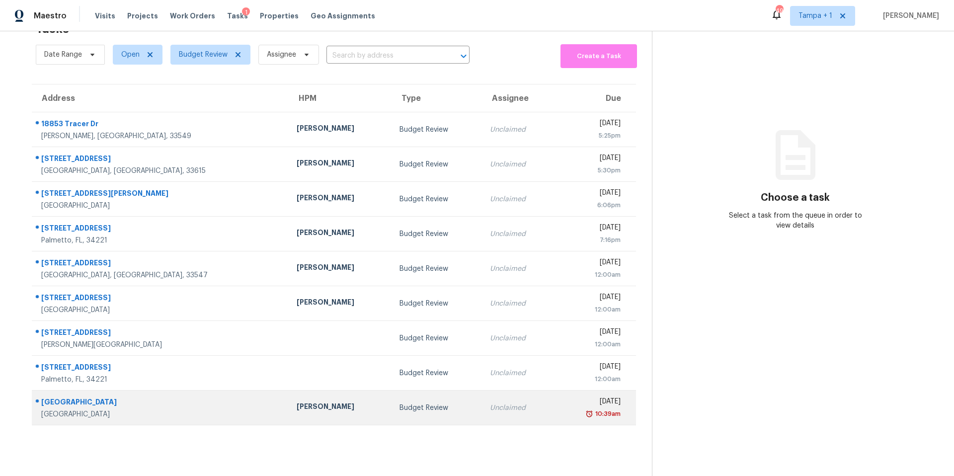
click at [297, 403] on div "[PERSON_NAME]" at bounding box center [340, 408] width 87 height 12
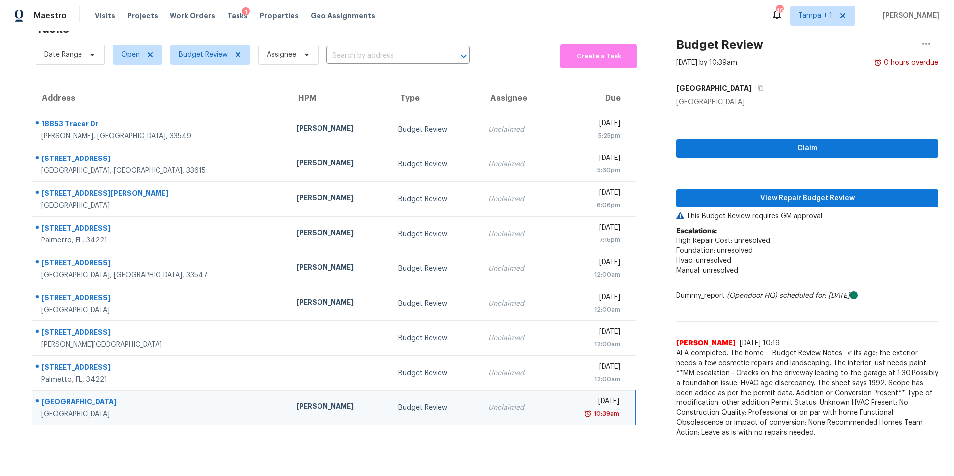
click at [682, 211] on p "This Budget Review requires GM approval" at bounding box center [807, 216] width 262 height 10
click at [707, 192] on span "View Repair Budget Review" at bounding box center [807, 198] width 246 height 12
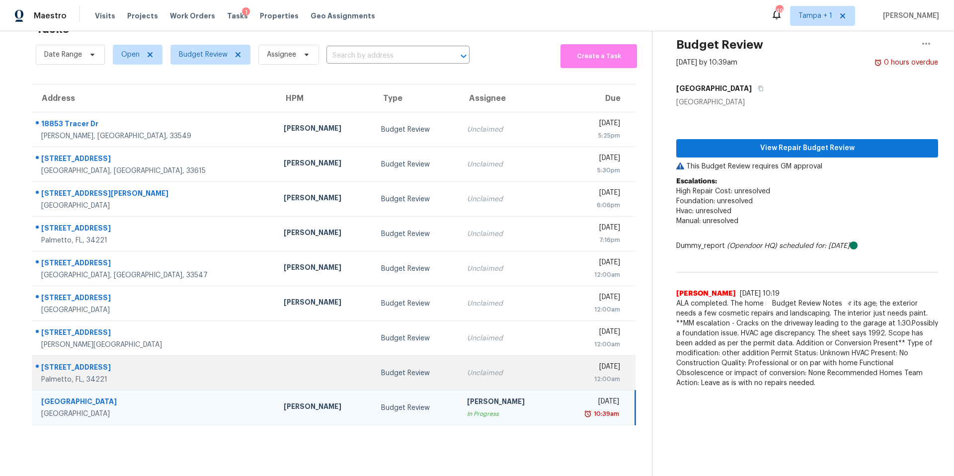
click at [285, 370] on td at bounding box center [324, 373] width 97 height 35
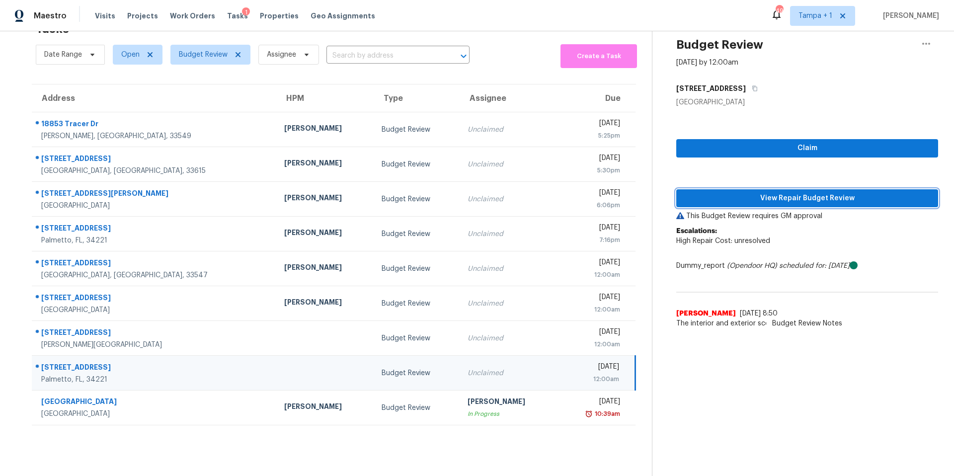
click at [842, 192] on span "View Repair Budget Review" at bounding box center [807, 198] width 246 height 12
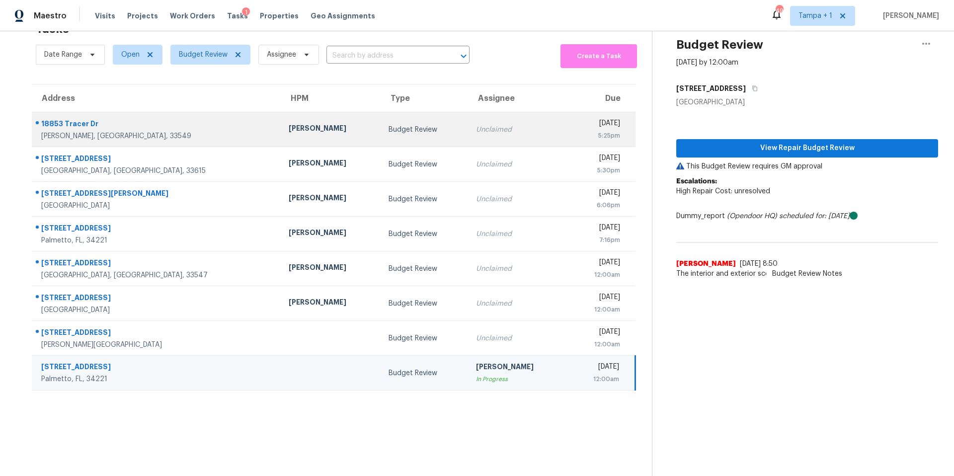
click at [289, 123] on div "Bobby Fortin" at bounding box center [330, 129] width 83 height 12
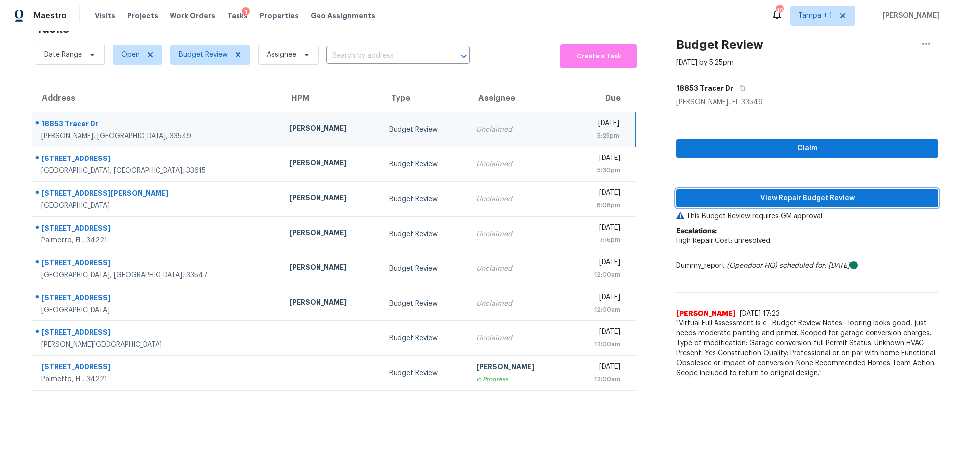
drag, startPoint x: 777, startPoint y: 191, endPoint x: 663, endPoint y: 206, distance: 114.7
click at [777, 192] on span "View Repair Budget Review" at bounding box center [807, 198] width 246 height 12
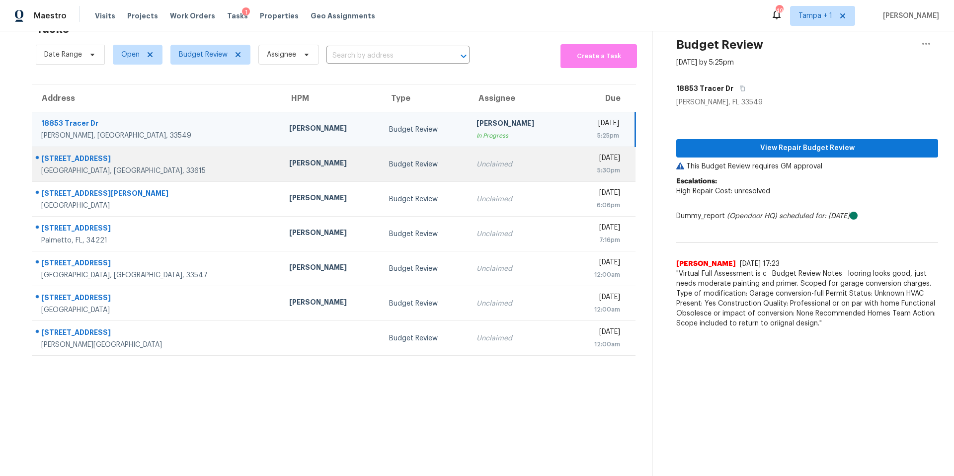
click at [179, 157] on div "10711 Dowry Ave" at bounding box center [157, 160] width 232 height 12
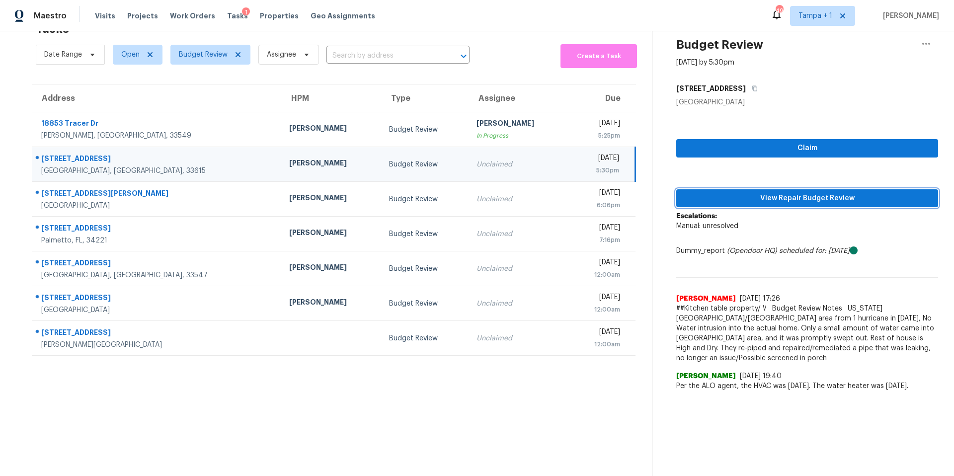
click at [779, 189] on button "View Repair Budget Review" at bounding box center [807, 198] width 262 height 18
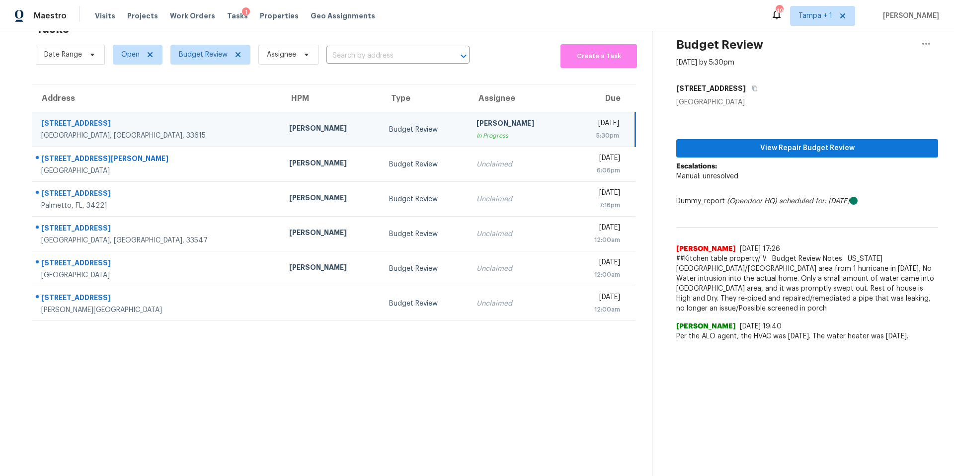
click at [281, 135] on td "Bobby Fortin" at bounding box center [331, 129] width 100 height 35
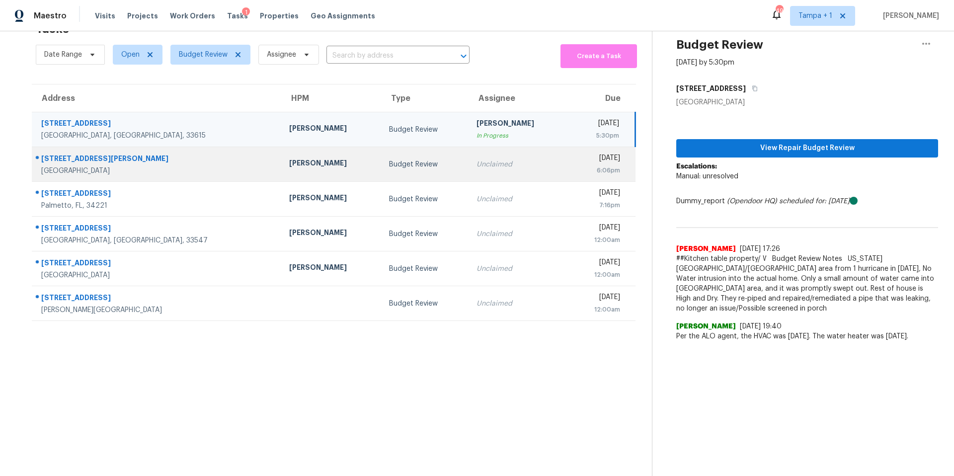
click at [281, 147] on td "[PERSON_NAME]" at bounding box center [331, 164] width 100 height 35
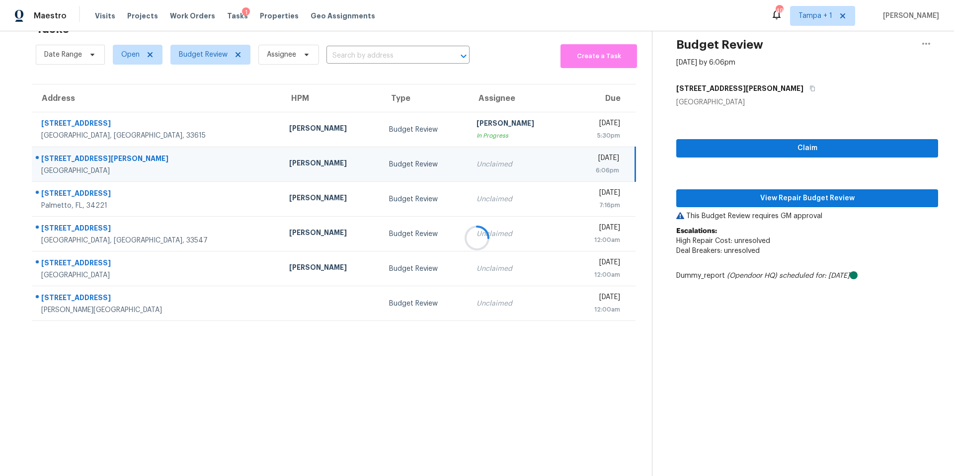
click at [702, 190] on div at bounding box center [477, 238] width 954 height 476
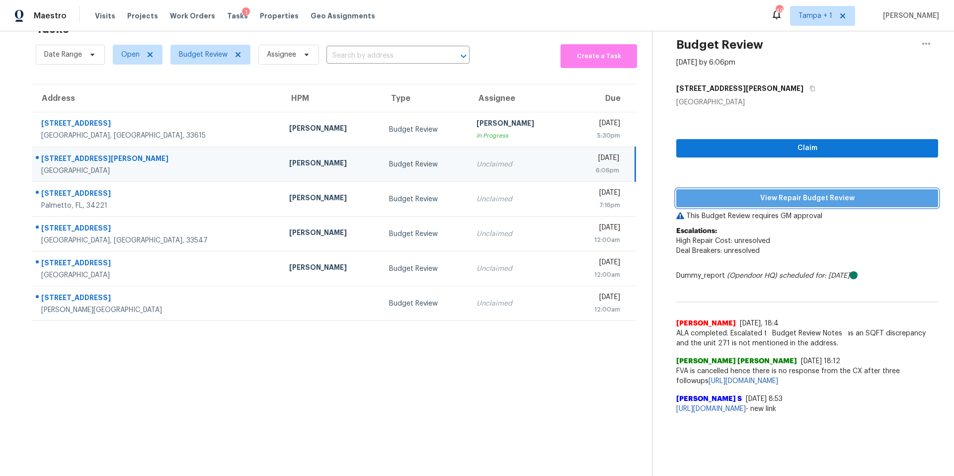
click at [729, 192] on span "View Repair Budget Review" at bounding box center [807, 198] width 246 height 12
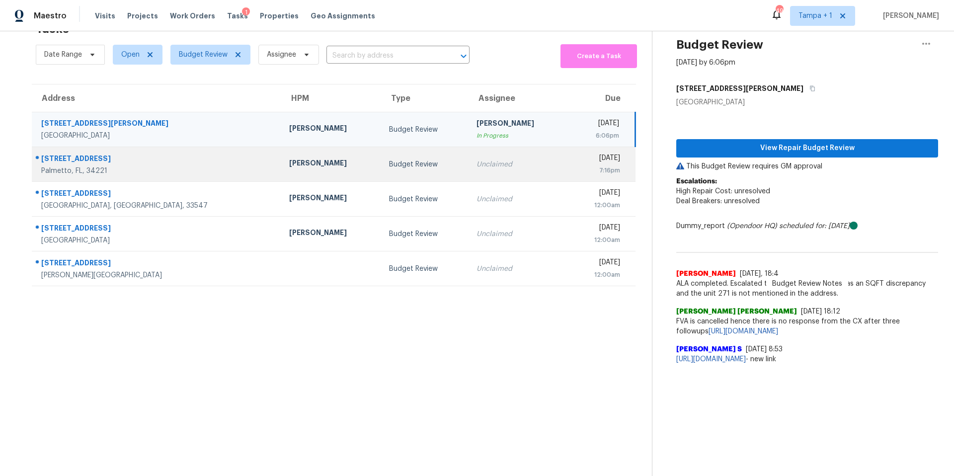
click at [294, 172] on td "Naomi Ferreira" at bounding box center [331, 164] width 100 height 35
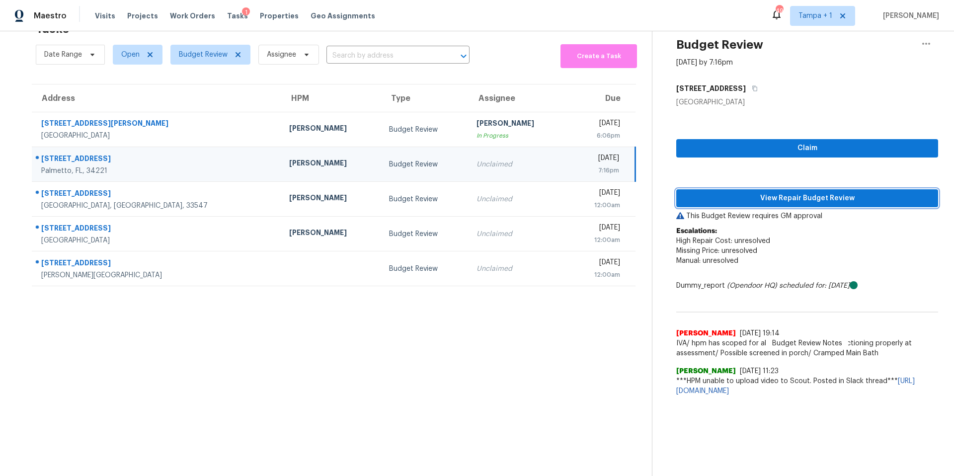
click at [802, 194] on span "View Repair Budget Review" at bounding box center [807, 198] width 246 height 12
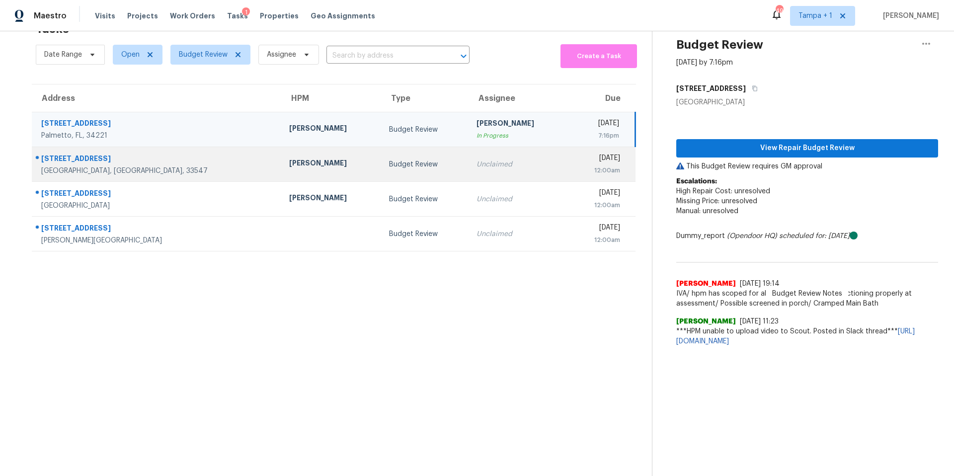
click at [281, 147] on td "Paul Springer" at bounding box center [331, 164] width 100 height 35
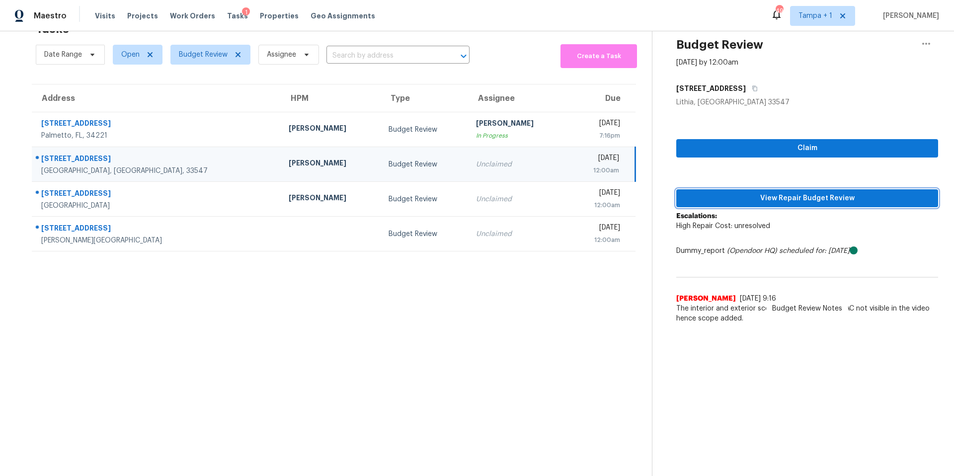
click at [707, 192] on span "View Repair Budget Review" at bounding box center [807, 198] width 246 height 12
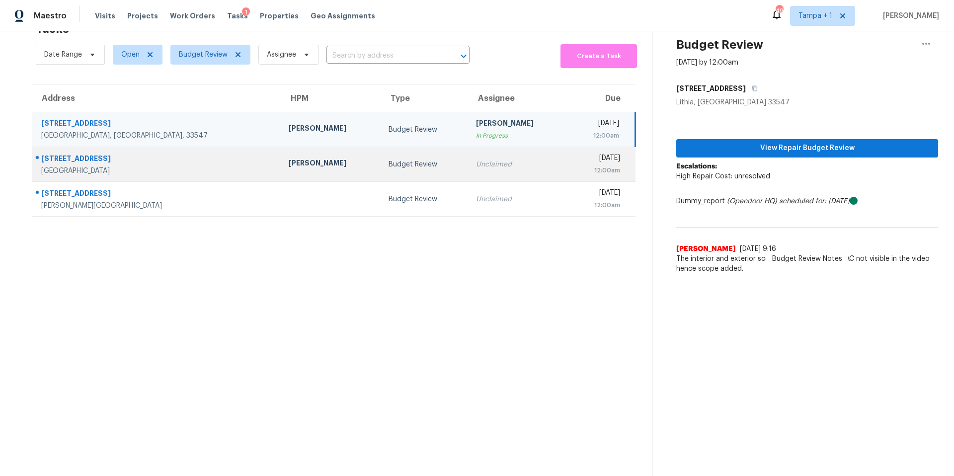
click at [289, 158] on div "[PERSON_NAME]" at bounding box center [330, 164] width 83 height 12
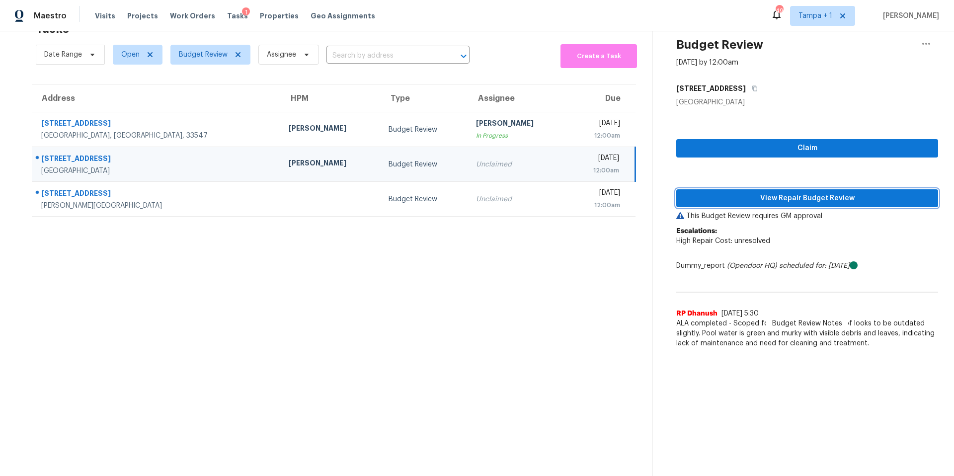
click at [730, 192] on span "View Repair Budget Review" at bounding box center [807, 198] width 246 height 12
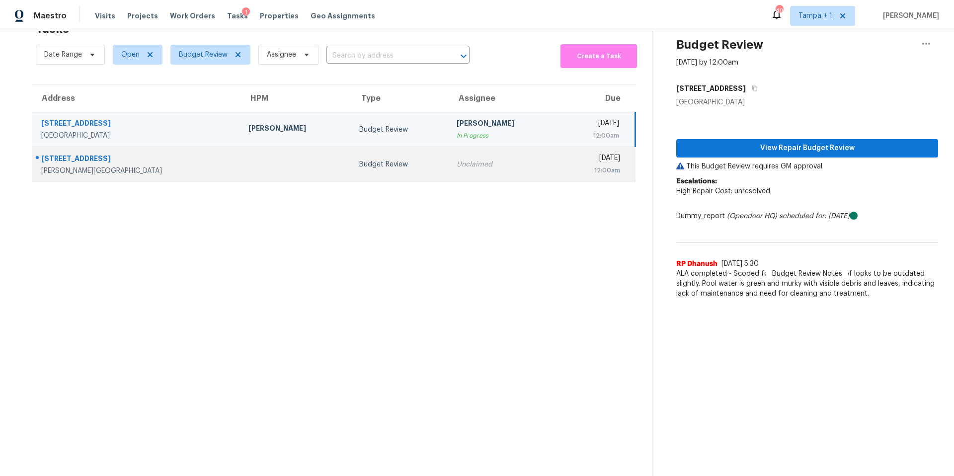
click at [351, 151] on td "Budget Review" at bounding box center [399, 164] width 97 height 35
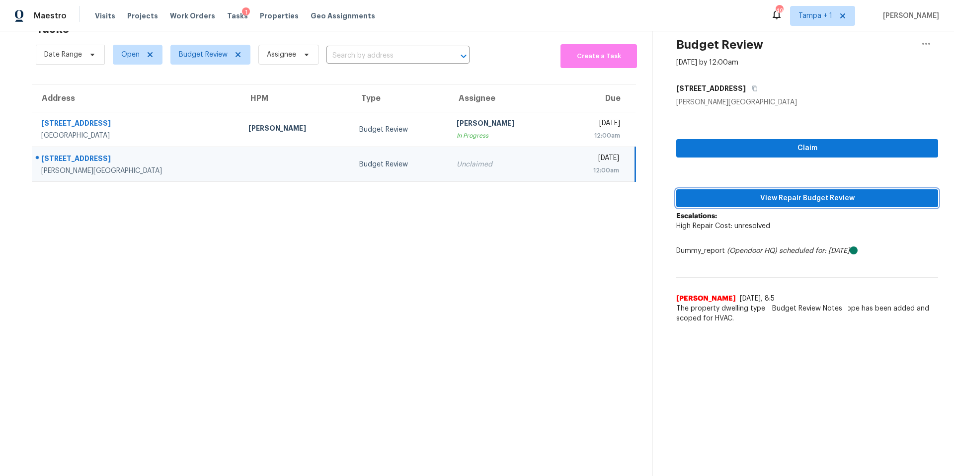
click at [775, 189] on button "View Repair Budget Review" at bounding box center [807, 198] width 262 height 18
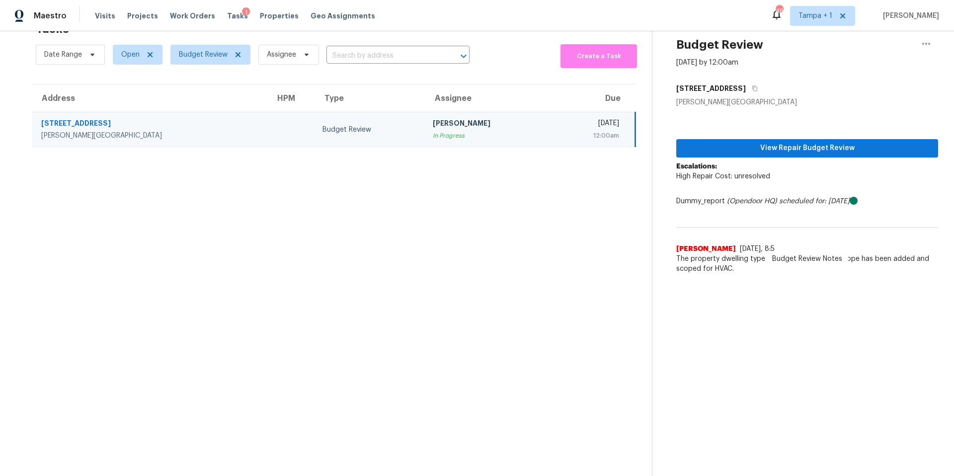
click at [196, 63] on section "Tasks 6 Results Date Range Open Budget Review Assignee ​ Create a Task Address …" at bounding box center [334, 246] width 636 height 460
click at [199, 53] on span "Budget Review" at bounding box center [210, 55] width 80 height 20
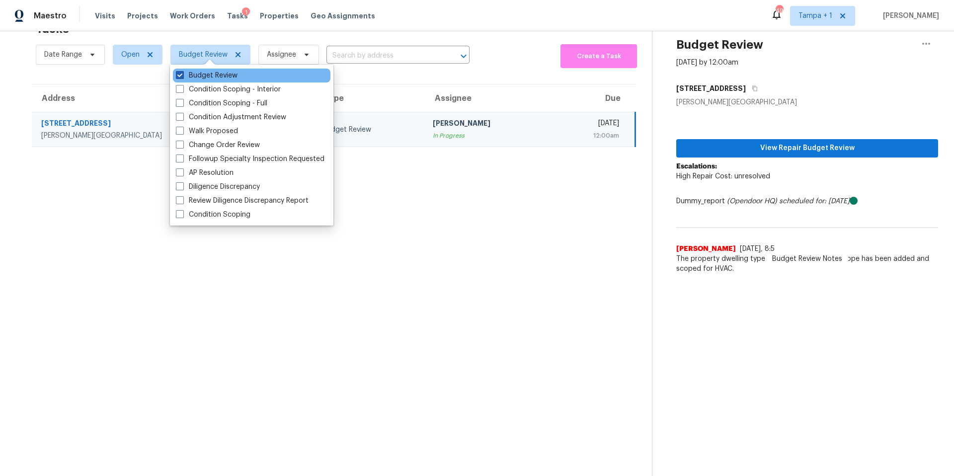
click at [204, 78] on label "Budget Review" at bounding box center [207, 76] width 62 height 10
click at [182, 77] on input "Budget Review" at bounding box center [179, 74] width 6 height 6
checkbox input "false"
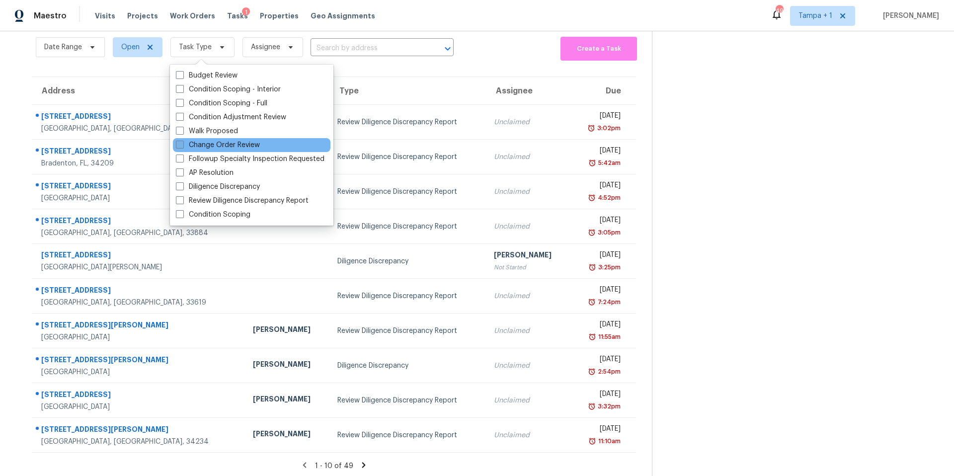
click at [220, 146] on label "Change Order Review" at bounding box center [218, 145] width 84 height 10
click at [182, 146] on input "Change Order Review" at bounding box center [179, 143] width 6 height 6
checkbox input "true"
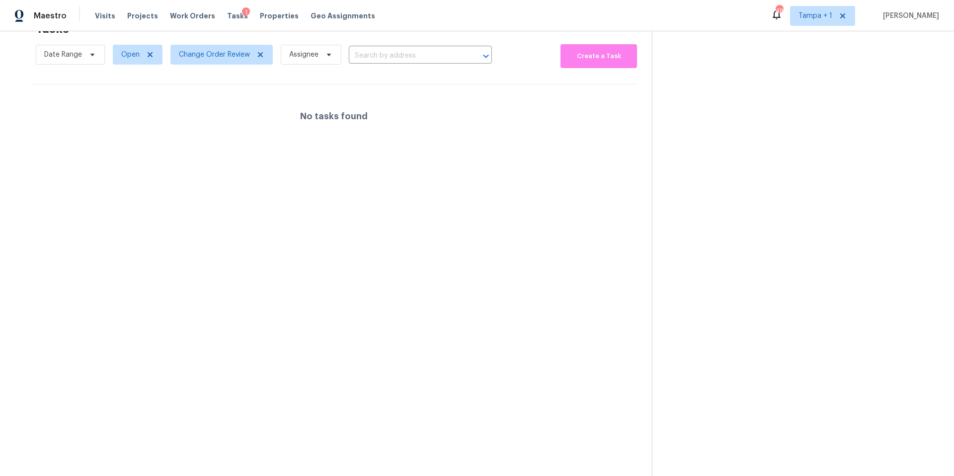
click at [463, 171] on section "Tasks 4 Results Date Range Open Change Order Review Assignee ​ Create a Task No…" at bounding box center [334, 246] width 636 height 460
